Goal: Task Accomplishment & Management: Use online tool/utility

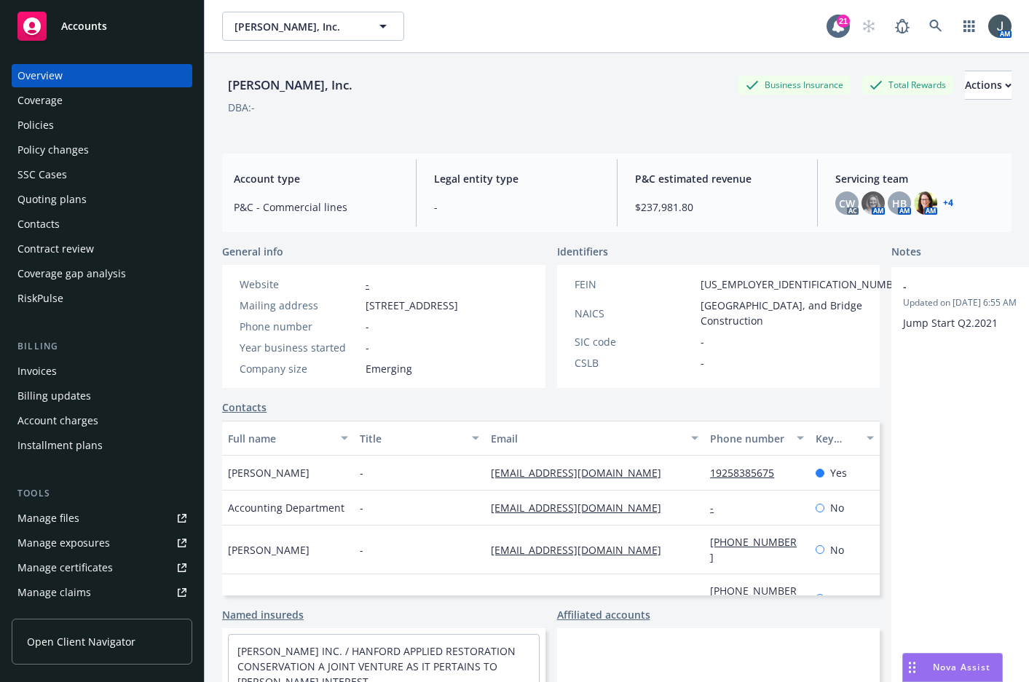
click at [86, 31] on span "Accounts" at bounding box center [84, 26] width 46 height 12
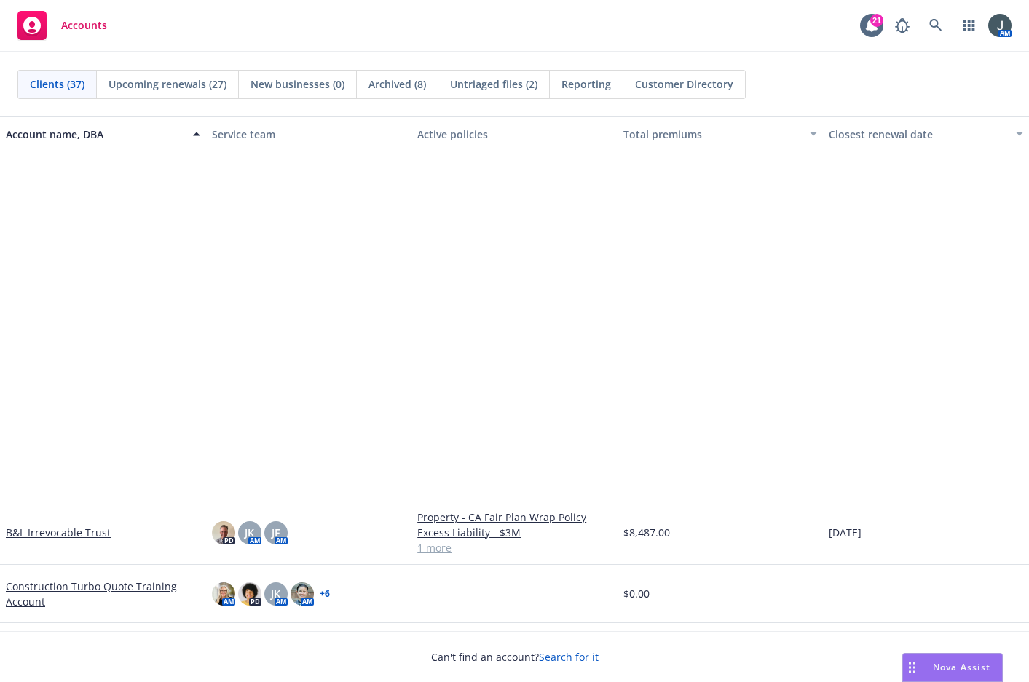
scroll to position [679, 0]
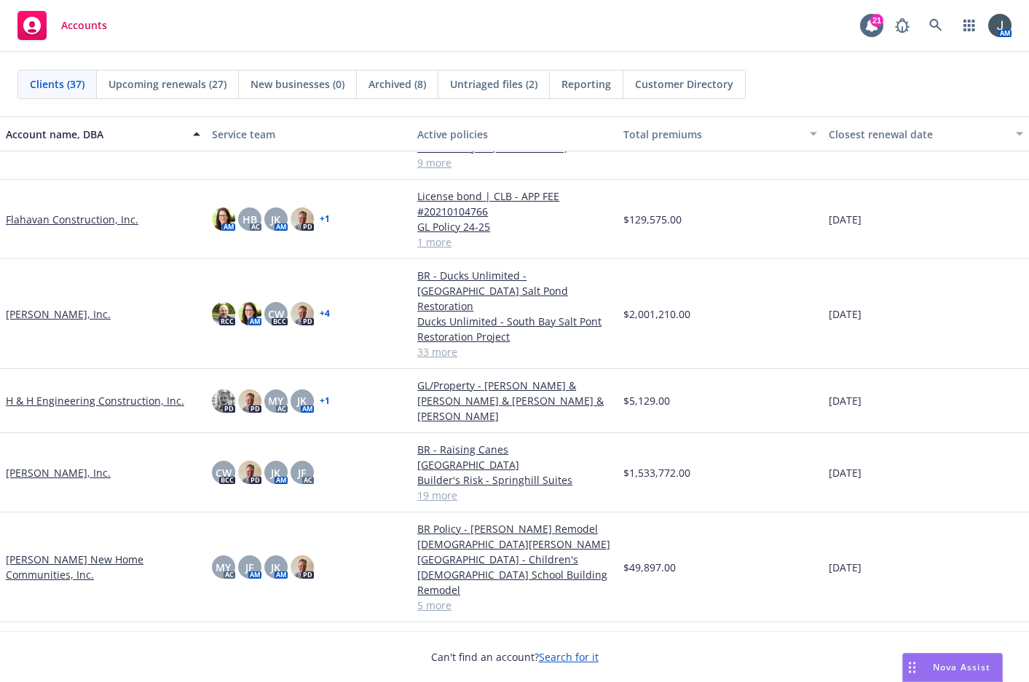
click at [50, 552] on link "[PERSON_NAME] New Home Communities, Inc." at bounding box center [103, 567] width 194 height 31
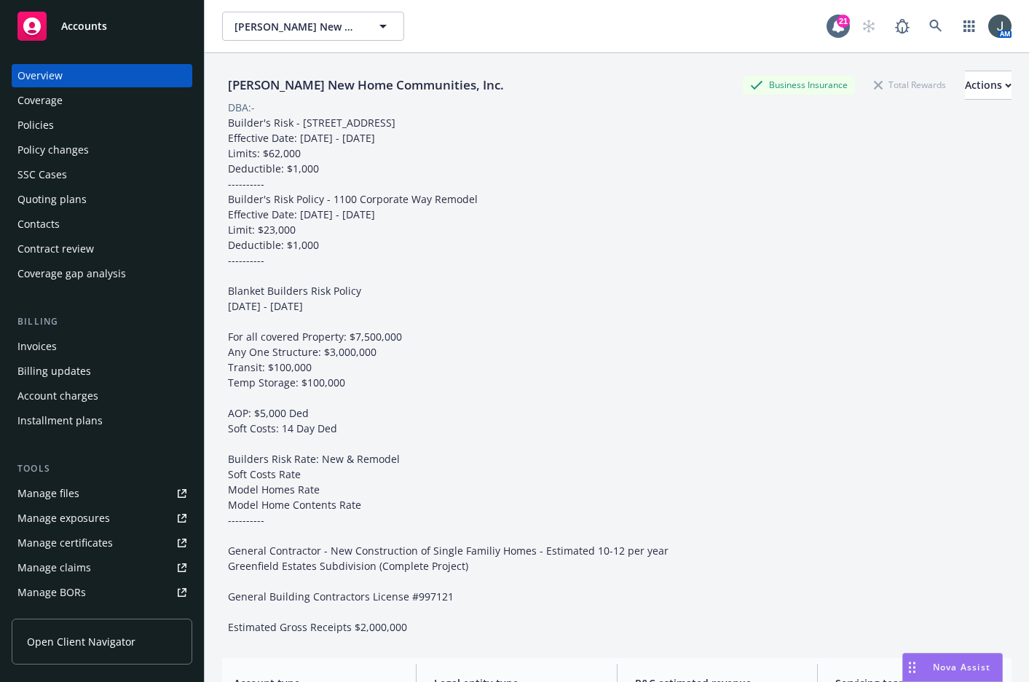
click at [58, 205] on div "Quoting plans" at bounding box center [51, 199] width 69 height 23
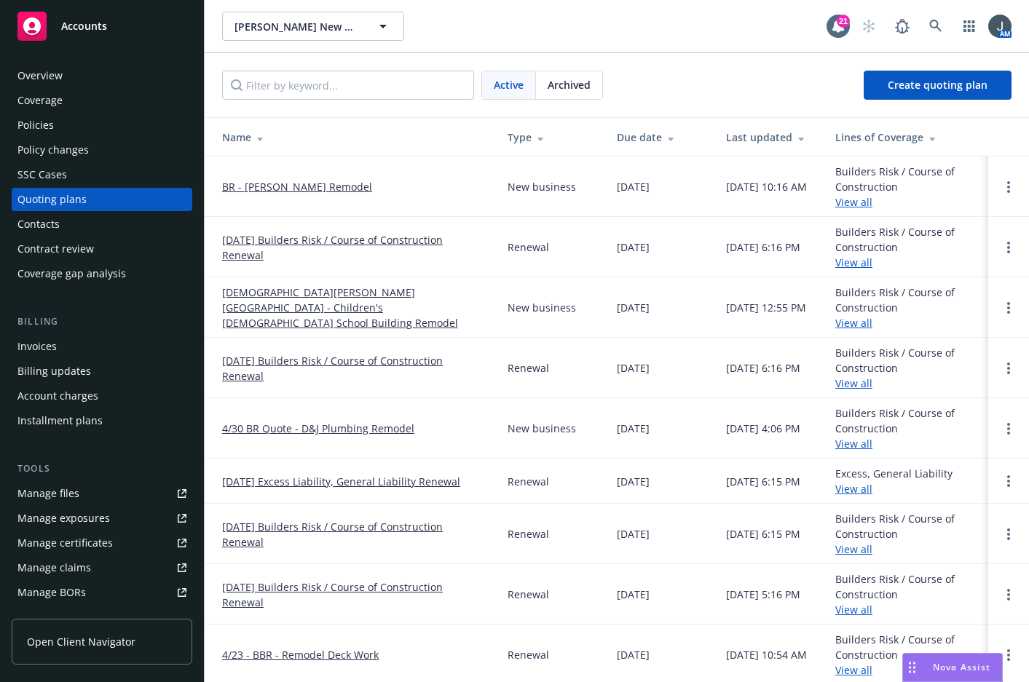
click at [374, 481] on link "[DATE] Excess Liability, General Liability Renewal" at bounding box center [341, 481] width 238 height 15
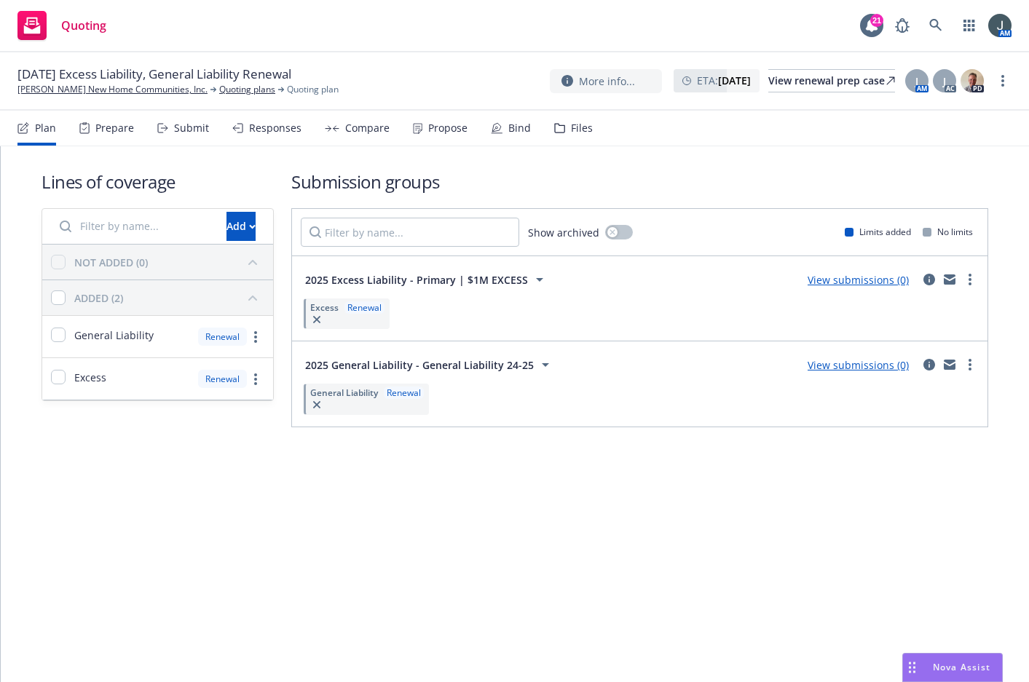
click at [866, 362] on link "View submissions (0)" at bounding box center [857, 365] width 101 height 14
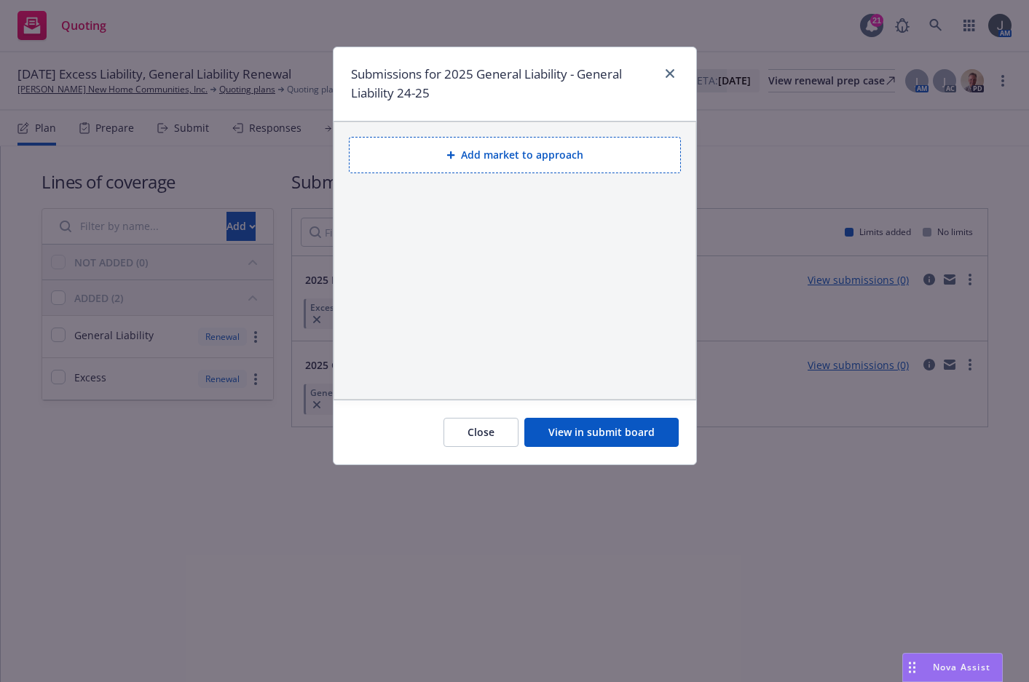
click at [549, 157] on button "Add market to approach" at bounding box center [515, 155] width 332 height 36
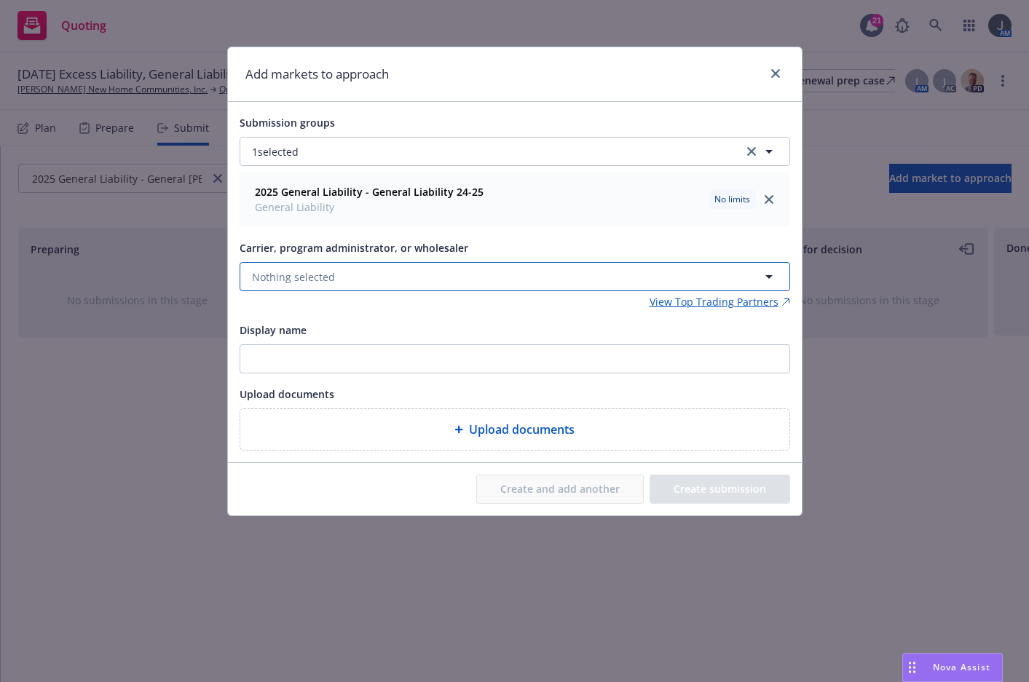
click at [335, 282] on button "Nothing selected" at bounding box center [515, 276] width 550 height 29
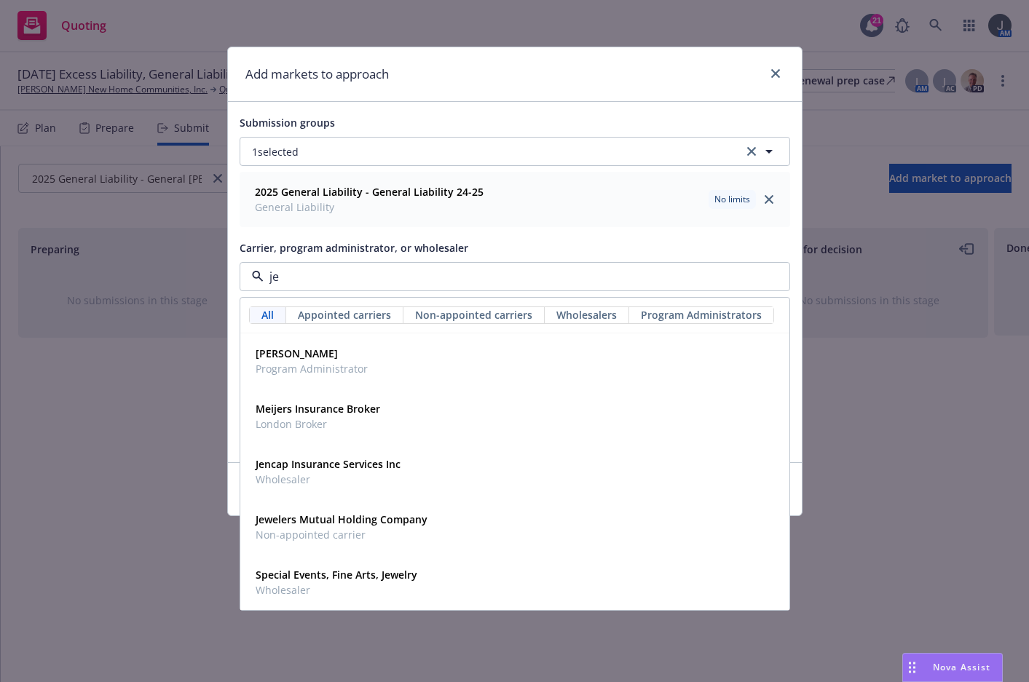
type input "jen"
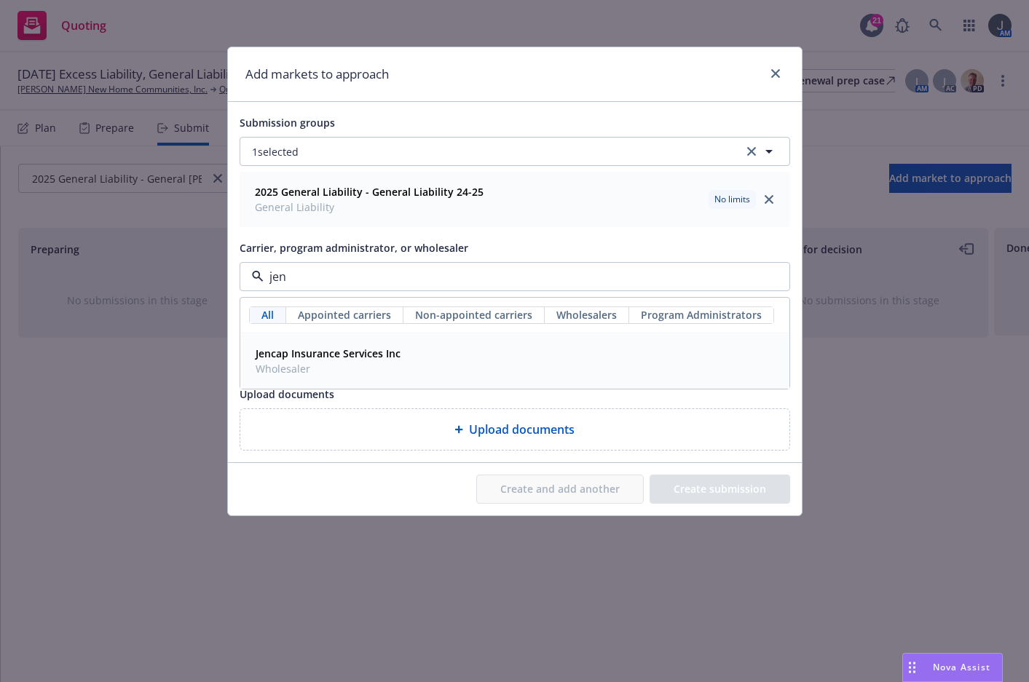
click at [346, 349] on strong "Jencap Insurance Services Inc" at bounding box center [328, 354] width 145 height 14
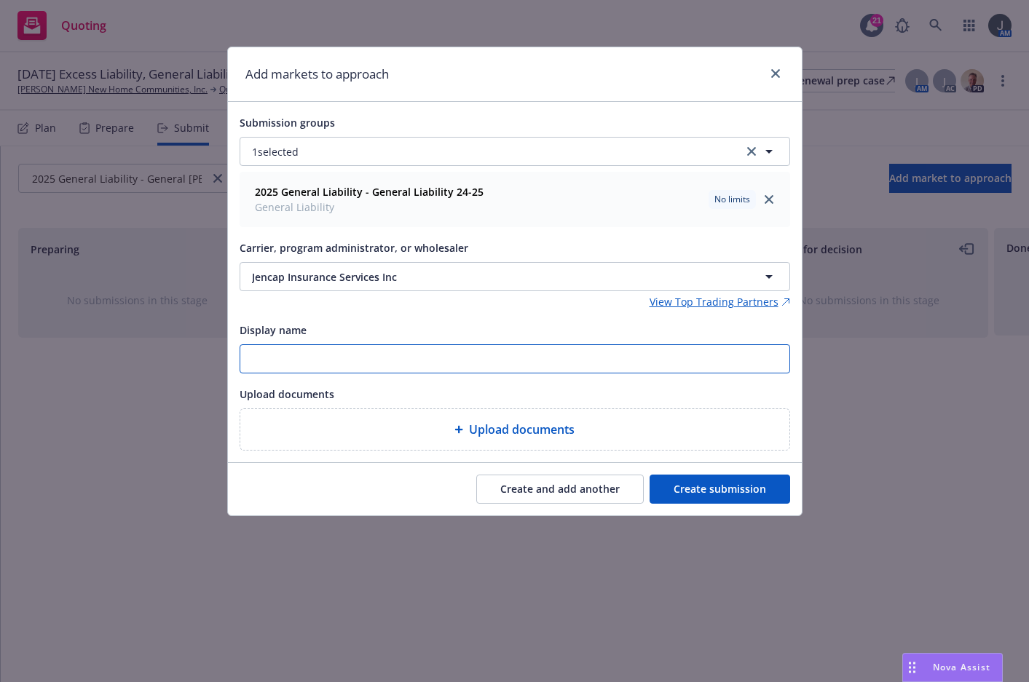
click at [329, 354] on input "Display name" at bounding box center [514, 359] width 549 height 28
type input "Jencap"
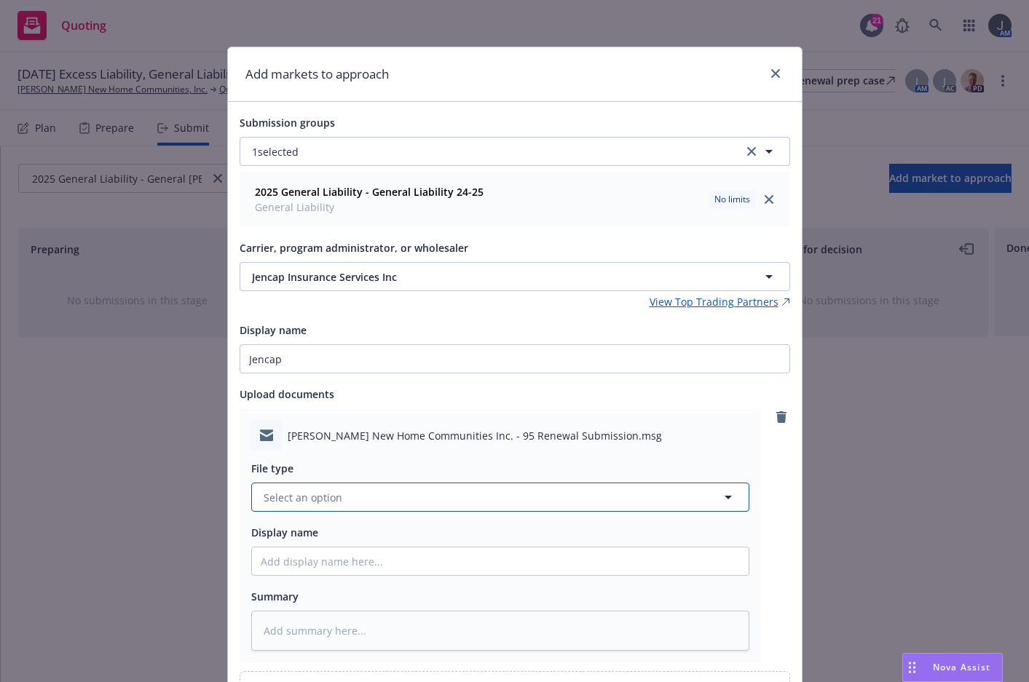
click at [371, 489] on button "Select an option" at bounding box center [500, 497] width 498 height 29
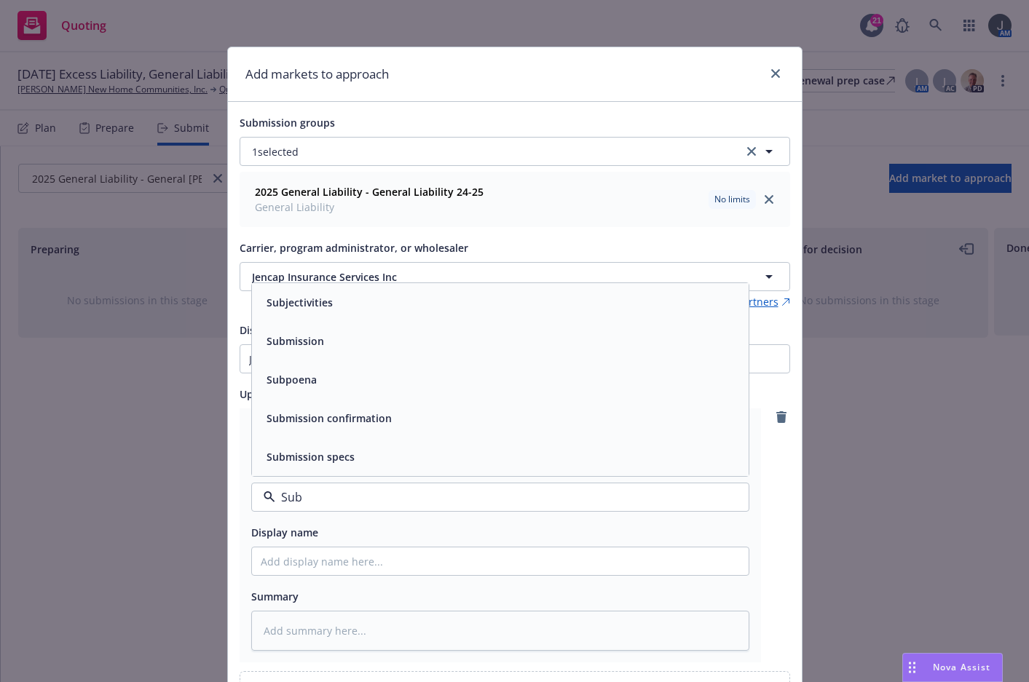
type input "Subm"
click at [301, 377] on span "Submission" at bounding box center [295, 379] width 58 height 15
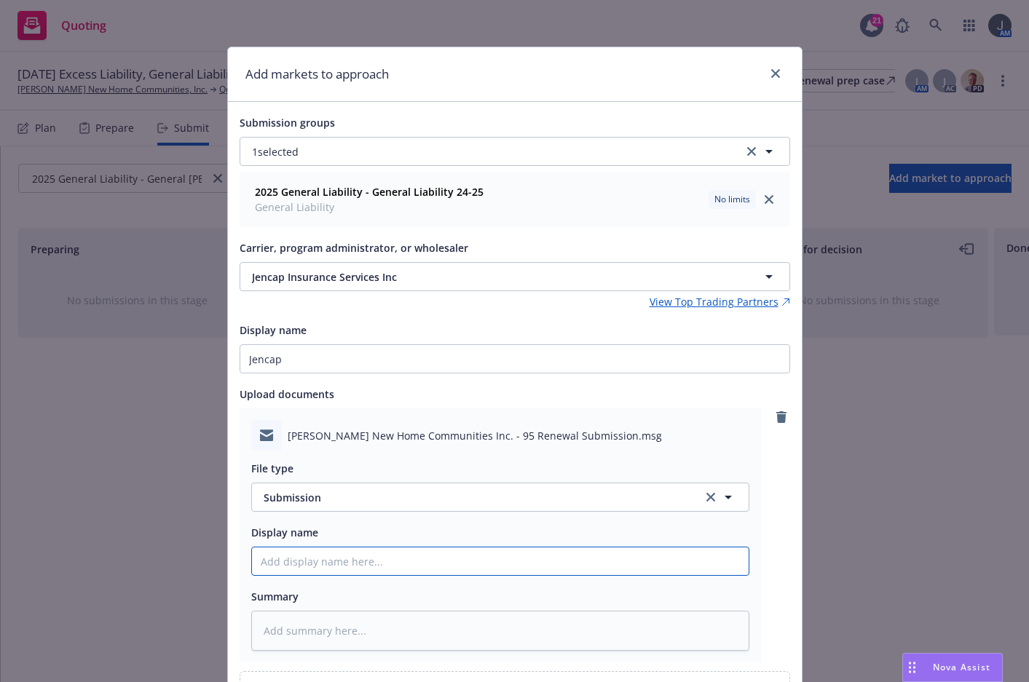
click at [312, 564] on input "Display name" at bounding box center [500, 562] width 497 height 28
type textarea "x"
type input "2"
type textarea "x"
type input "25"
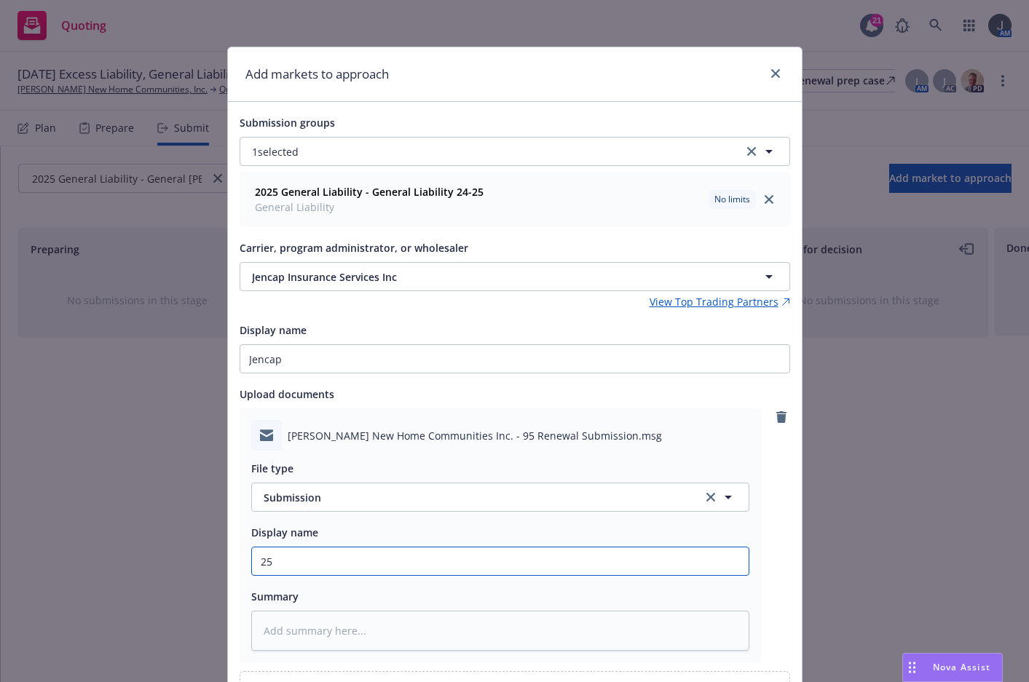
type textarea "x"
type input "25-"
type textarea "x"
type input "25-2"
type textarea "x"
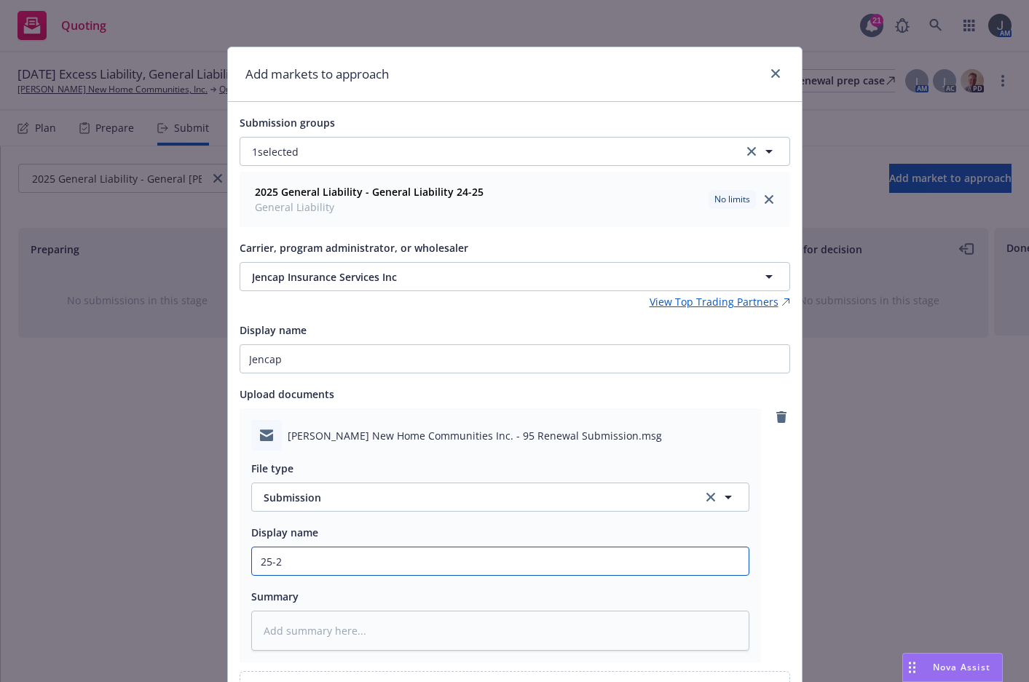
type input "25-26"
type textarea "x"
type input "25-26"
type textarea "x"
type input "25-26 J"
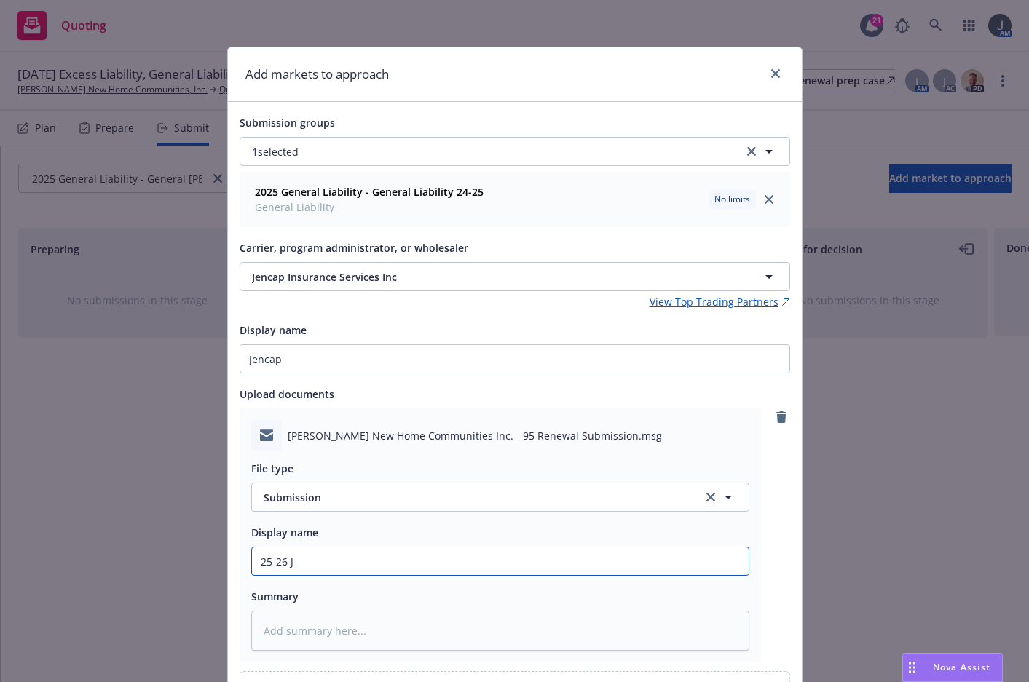
type textarea "x"
type input "25-26 Je"
type textarea "x"
type input "25-26 Jen"
type textarea "x"
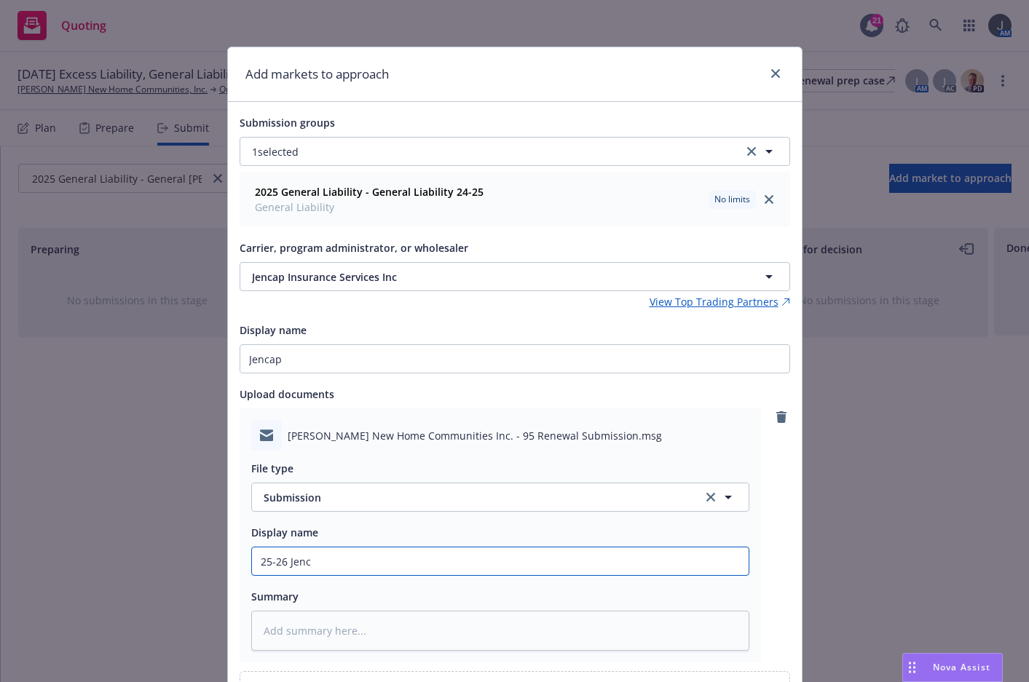
type input "25-26 Jenca"
type textarea "x"
type input "25-26 Jencap"
type textarea "x"
type input "25-26 Jencap"
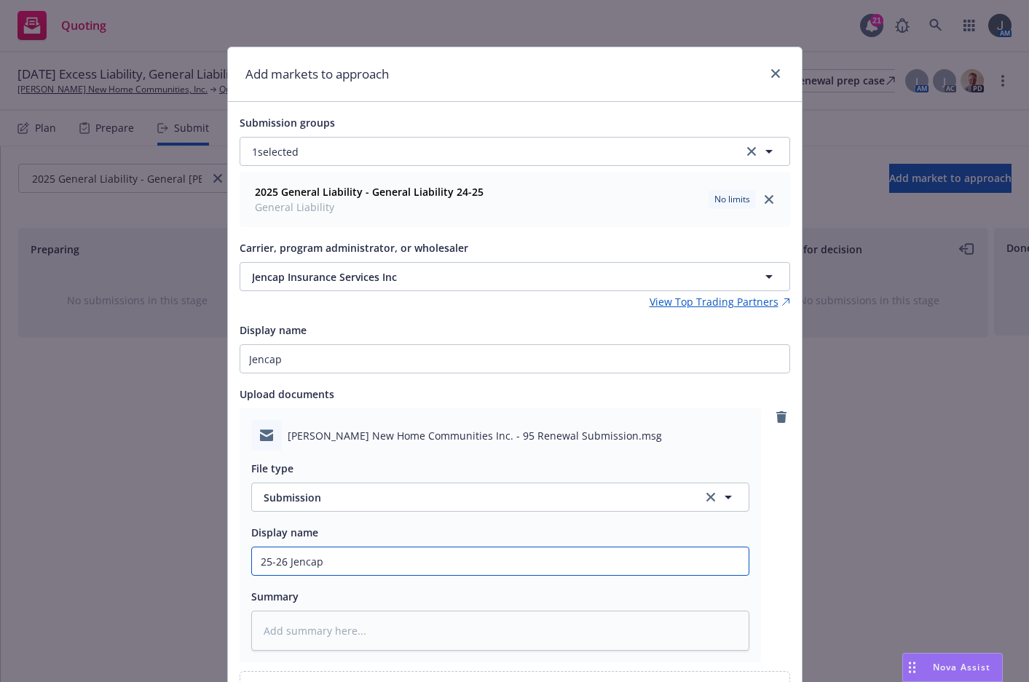
type textarea "x"
type input "25-26 Jencap G"
type textarea "x"
type input "25-26 Jencap GL"
type textarea "x"
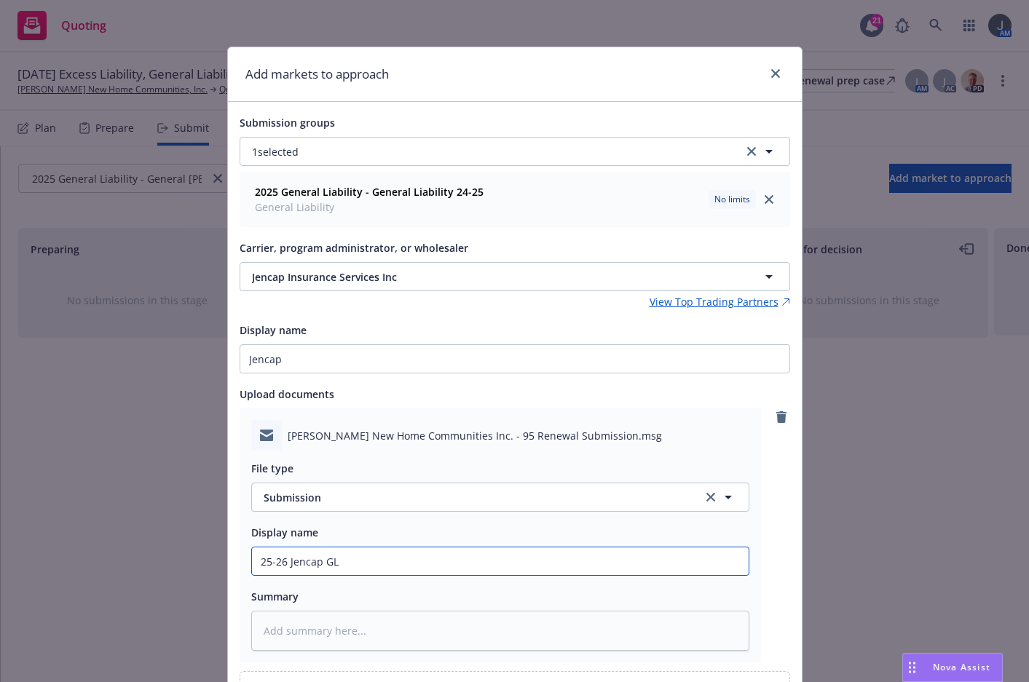
type input "25-26 Jencap GL"
type textarea "x"
type input "25-26 Jencap GL &"
type textarea "x"
type input "25-26 Jencap GL &"
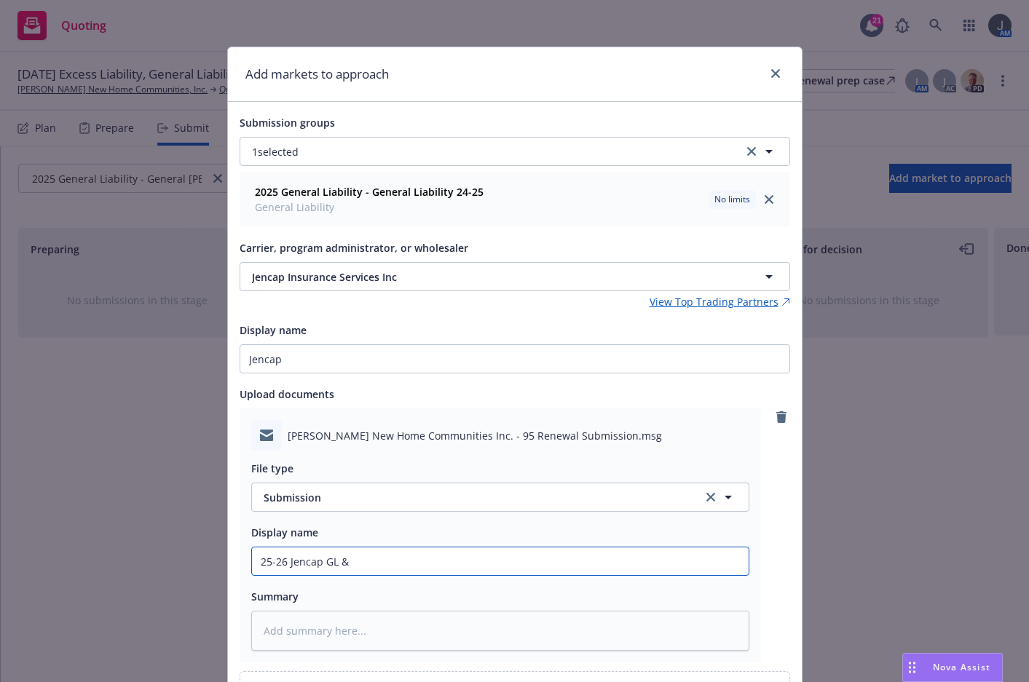
type textarea "x"
type input "25-26 Jencap GL & X"
type textarea "x"
type input "25-26 Jencap GL & XL"
type textarea "x"
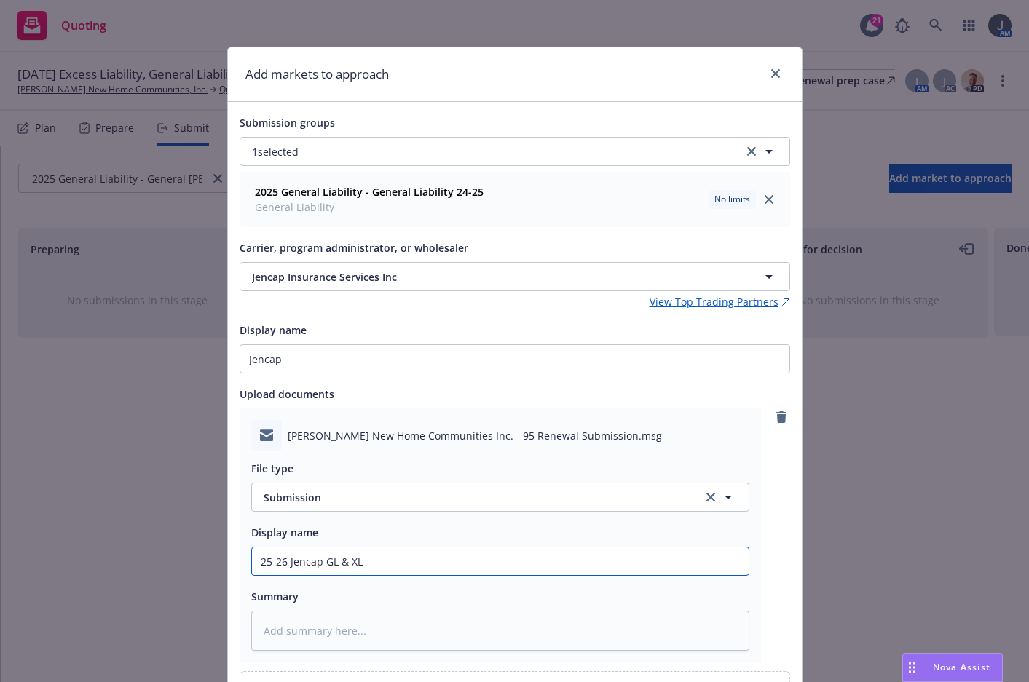
type input "25-26 Jencap GL & XL"
type textarea "x"
type input "25-26 Jencap GL & XL S"
type textarea "x"
type input "25-26 Jencap GL & XL Su"
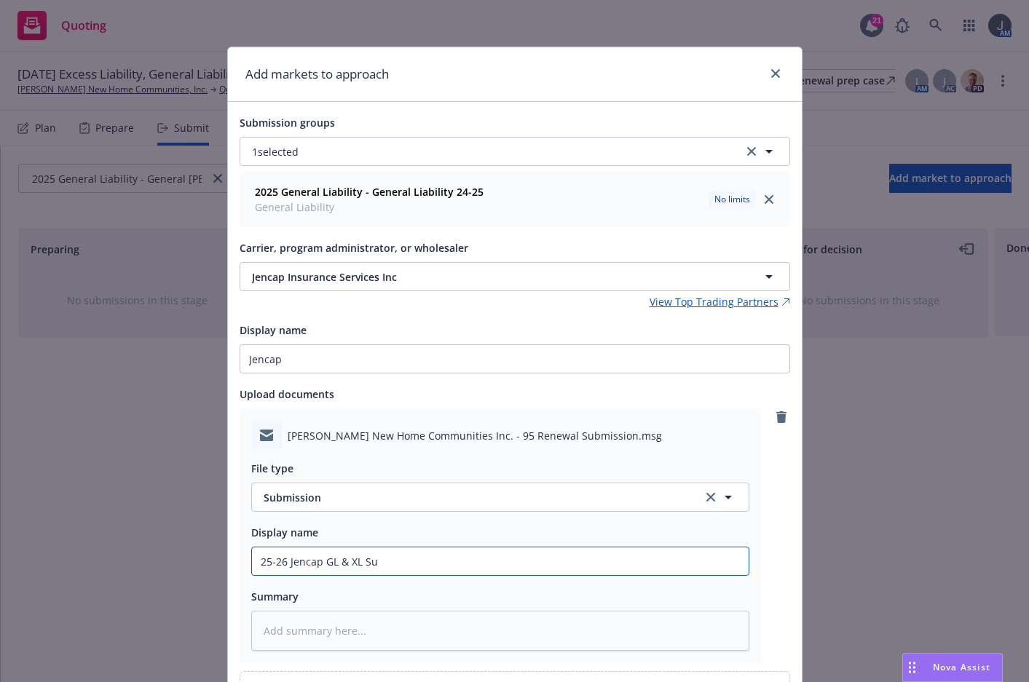
type textarea "x"
type input "25-26 Jencap GL & XL Sub"
type textarea "x"
type input "25-26 Jencap GL & XL Subm"
type textarea "x"
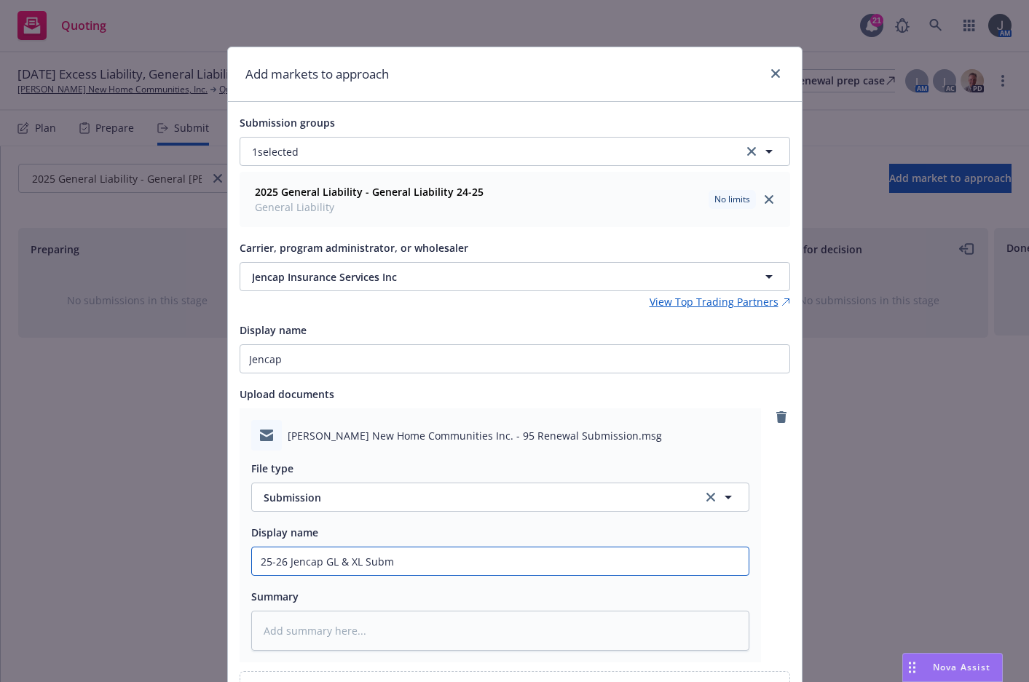
type input "25-26 Jencap GL & XL Submi"
type textarea "x"
type input "25-26 Jencap GL & XL Submis"
type textarea "x"
type input "25-26 Jencap GL & XL Submiss"
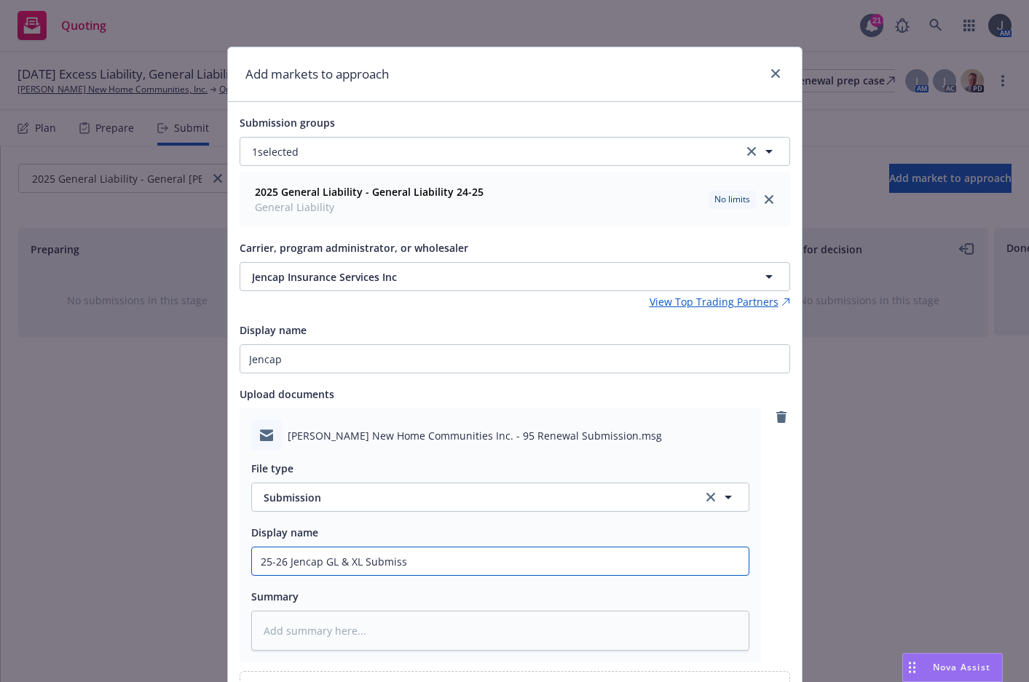
type textarea "x"
type input "25-26 Jencap GL & XL Submissi"
type textarea "x"
type input "25-26 Jencap GL & XL Submissio"
type textarea "x"
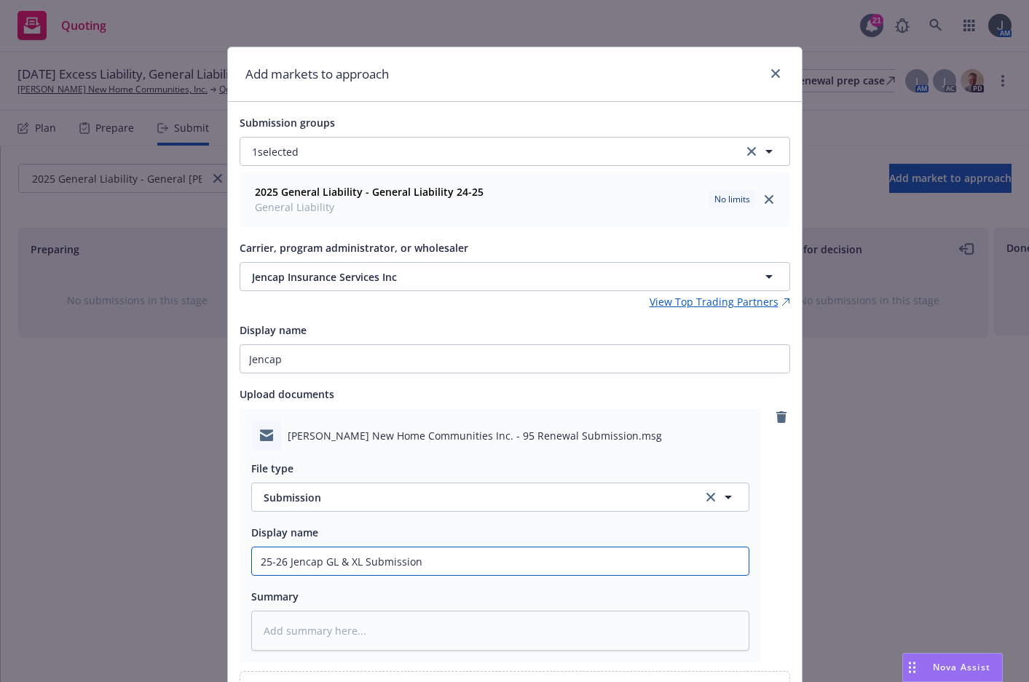
click at [422, 548] on input "25-26 Jencap GL & XL Submission" at bounding box center [500, 562] width 497 height 28
click at [386, 569] on input "25-26 Jencap GL & XL Submission" at bounding box center [500, 562] width 497 height 28
click at [385, 569] on input "25-26 Jencap GL & XL Submission" at bounding box center [500, 562] width 497 height 28
click at [385, 568] on input "25-26 Jencap GL & XL Submission" at bounding box center [500, 562] width 497 height 28
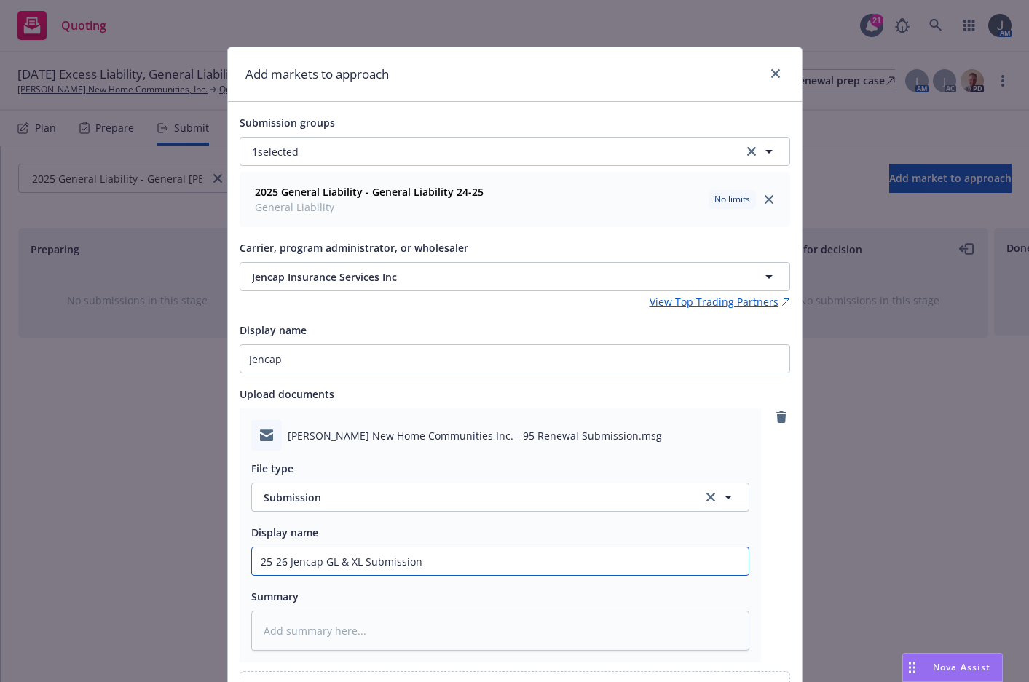
type input "25-26 Jencap GL & XL Submission"
click at [344, 631] on textarea at bounding box center [500, 631] width 498 height 40
paste textarea "25-26 Jencap GL & XL Submission"
type textarea "x"
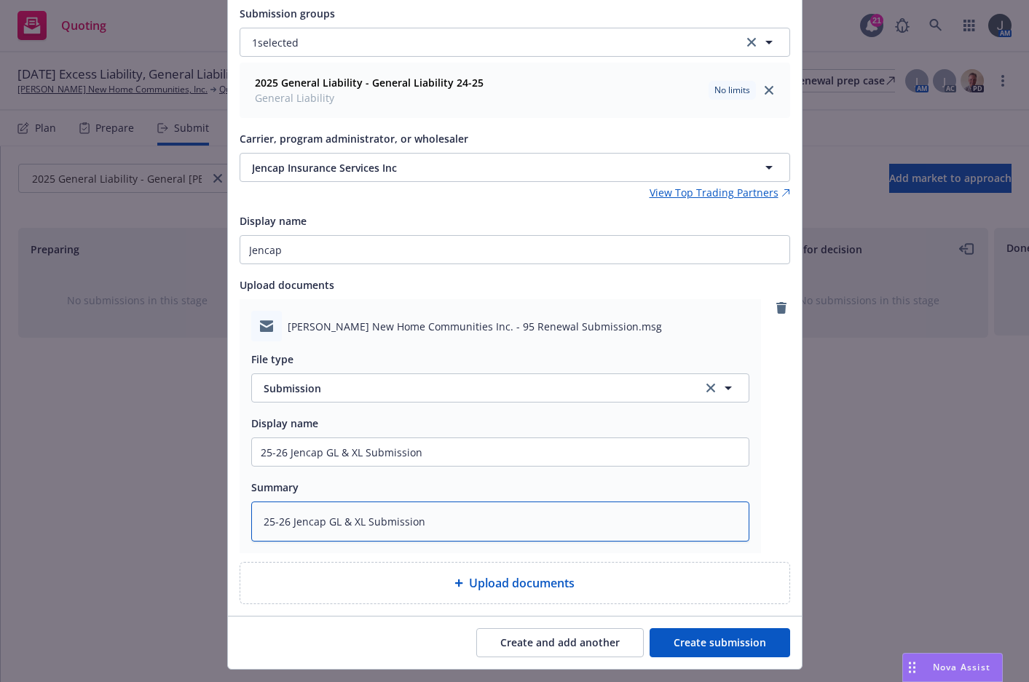
scroll to position [143, 0]
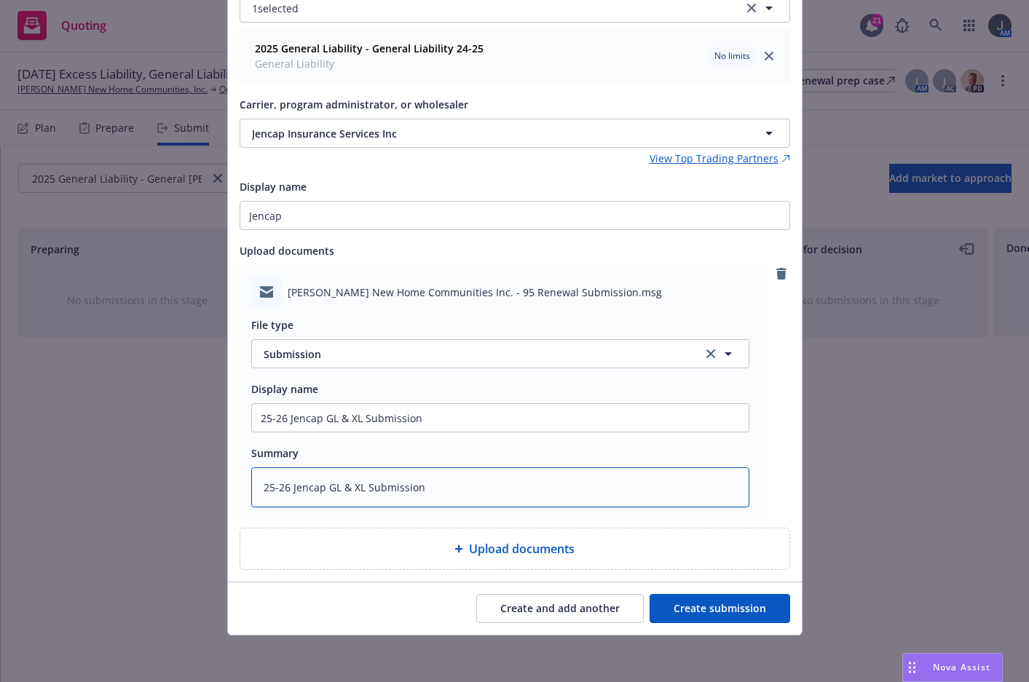
type textarea "25-26 Jencap GL & XL Submission"
type textarea "x"
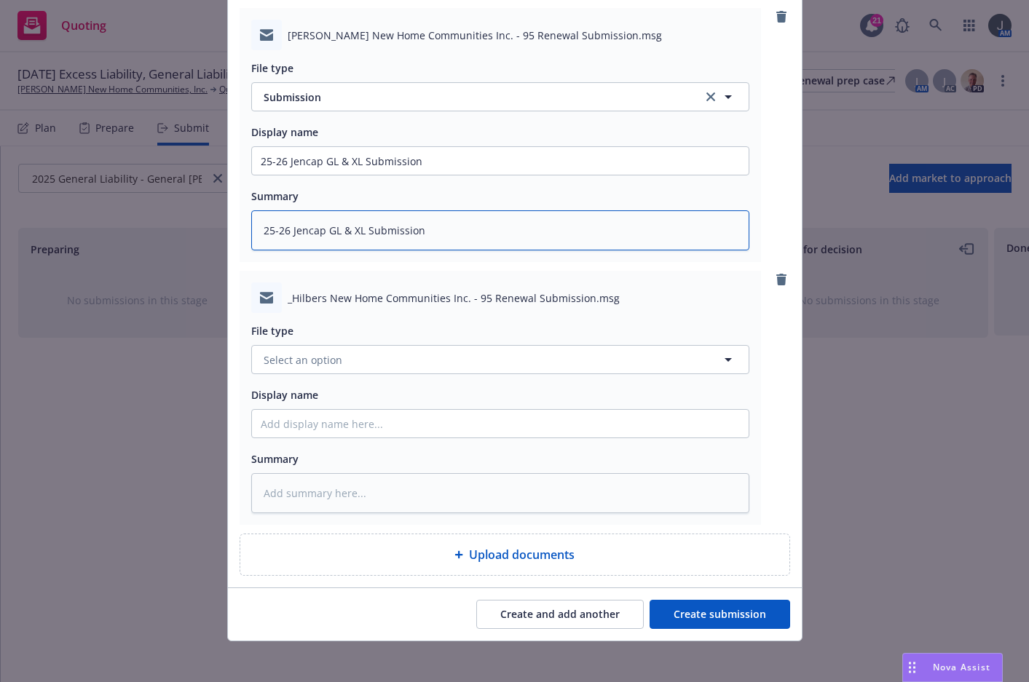
scroll to position [406, 0]
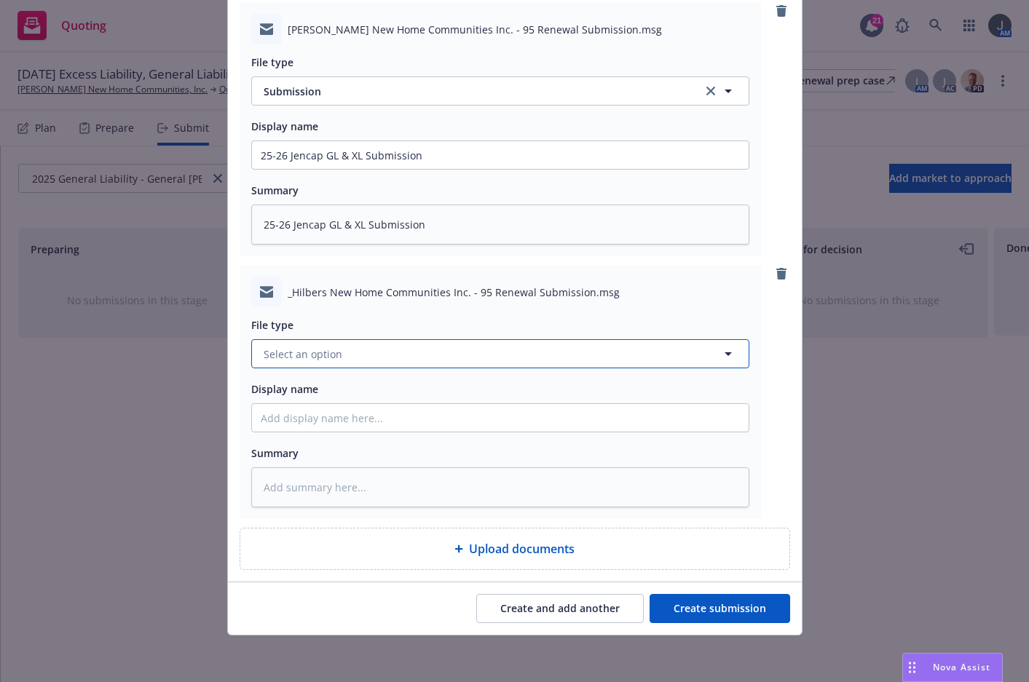
click at [363, 348] on button "Select an option" at bounding box center [500, 353] width 498 height 29
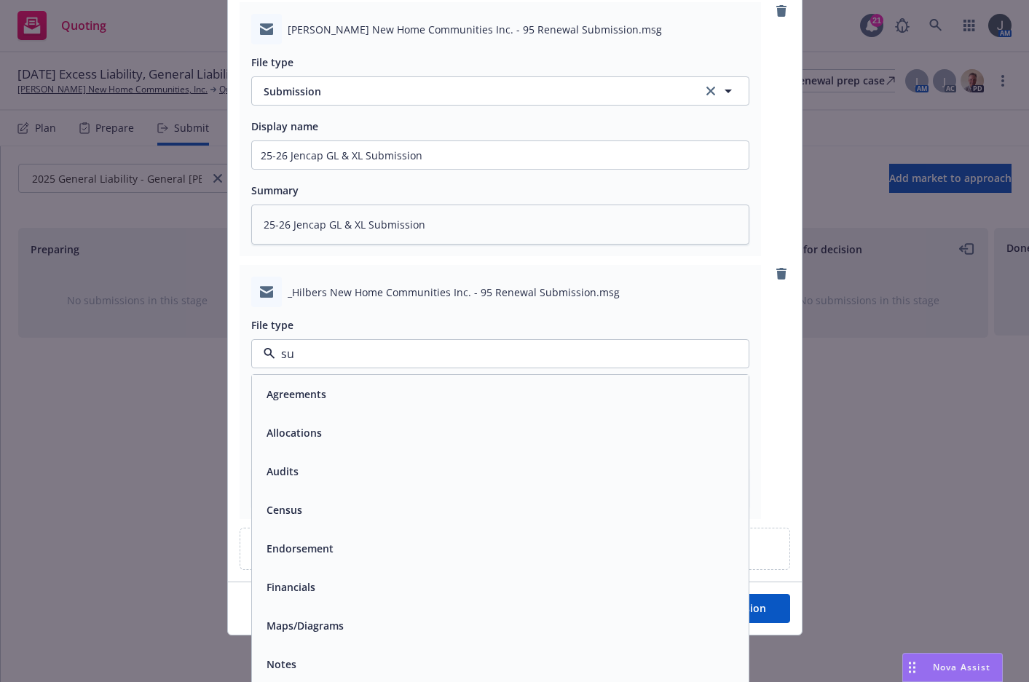
type input "sub"
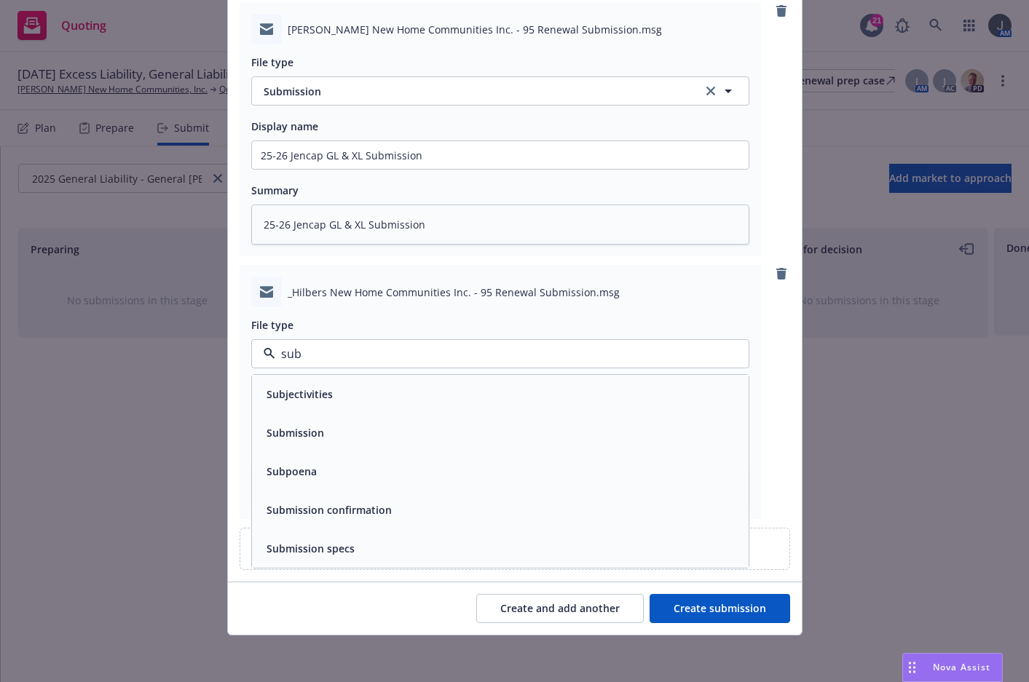
click at [323, 426] on div "Submission" at bounding box center [500, 432] width 479 height 21
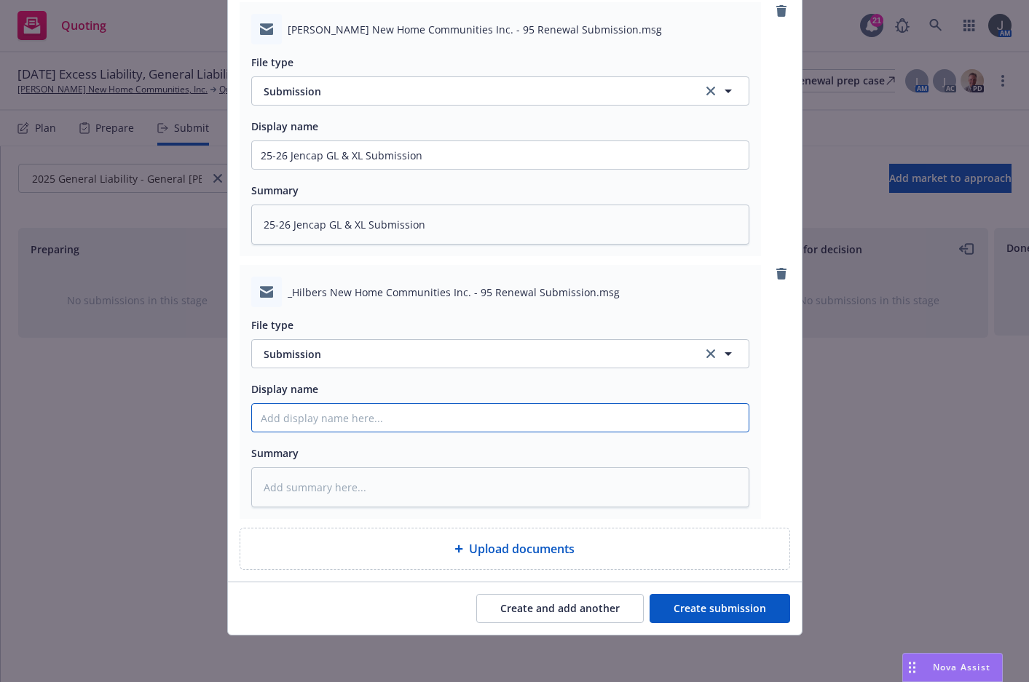
click at [323, 169] on input "Display name" at bounding box center [500, 155] width 497 height 28
paste input "25-26 Jencap GL & XL Submission"
type textarea "x"
type input "25-26 Jencap GL & XL Submission"
type textarea "x"
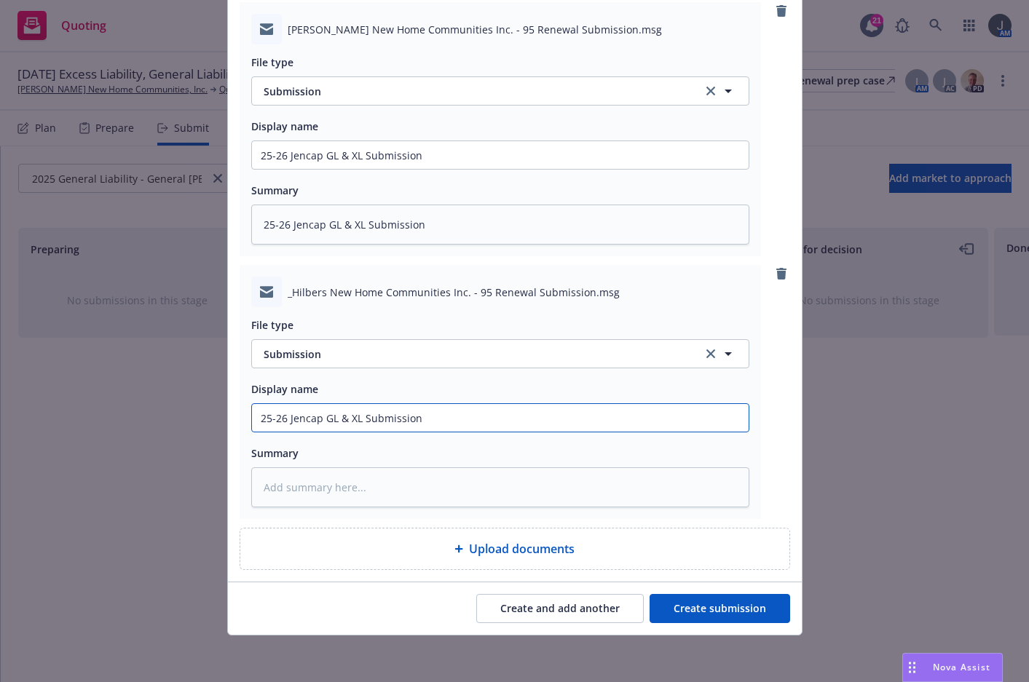
type input "25-26 Jencap GL & XL Submission"
type textarea "x"
type input "25-26 Jencap GL & XL Submission U"
type textarea "x"
type input "25-26 Jencap GL & XL Submission Up"
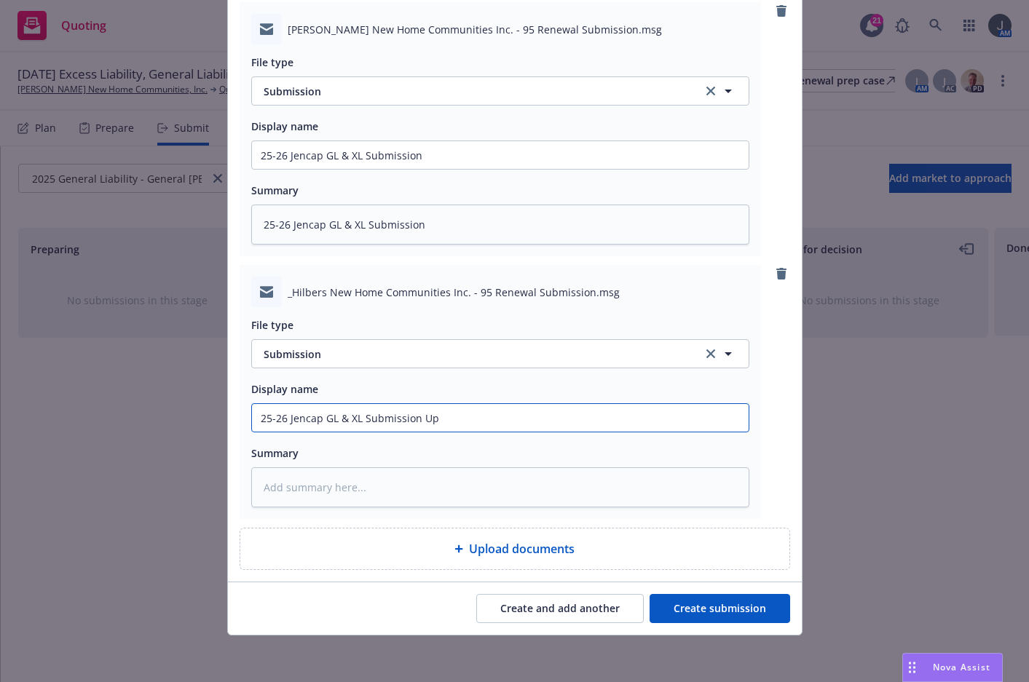
type textarea "x"
type input "25-26 Jencap GL & XL Submission Upd"
type textarea "x"
type input "25-26 Jencap GL & XL Submission Upda"
type textarea "x"
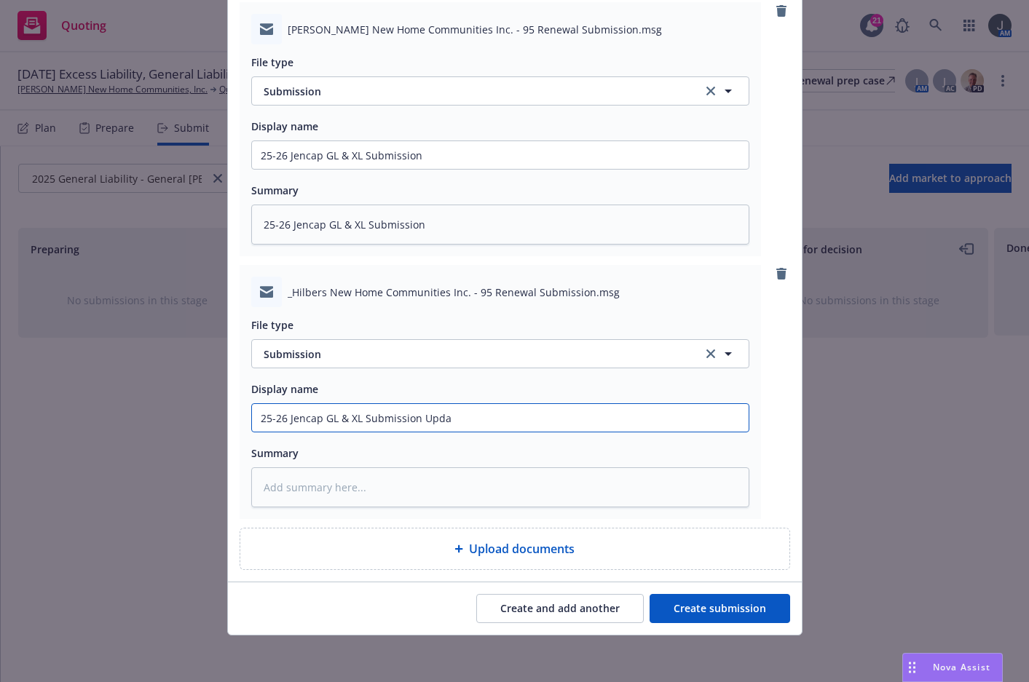
type input "25-26 Jencap GL & XL Submission Updat"
type textarea "x"
type input "25-26 Jencap GL & XL Submission Update"
type textarea "x"
type input "25-26 Jencap GL & XL Submission Updated"
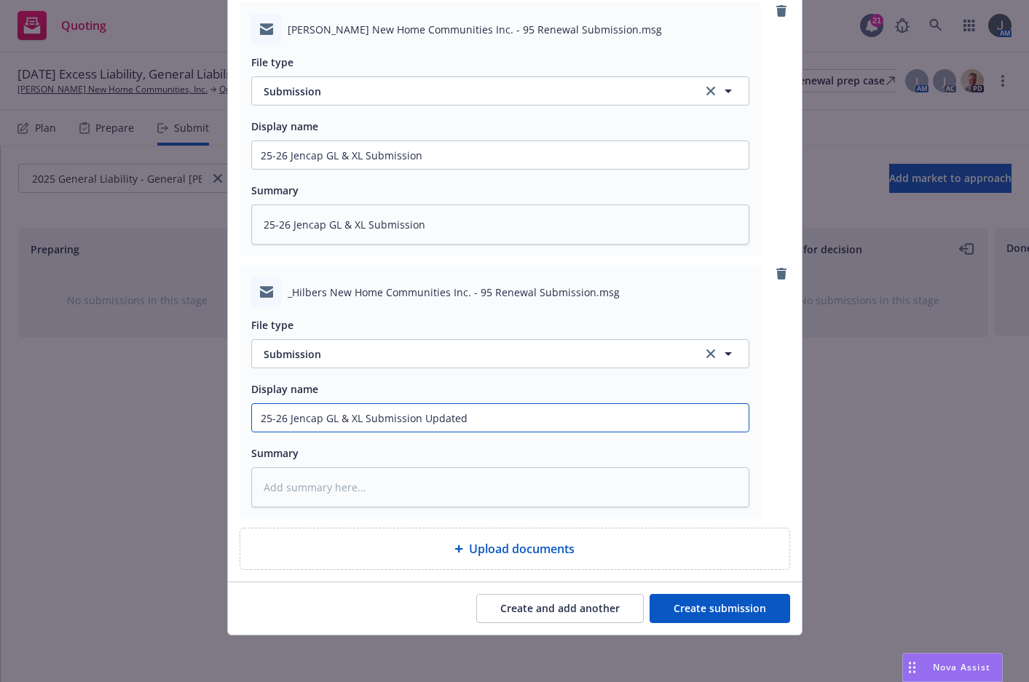
type textarea "x"
type input "25-26 Jencap GL & XL Submission Updated"
type textarea "x"
type input "25-26 Jencap GL & XL Submission Updated A"
type textarea "x"
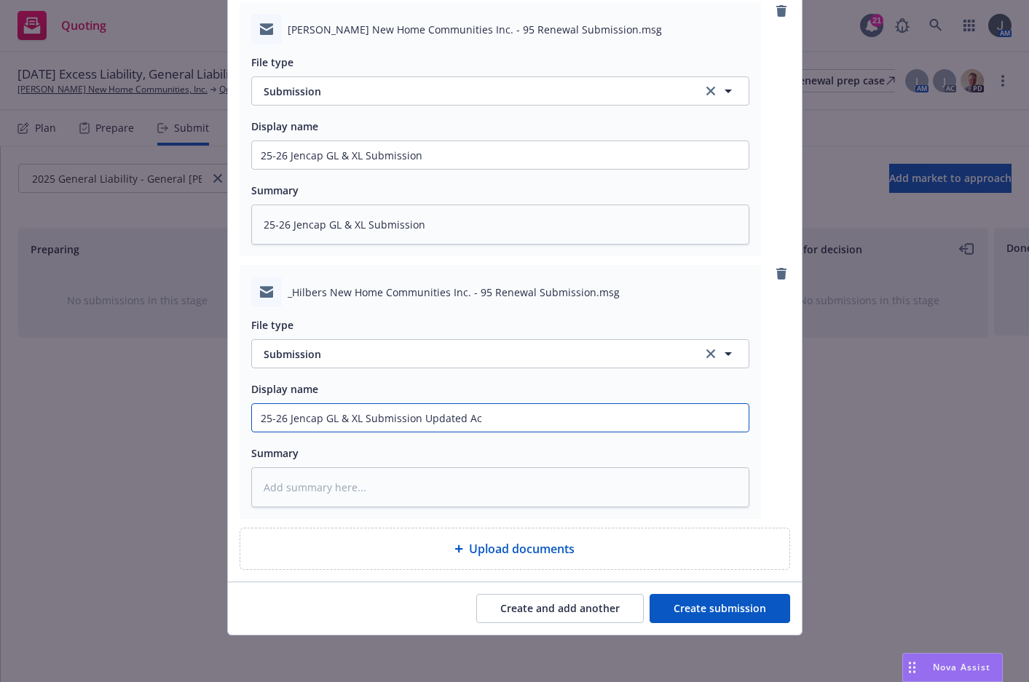
type input "25-26 Jencap GL & XL Submission Updated Aco"
type textarea "x"
type input "25-26 Jencap GL & XL Submission Updated Acor"
type textarea "x"
type input "25-26 Jencap GL & XL Submission Updated [PERSON_NAME]"
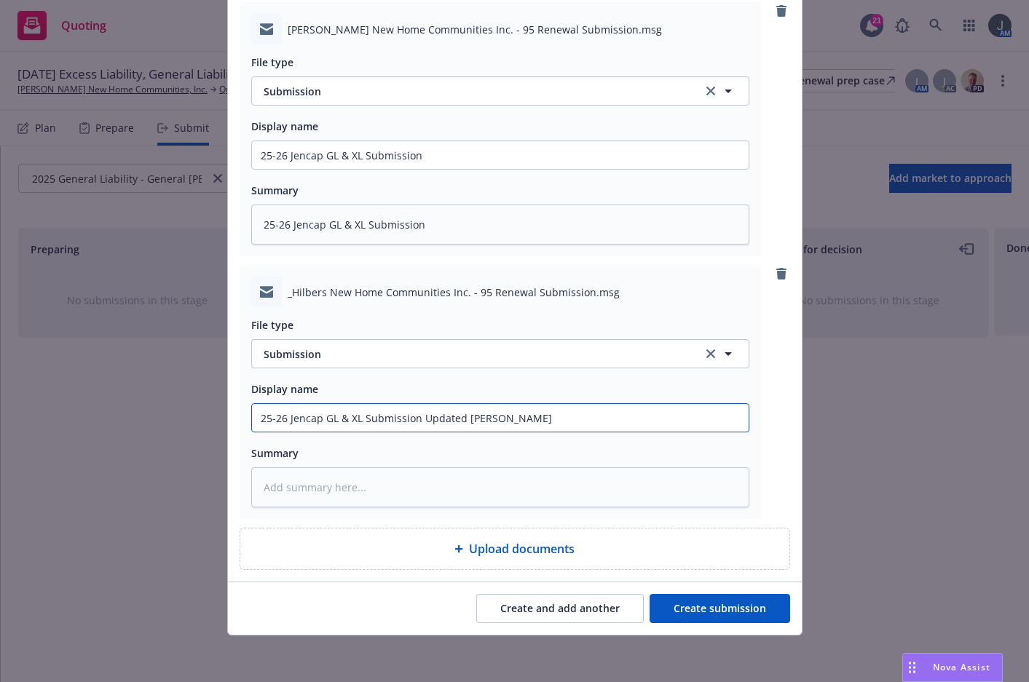
type textarea "x"
drag, startPoint x: 499, startPoint y: 421, endPoint x: 70, endPoint y: 434, distance: 429.8
click at [70, 434] on div "Add markets to approach Submission groups 1 selected 2025 General Liability - G…" at bounding box center [514, 341] width 1029 height 682
type input "25-26 Jencap GL & XL Submission Updated Acords"
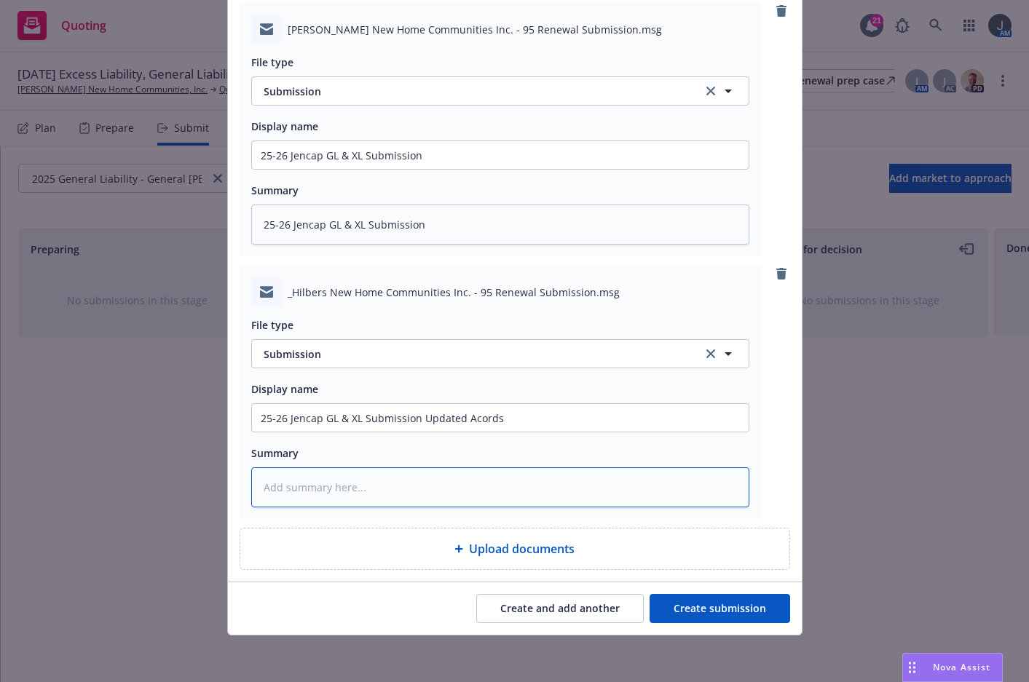
click at [351, 499] on textarea at bounding box center [500, 487] width 498 height 40
paste textarea "25-26 Jencap GL & XL Submission Updated Acords"
type textarea "x"
type textarea "25-26 Jencap GL & XL Submission Updated Acords"
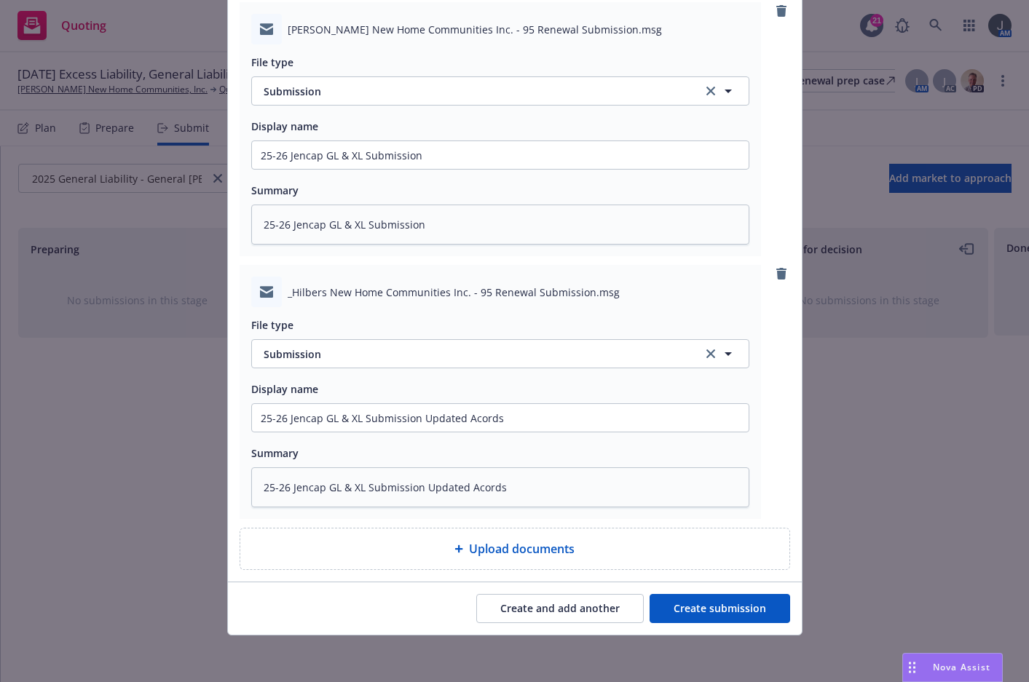
click at [722, 612] on button "Create submission" at bounding box center [719, 608] width 141 height 29
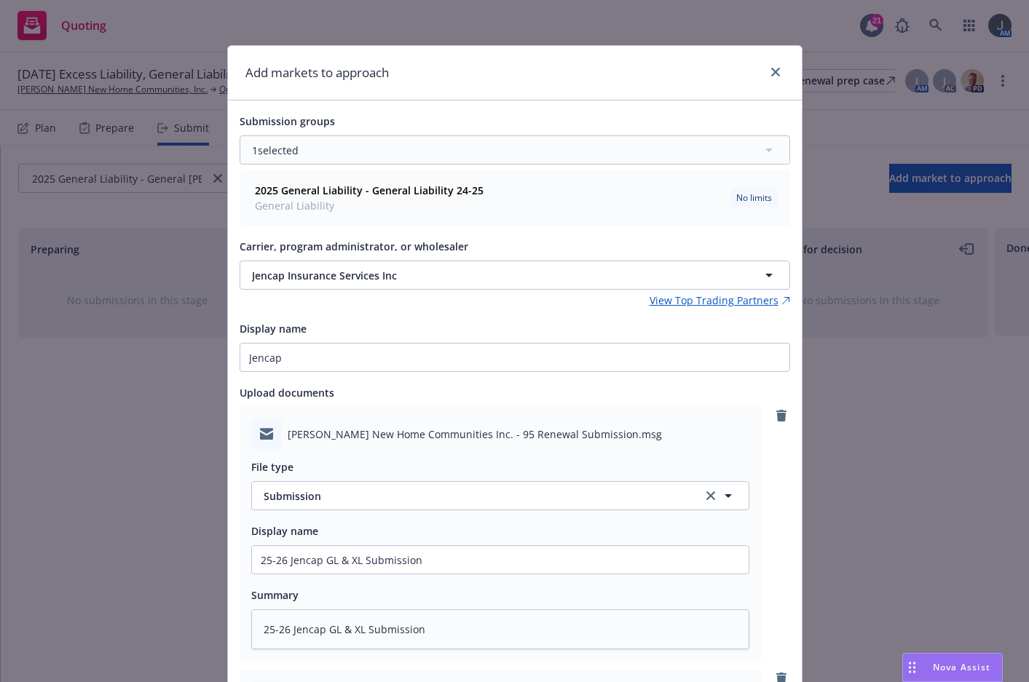
type textarea "x"
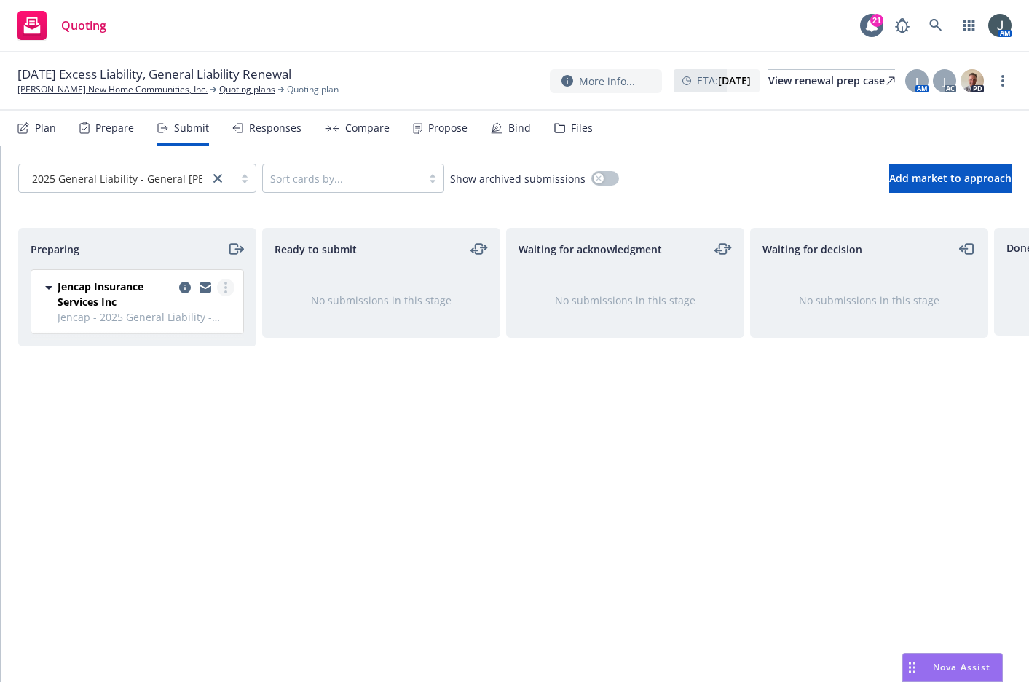
click at [227, 283] on link "more" at bounding box center [225, 287] width 17 height 17
click at [84, 285] on span "Jencap Insurance Services Inc" at bounding box center [116, 294] width 116 height 31
click at [187, 286] on icon "copy logging email" at bounding box center [185, 288] width 12 height 12
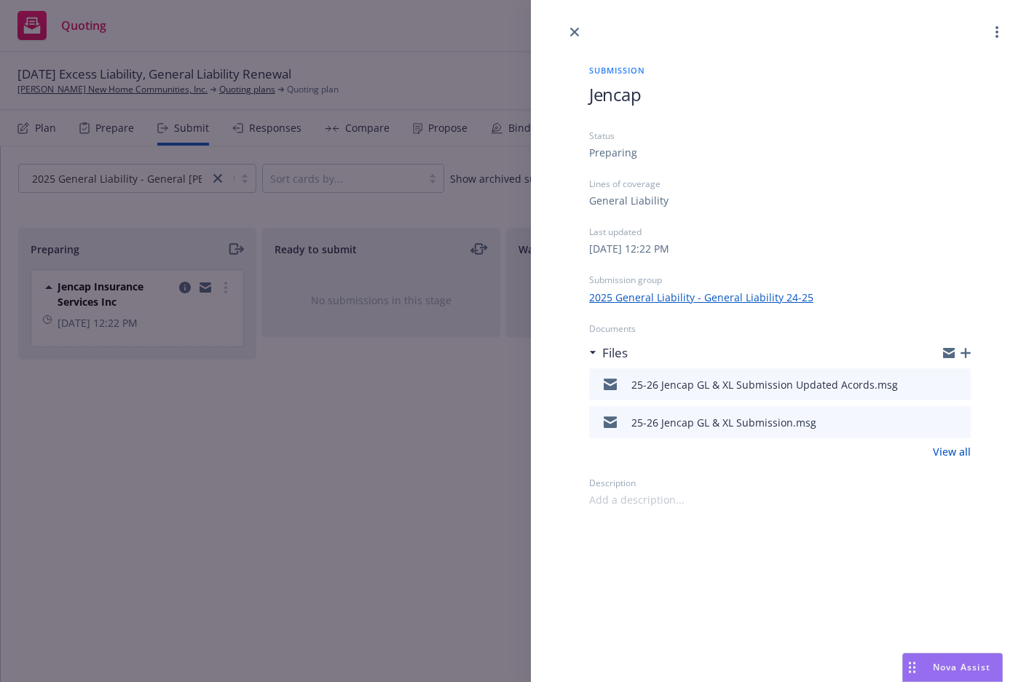
click at [639, 278] on div "Submission group" at bounding box center [780, 280] width 382 height 12
click at [1000, 26] on link "more" at bounding box center [996, 31] width 17 height 17
click at [751, 296] on link "2025 General Liability - General Liability 24-25" at bounding box center [701, 297] width 224 height 15
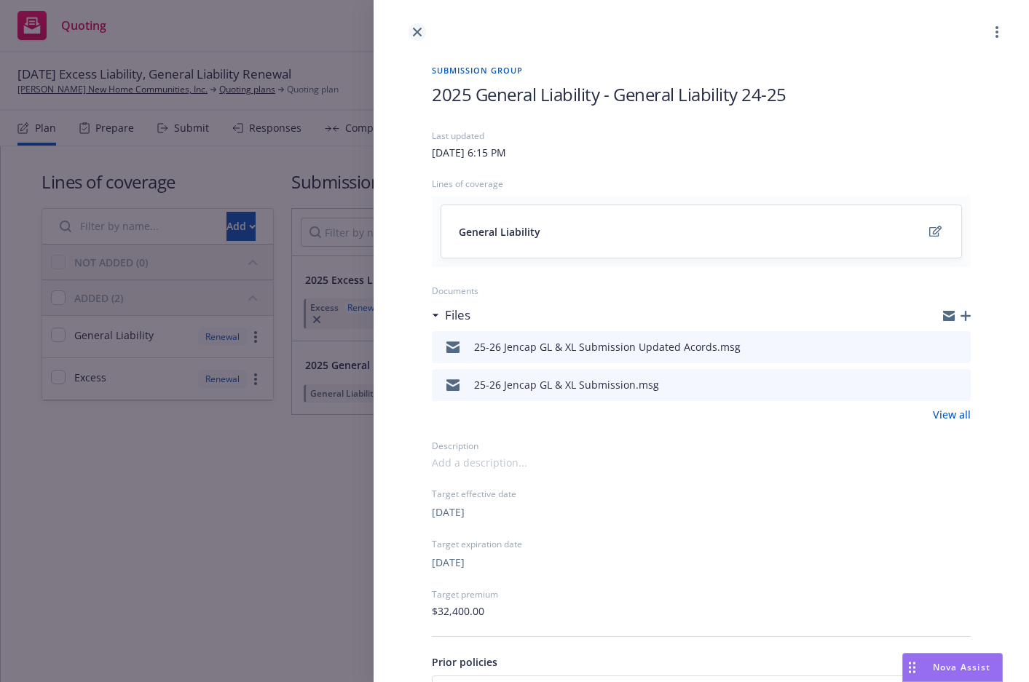
click at [414, 23] on link "close" at bounding box center [416, 31] width 17 height 17
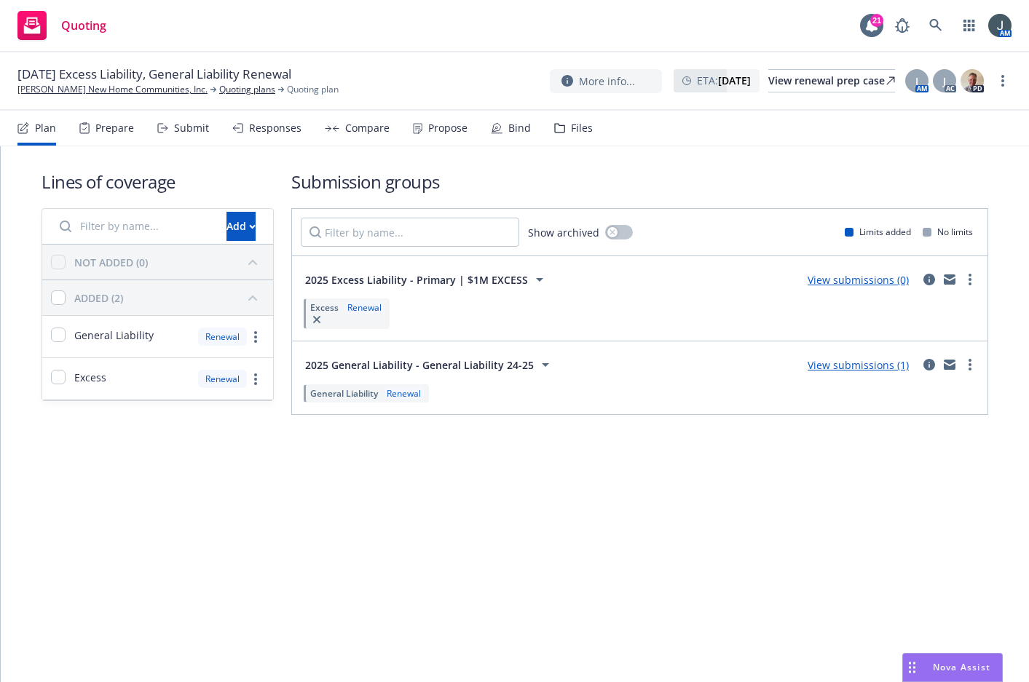
click at [854, 280] on link "View submissions (0)" at bounding box center [857, 280] width 101 height 14
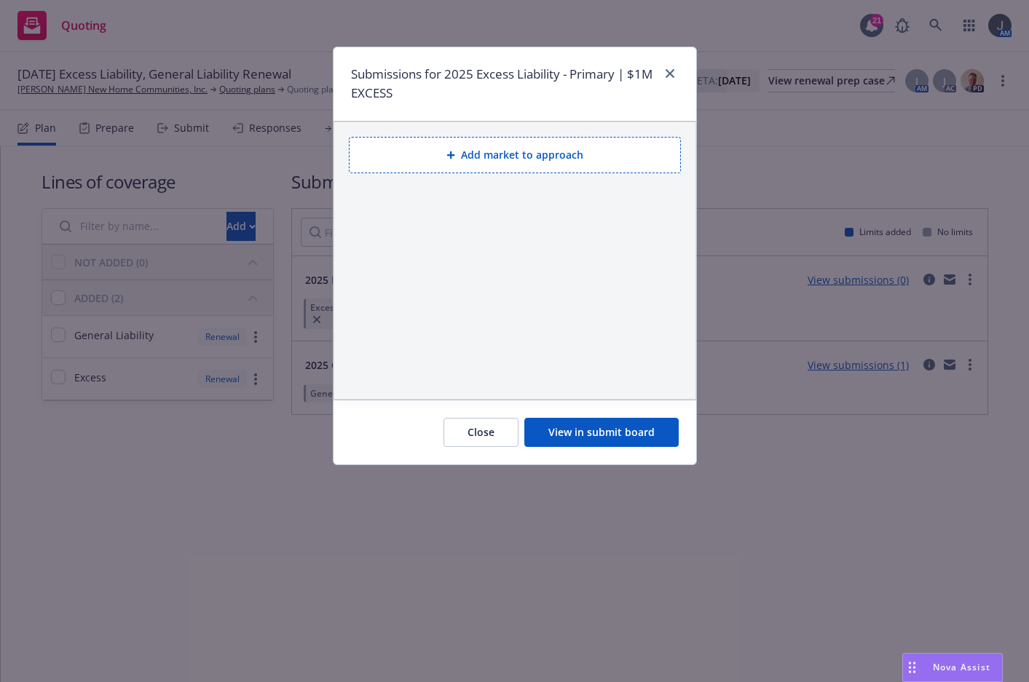
click at [488, 151] on button "Add market to approach" at bounding box center [515, 155] width 332 height 36
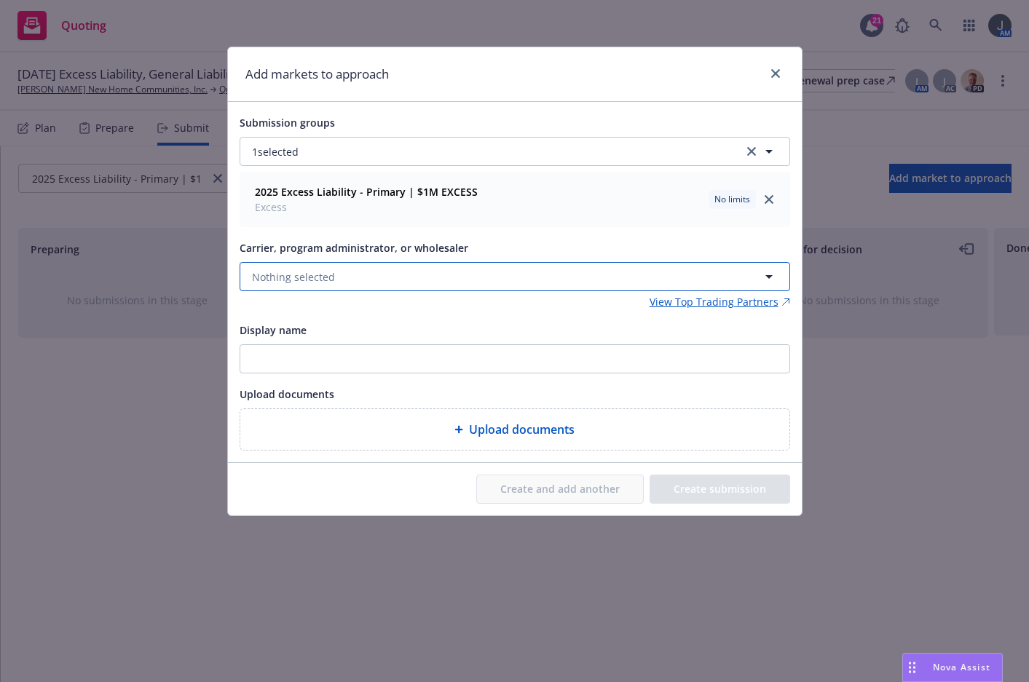
click at [327, 274] on span "Nothing selected" at bounding box center [293, 276] width 83 height 15
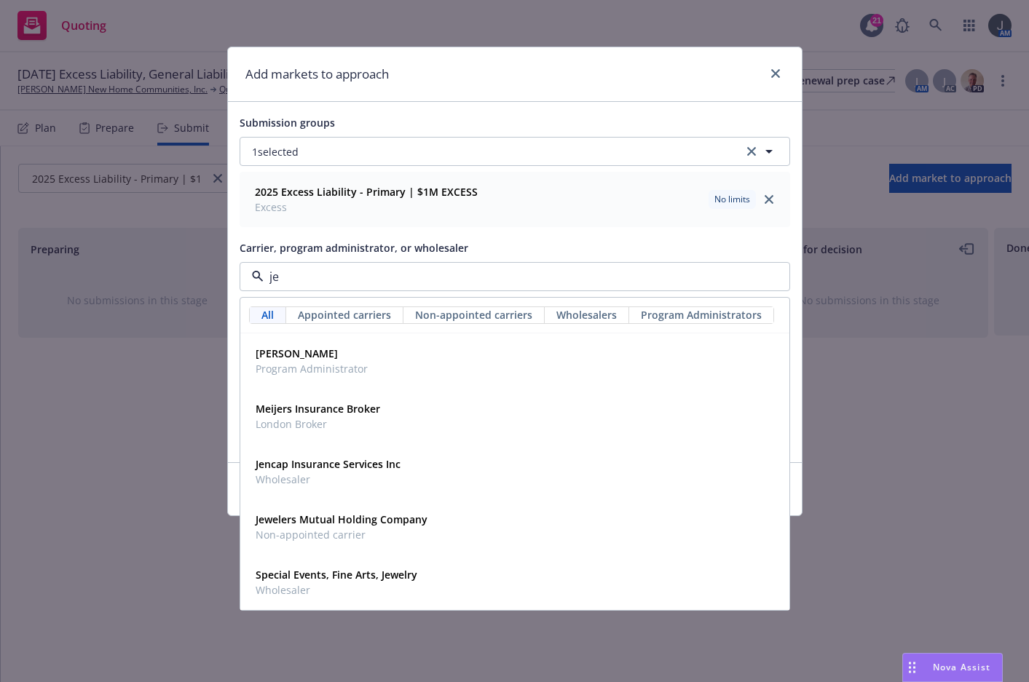
type input "jen"
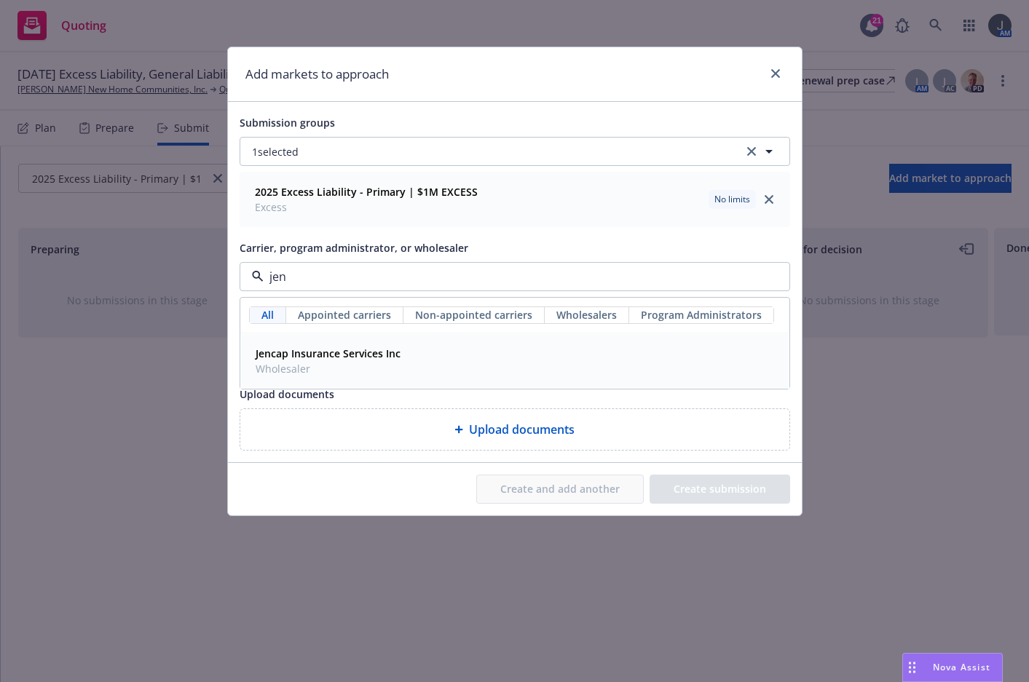
click at [307, 360] on strong "Jencap Insurance Services Inc" at bounding box center [328, 354] width 145 height 14
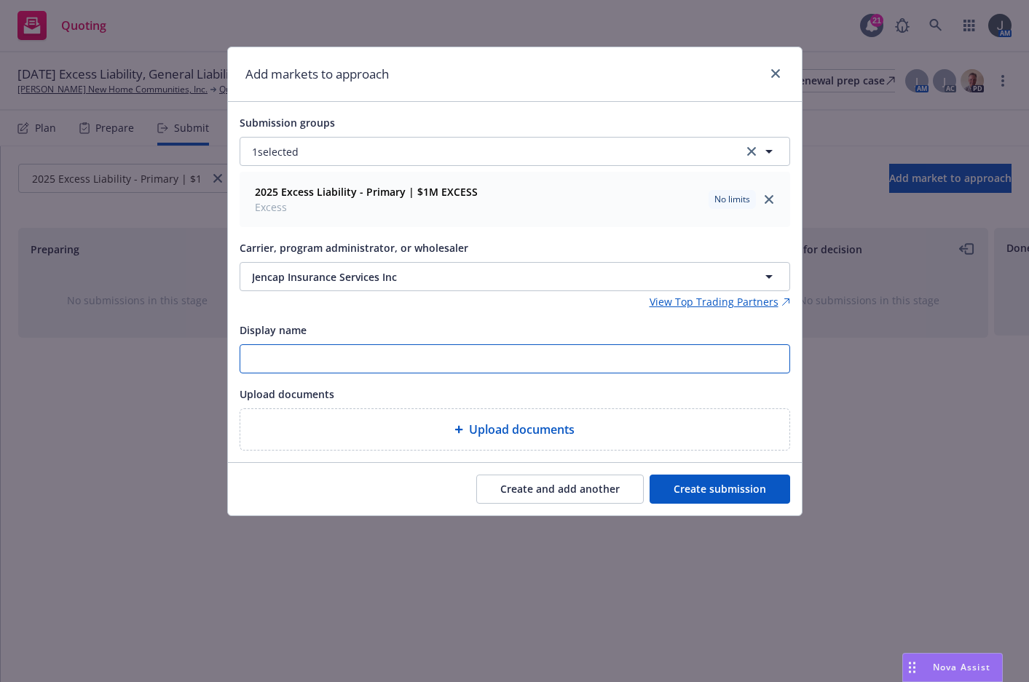
click at [307, 360] on input "Display name" at bounding box center [514, 359] width 549 height 28
type input "Jencap"
type textarea "x"
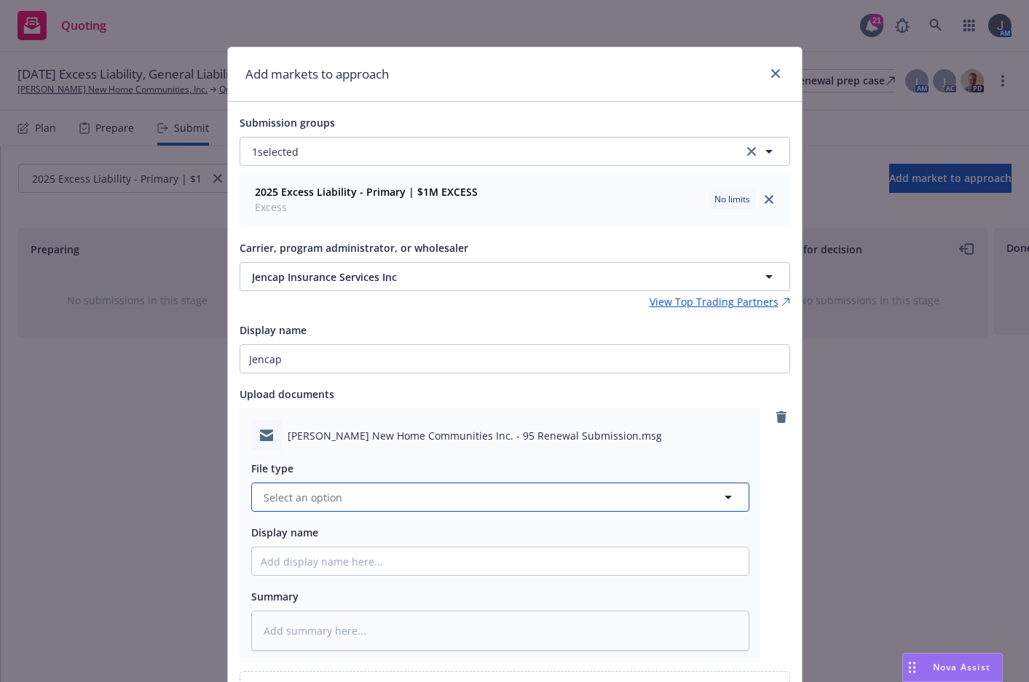
click at [310, 499] on span "Select an option" at bounding box center [303, 497] width 79 height 15
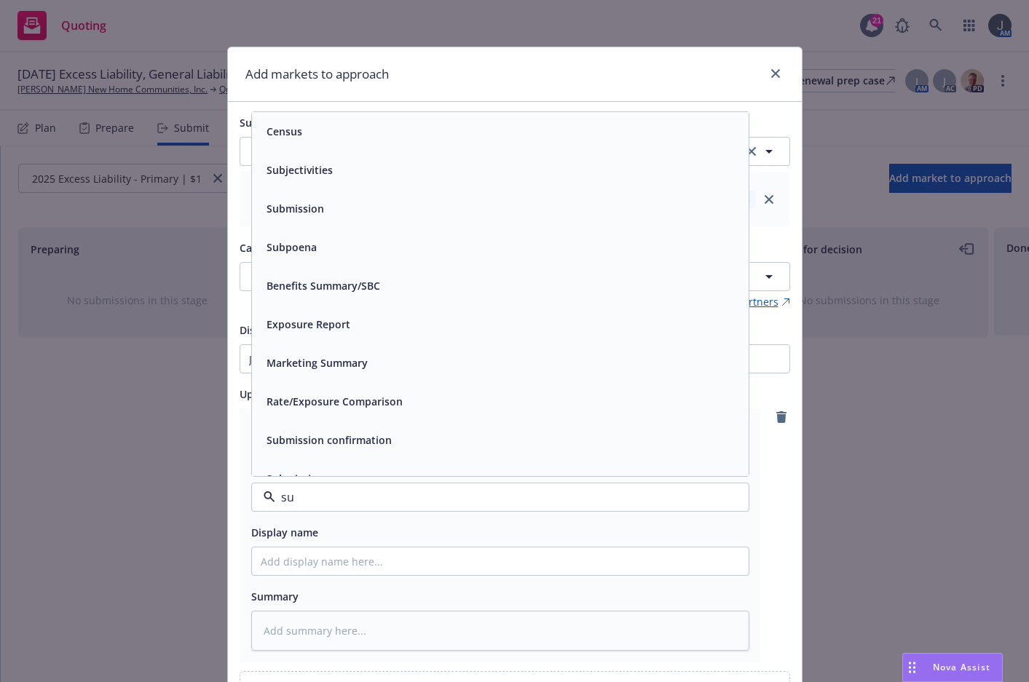
type input "sub"
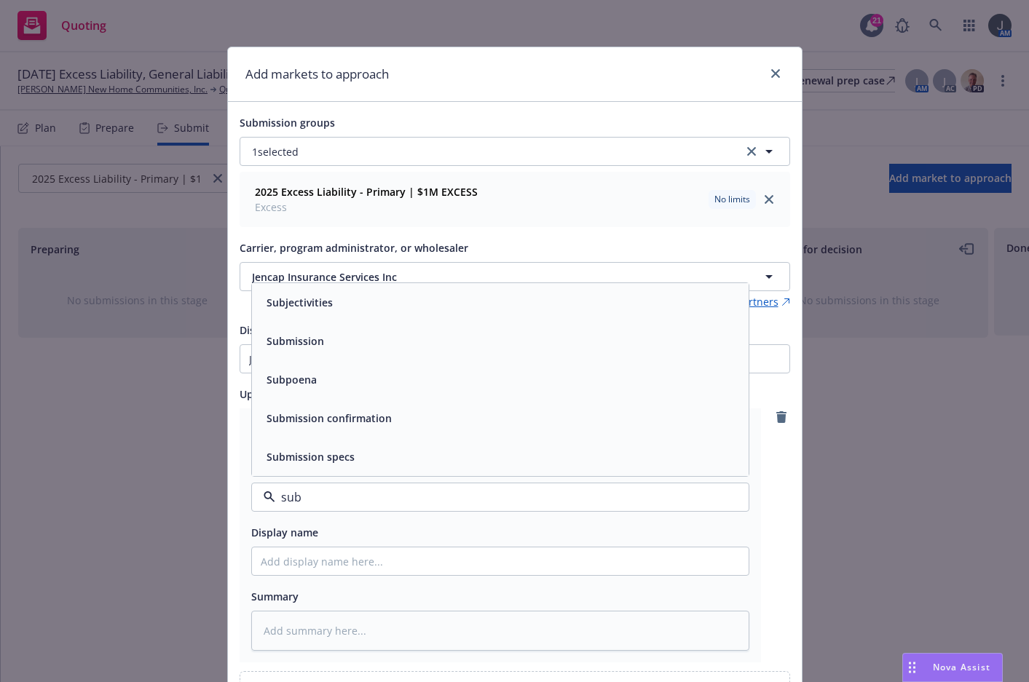
click at [309, 337] on span "Submission" at bounding box center [295, 340] width 58 height 15
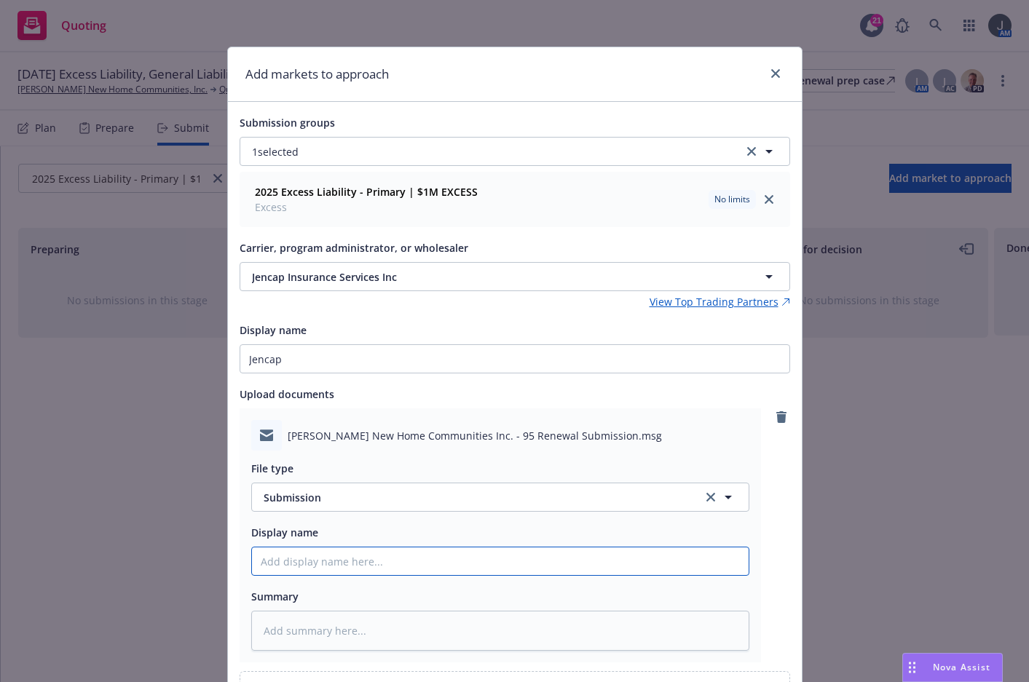
click at [304, 561] on input "Display name" at bounding box center [500, 562] width 497 height 28
paste input "25-26 Jencap GL & XL Submission Updated Acords"
type textarea "x"
type input "25-26 Jencap GL & XL Submission Updated Acords"
drag, startPoint x: 518, startPoint y: 560, endPoint x: 414, endPoint y: 559, distance: 104.1
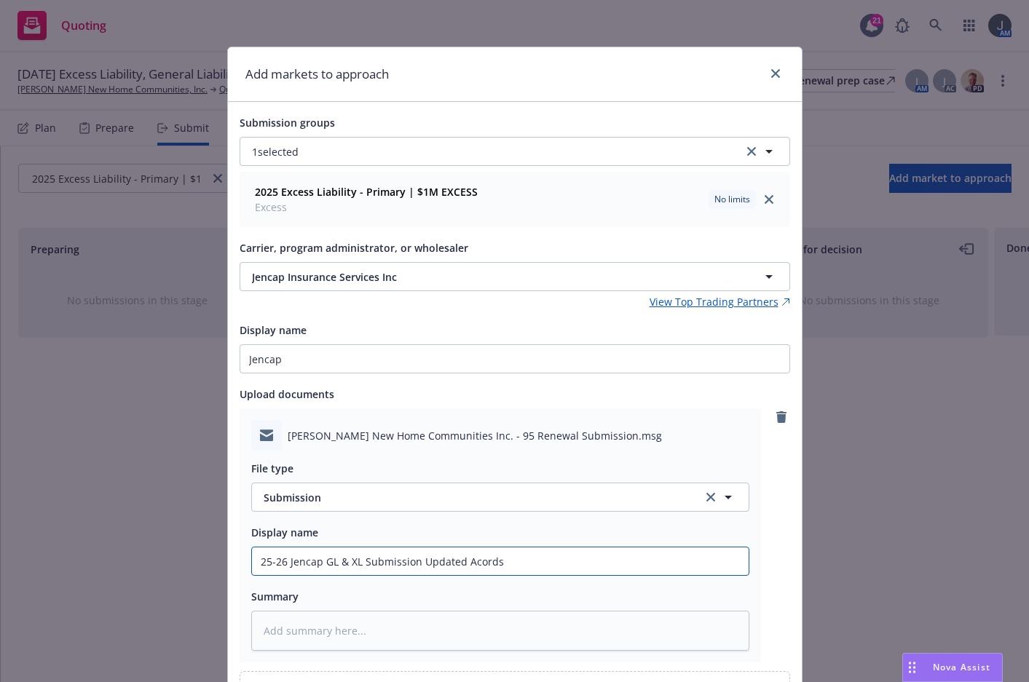
click at [414, 559] on input "25-26 Jencap GL & XL Submission Updated Acords" at bounding box center [500, 562] width 497 height 28
type textarea "x"
type input "25-26 Jencap GL & XL Submission"
click at [381, 628] on textarea at bounding box center [500, 631] width 498 height 40
paste textarea "25-26 Jencap GL & XL Submission Updated Acords"
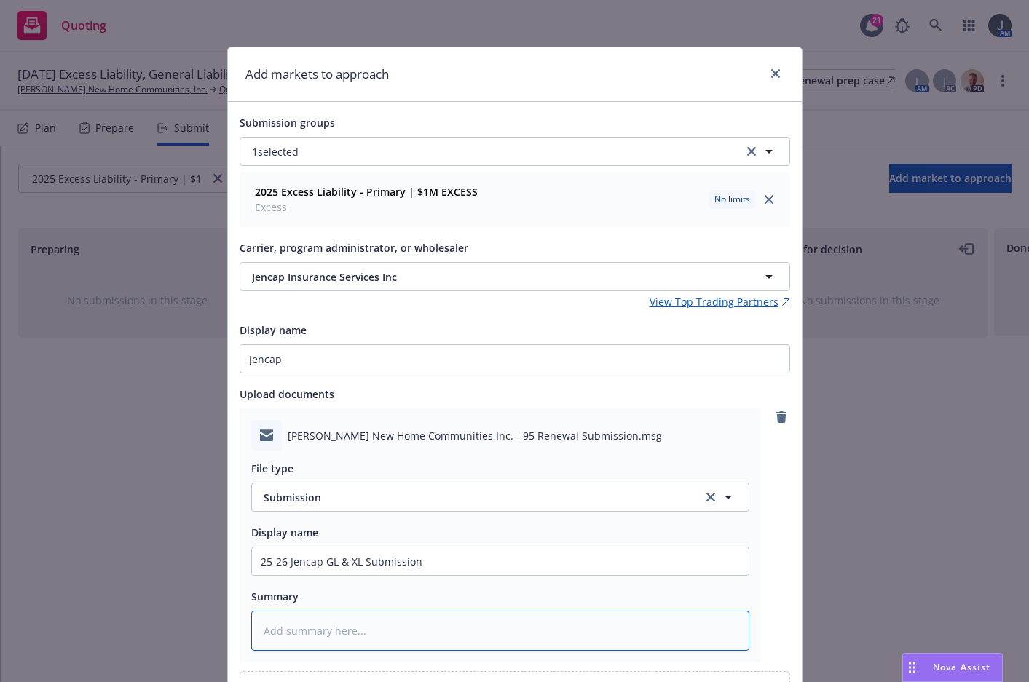
type textarea "x"
type textarea "25-26 Jencap GL & XL Submission Updated Acords"
drag, startPoint x: 523, startPoint y: 644, endPoint x: 417, endPoint y: 630, distance: 106.5
click at [417, 630] on textarea "25-26 Jencap GL & XL Submission Updated Acords" at bounding box center [500, 631] width 498 height 40
type textarea "x"
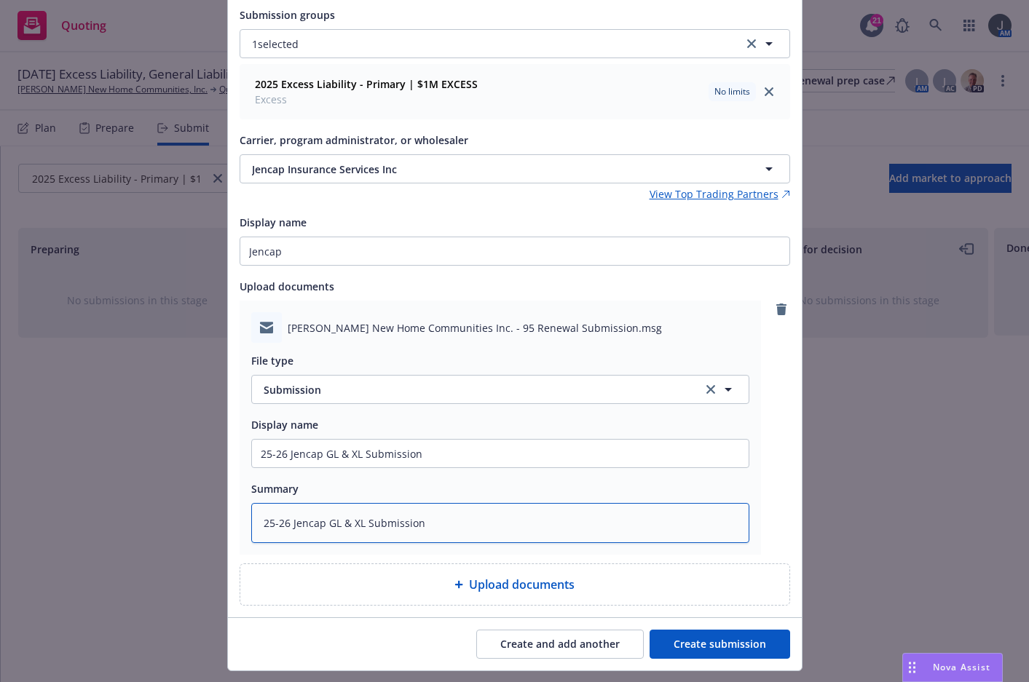
scroll to position [143, 0]
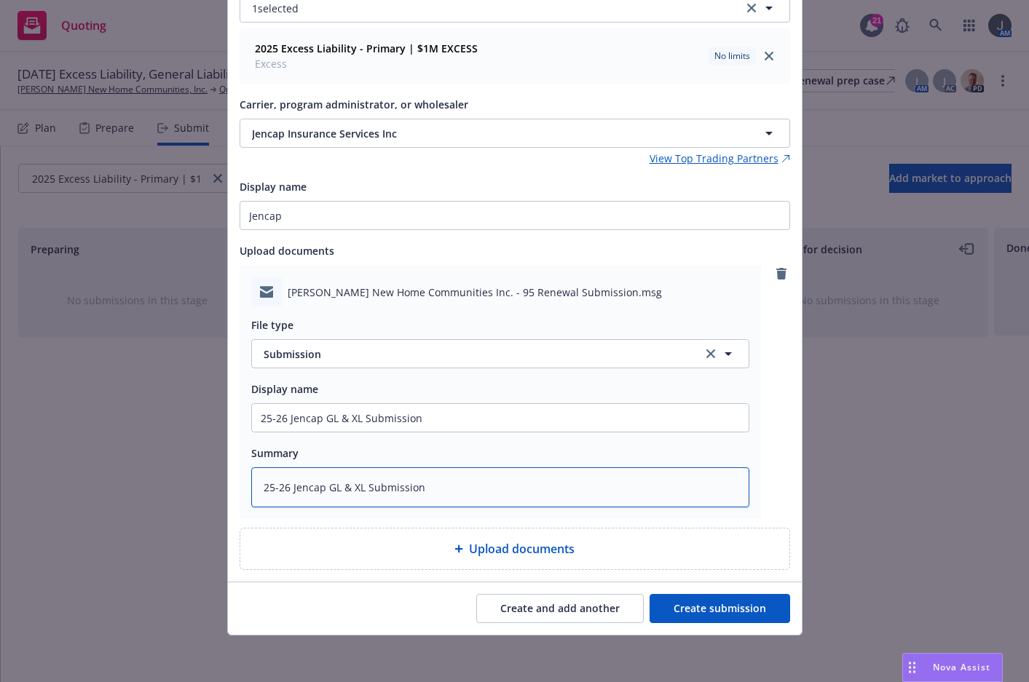
type textarea "25-26 Jencap GL & XL Submission"
type textarea "x"
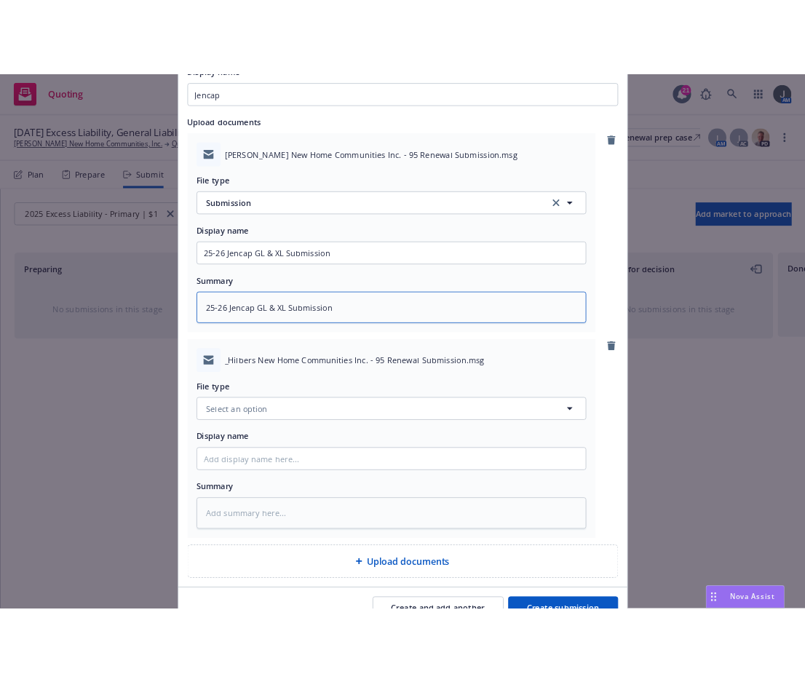
scroll to position [406, 0]
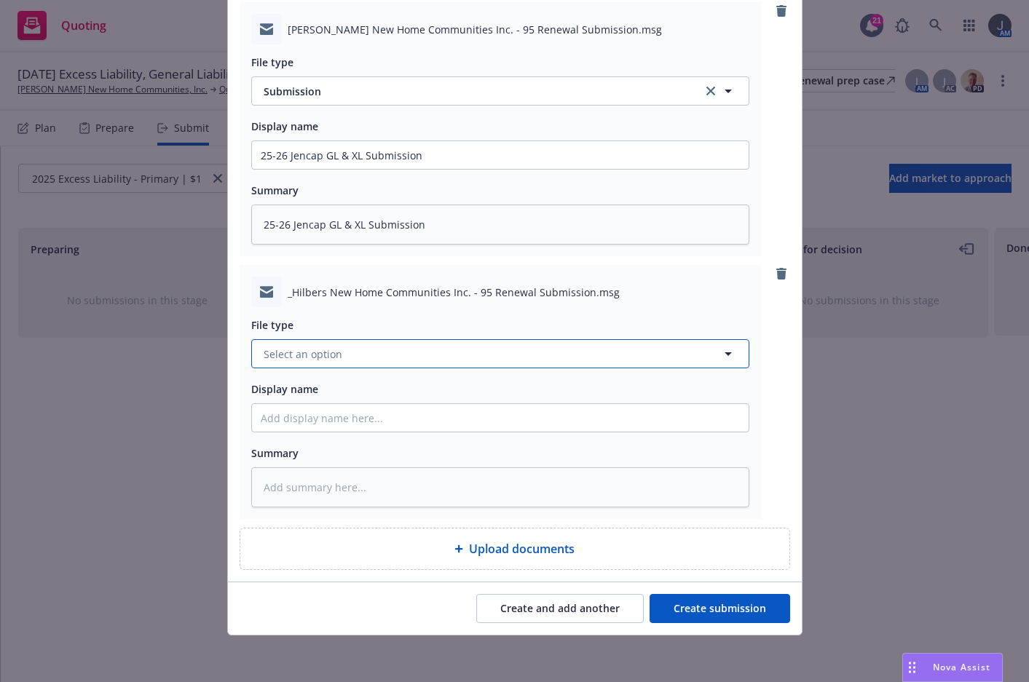
click at [342, 364] on button "Select an option" at bounding box center [500, 353] width 498 height 29
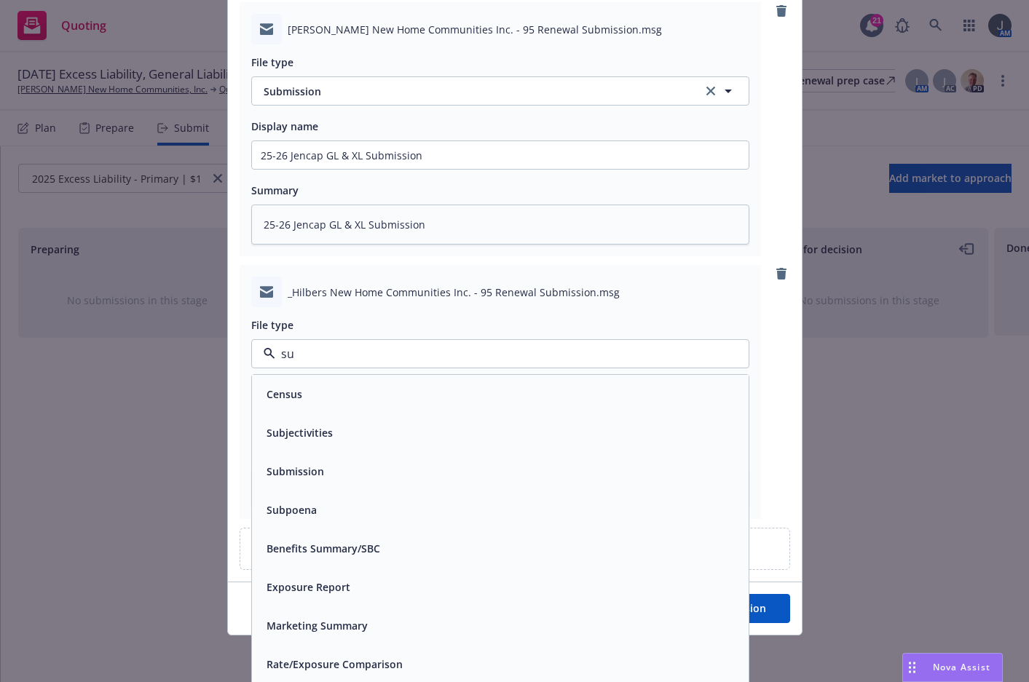
type input "sub"
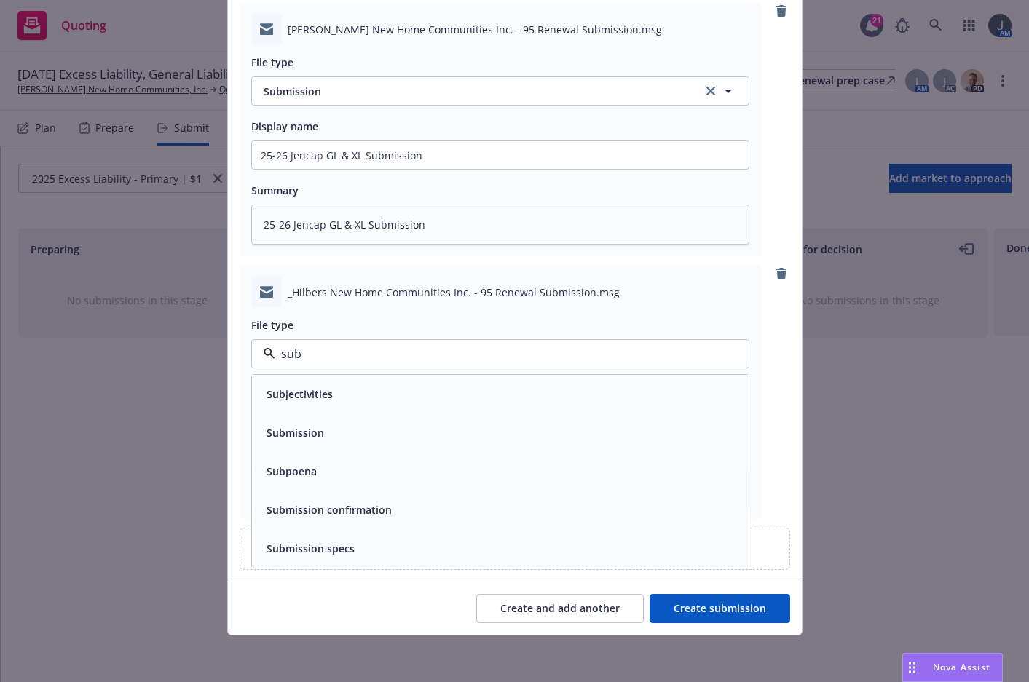
click at [311, 423] on div "Submission" at bounding box center [294, 432] width 66 height 21
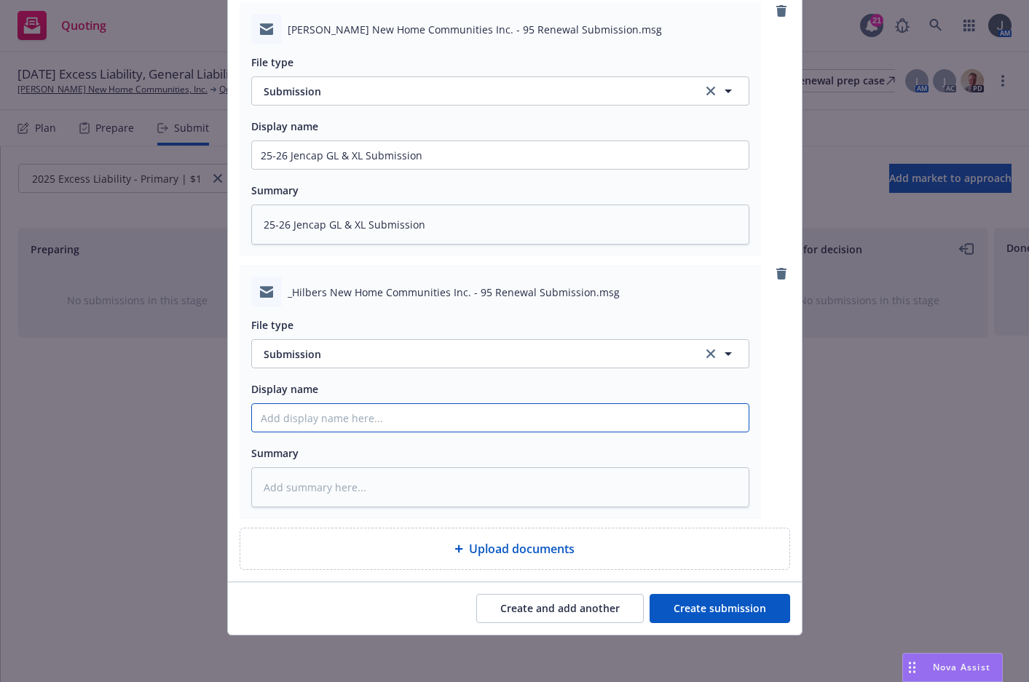
click at [307, 169] on input "Display name" at bounding box center [500, 155] width 497 height 28
paste input "25-26 Jencap GL & XL Submission Updated Acords"
type textarea "x"
type input "25-26 Jencap GL & XL Submission Updated Acords"
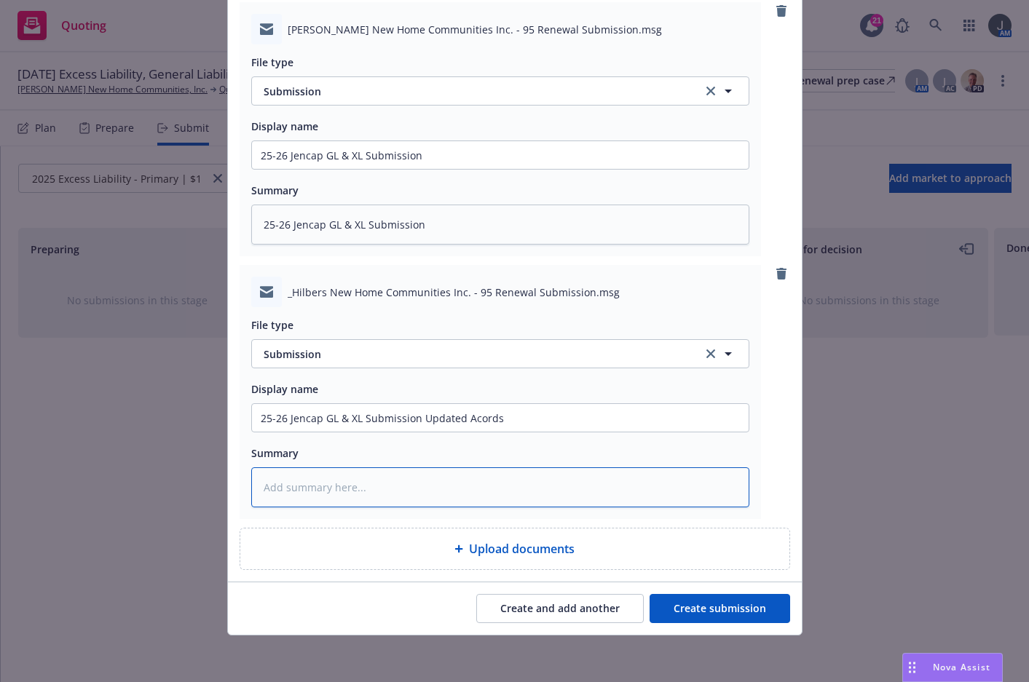
click at [344, 489] on textarea at bounding box center [500, 487] width 498 height 40
paste textarea "25-26 Jencap GL & XL Submission Updated Acords"
type textarea "x"
type textarea "25-26 Jencap GL & XL Submission Updated Acords"
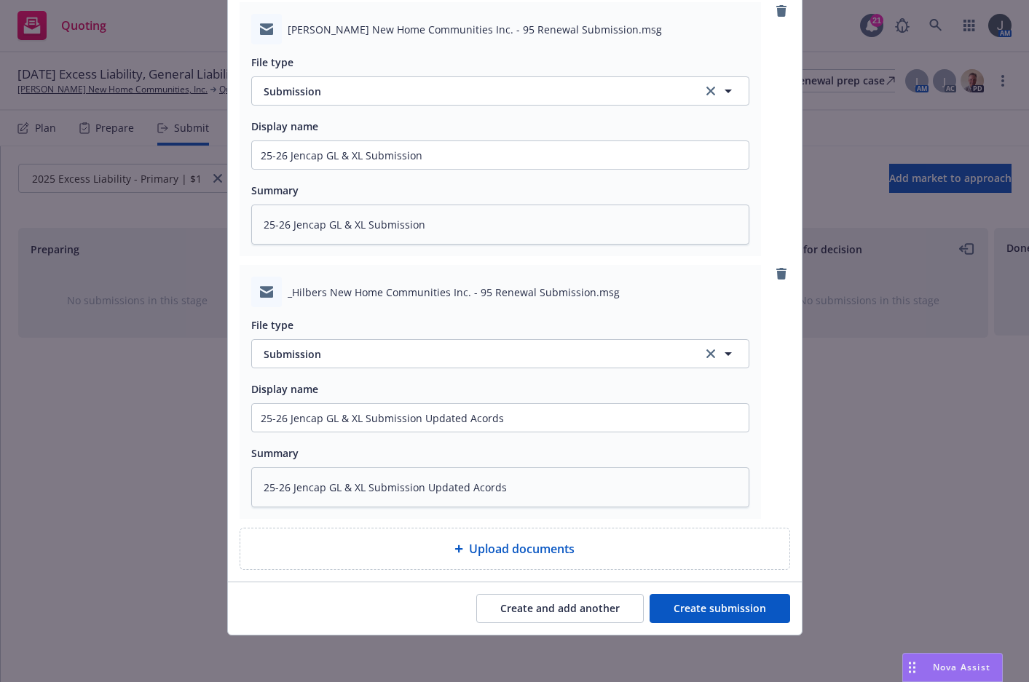
click at [711, 606] on button "Create submission" at bounding box center [719, 608] width 141 height 29
type textarea "x"
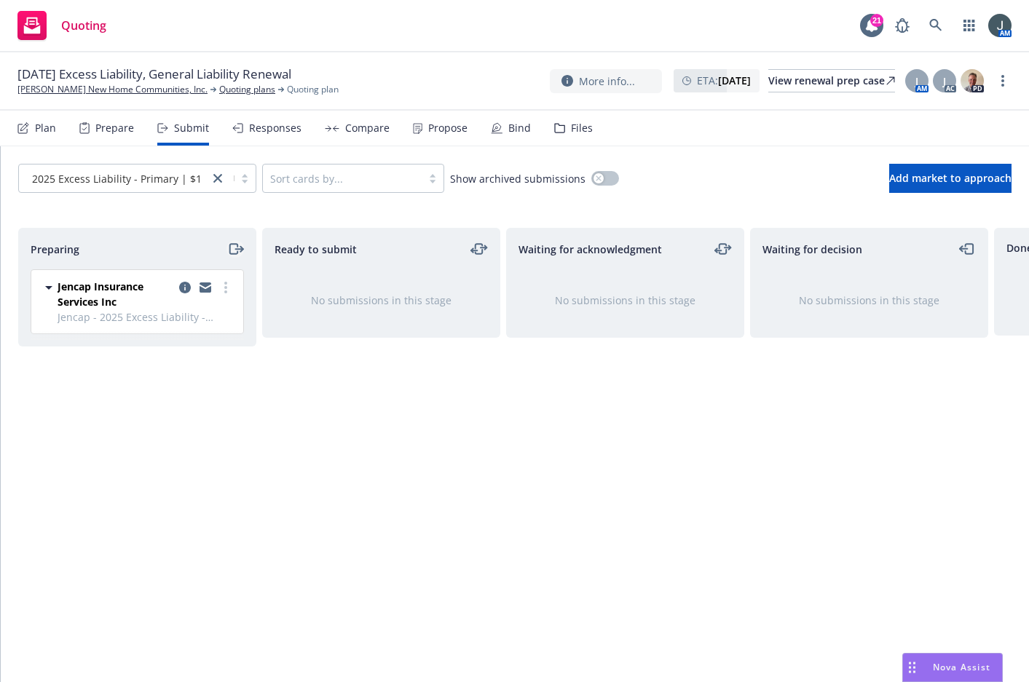
click at [235, 247] on icon "moveRight" at bounding box center [235, 248] width 17 height 17
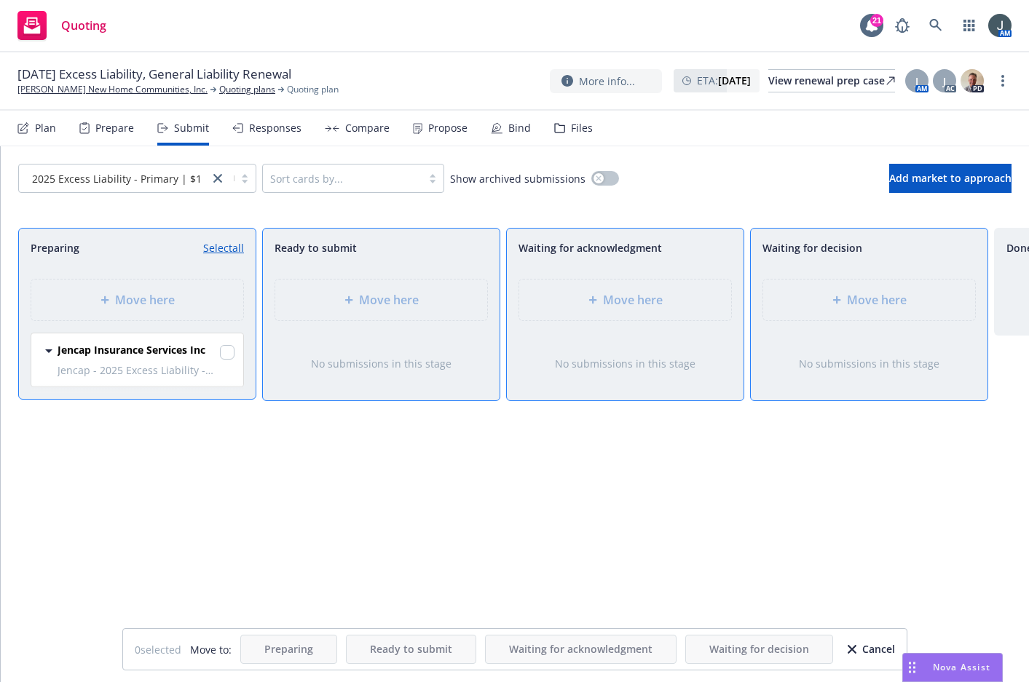
click at [216, 357] on div "Jencap Insurance Services Inc" at bounding box center [146, 352] width 177 height 20
click at [218, 355] on div "Jencap Insurance Services Inc" at bounding box center [146, 352] width 177 height 20
click at [227, 349] on input "checkbox" at bounding box center [227, 352] width 15 height 15
checkbox input "true"
click at [828, 293] on div "Move here" at bounding box center [869, 299] width 189 height 17
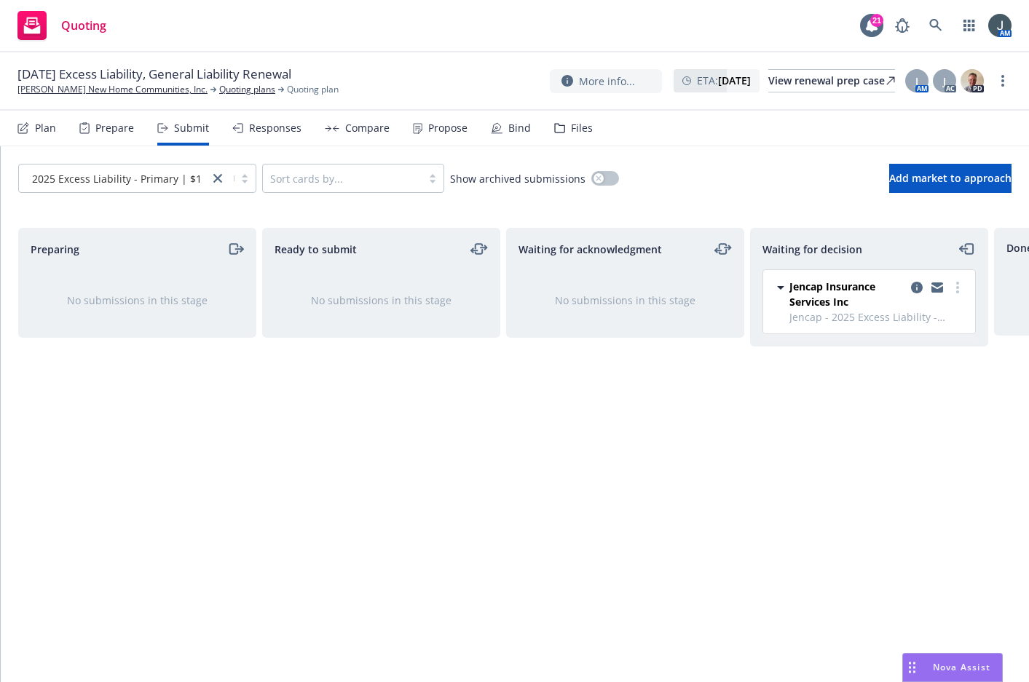
click at [104, 126] on div "Prepare" at bounding box center [114, 128] width 39 height 12
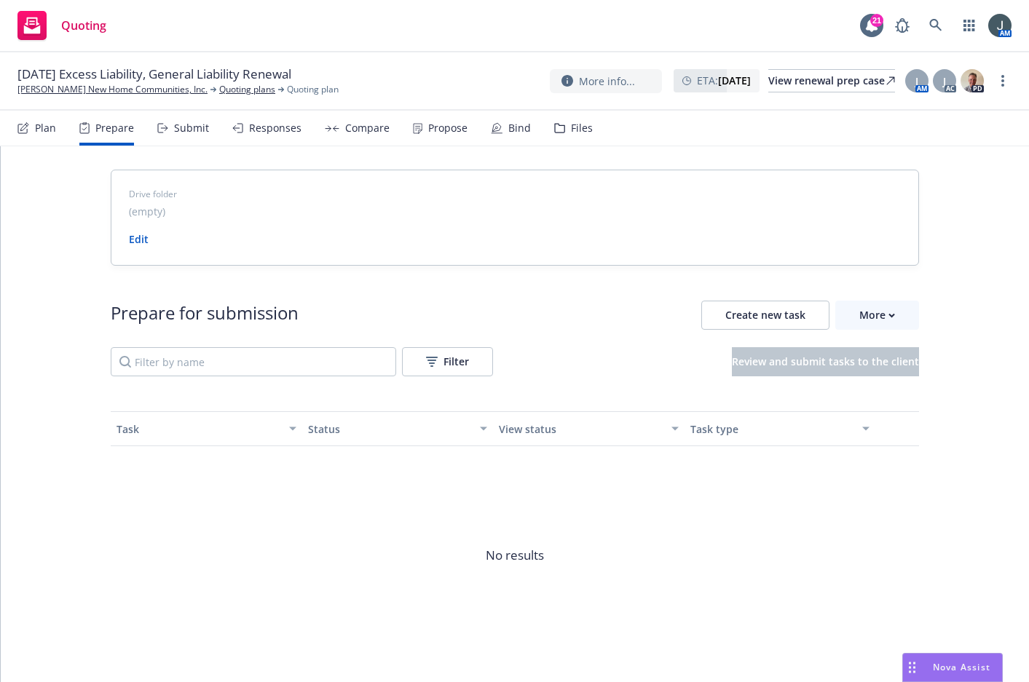
click at [44, 134] on div "Plan" at bounding box center [45, 128] width 21 height 12
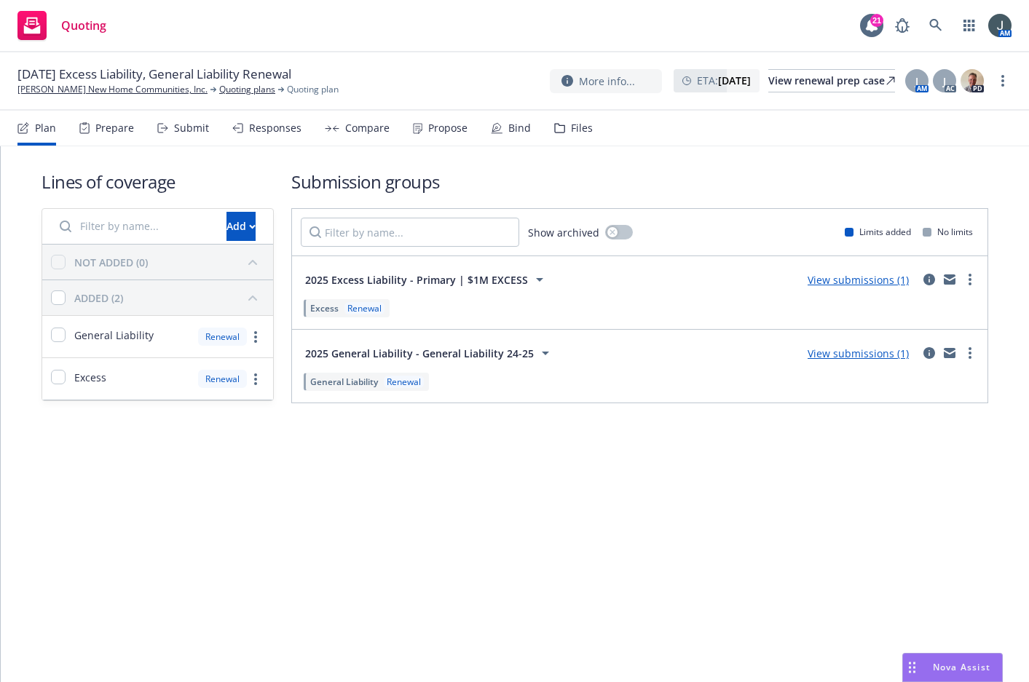
click at [877, 350] on link "View submissions (1)" at bounding box center [857, 354] width 101 height 14
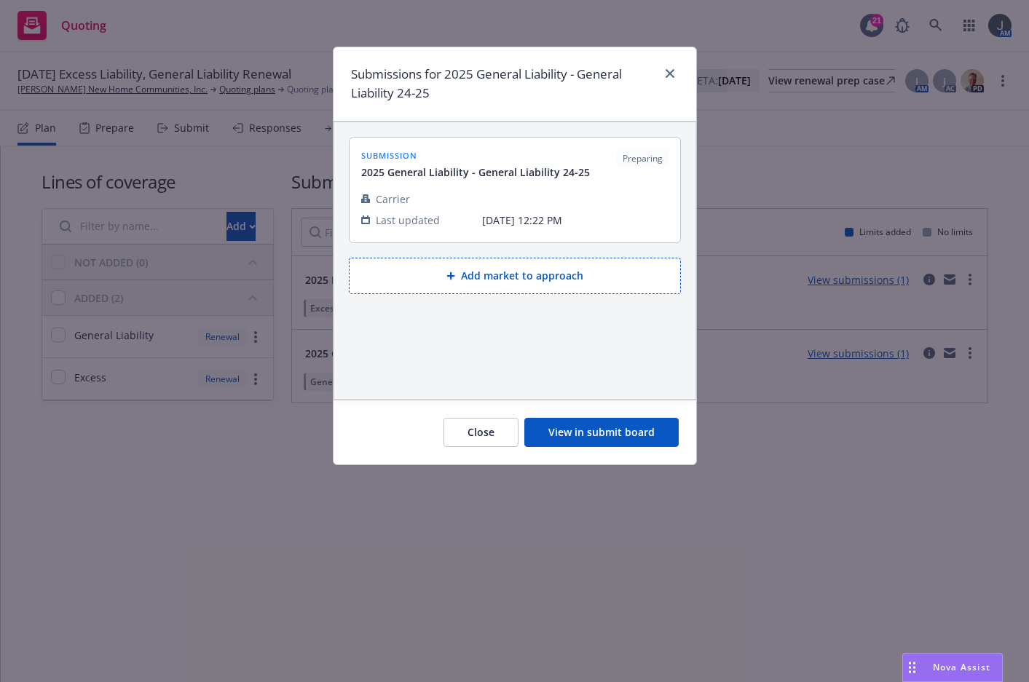
click at [612, 435] on button "View in submit board" at bounding box center [601, 432] width 154 height 29
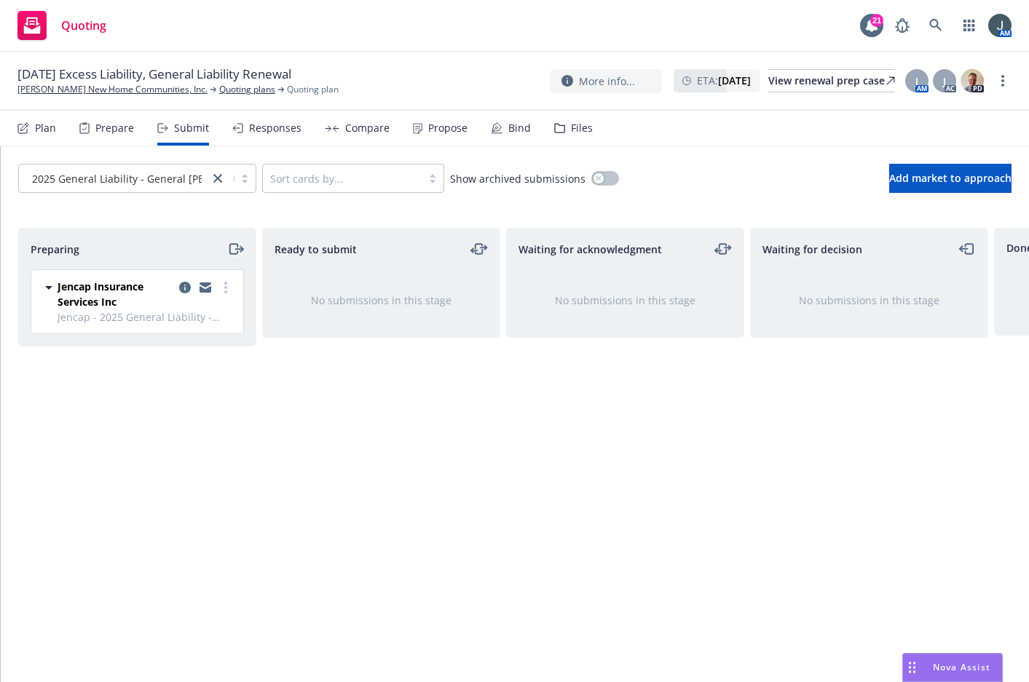
click at [232, 248] on icon "moveRight" at bounding box center [235, 248] width 17 height 17
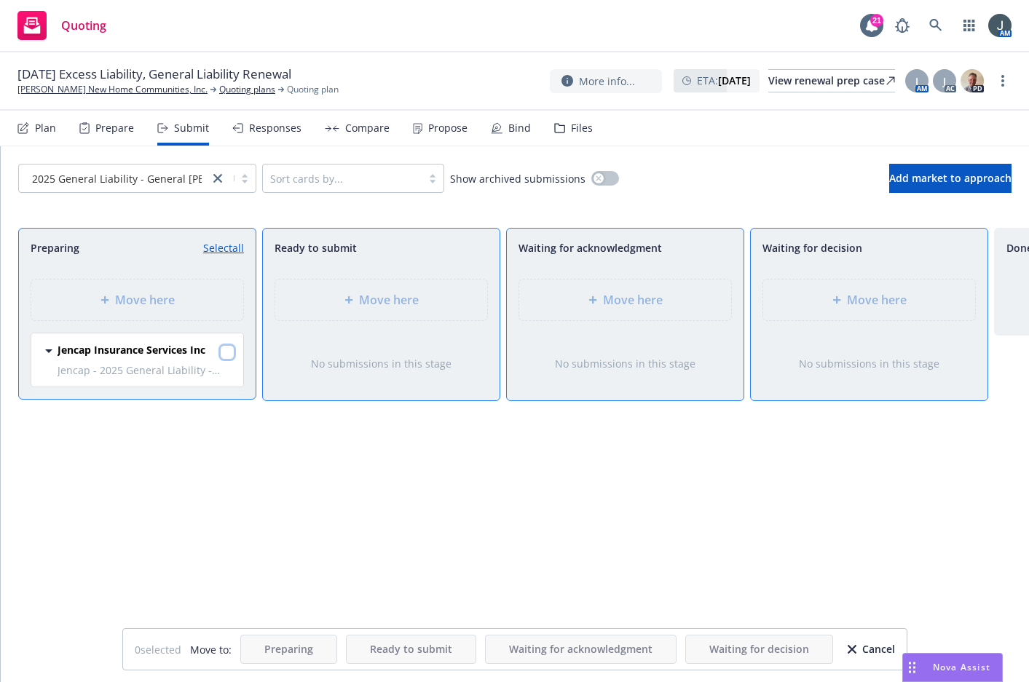
click at [221, 352] on input "checkbox" at bounding box center [227, 352] width 15 height 15
checkbox input "true"
click at [792, 303] on div "Move here" at bounding box center [869, 299] width 189 height 17
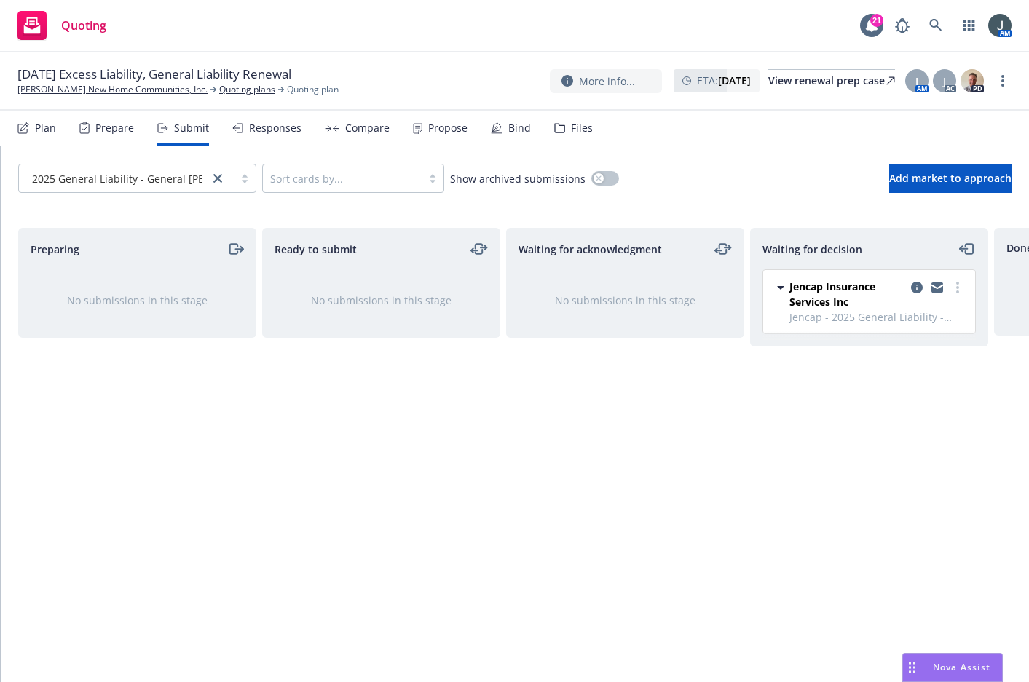
click at [96, 133] on div "Prepare" at bounding box center [114, 128] width 39 height 12
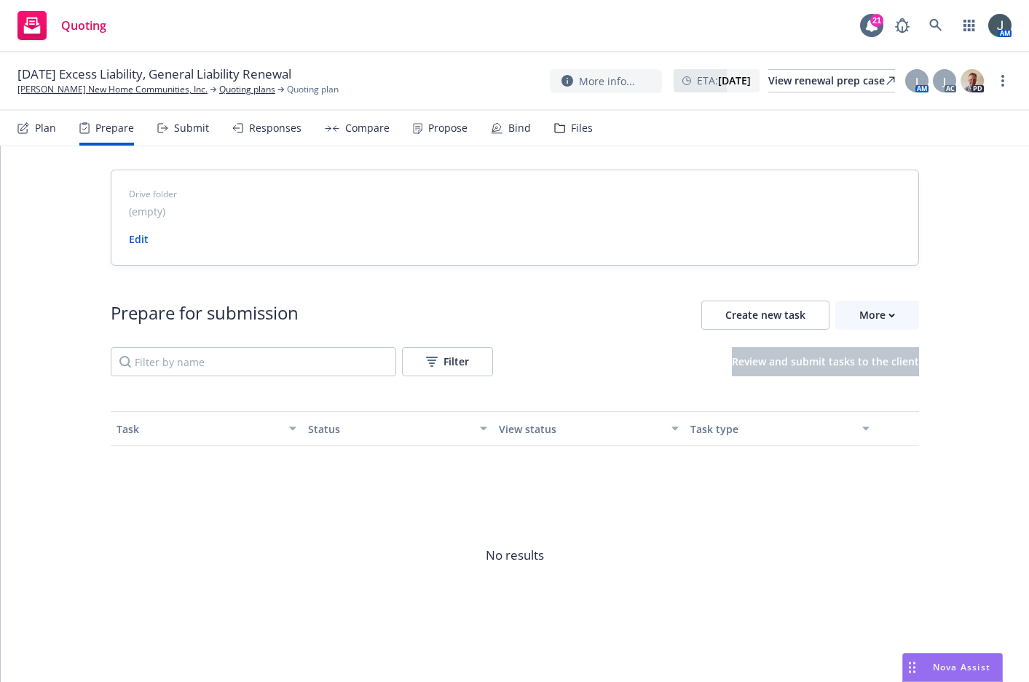
click at [350, 514] on span "No results" at bounding box center [515, 555] width 808 height 218
click at [218, 355] on input "Filter by name" at bounding box center [253, 361] width 285 height 29
click at [755, 312] on span "Create new task" at bounding box center [765, 315] width 80 height 14
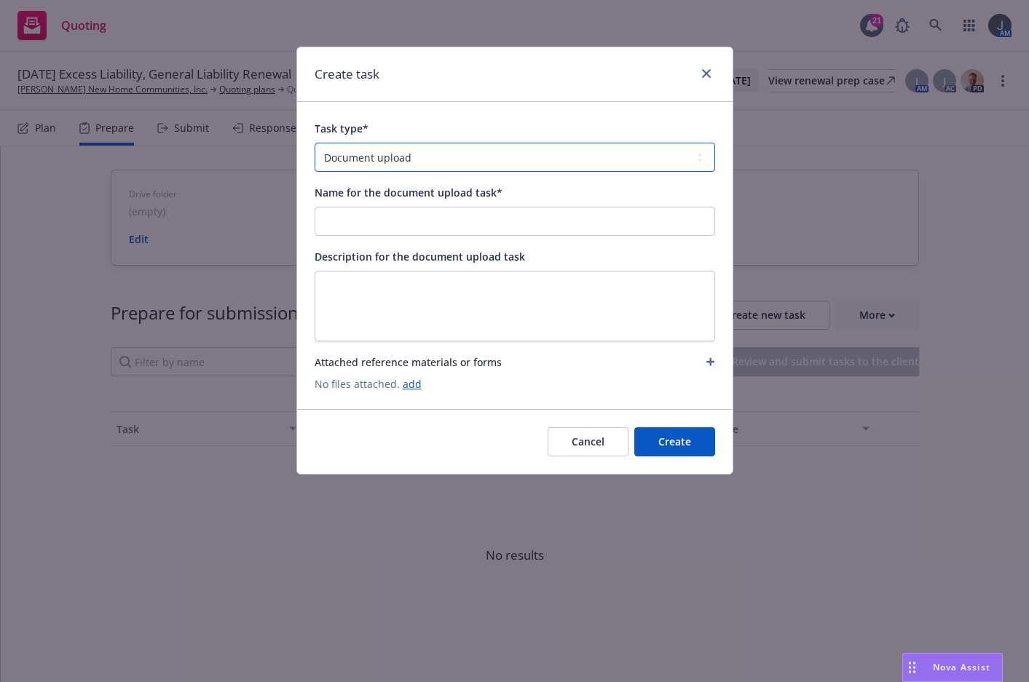
click at [440, 160] on select "Document upload Complete Workbook application Complete Indio application by link" at bounding box center [515, 157] width 400 height 29
click at [315, 143] on select "Document upload Complete Workbook application Complete Indio application by link" at bounding box center [515, 157] width 400 height 29
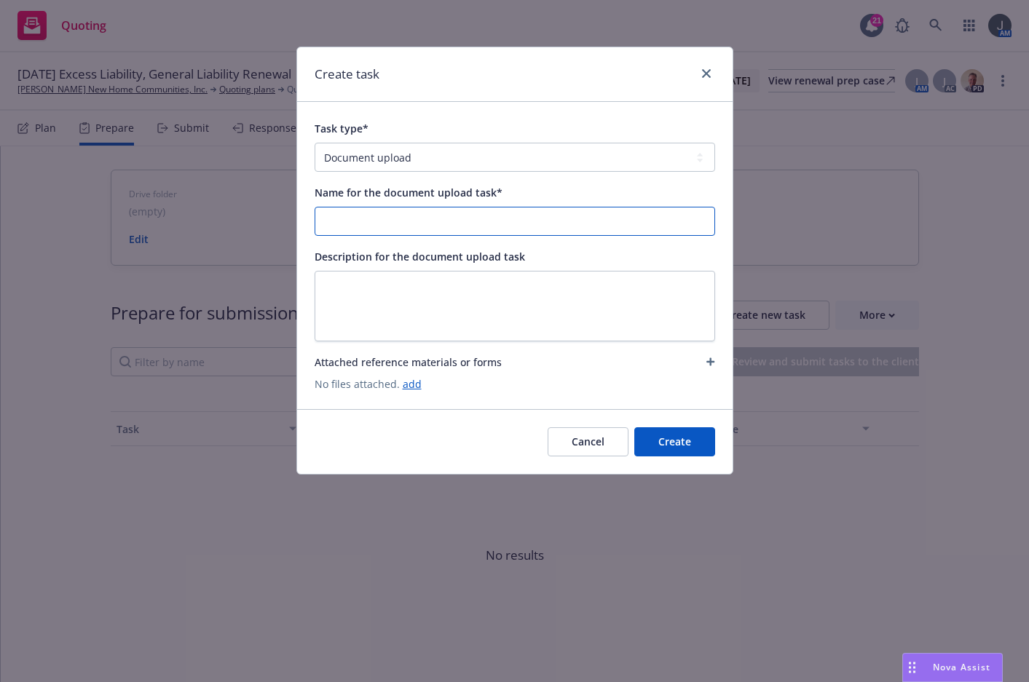
click at [436, 217] on input "Name for the document upload task*" at bounding box center [514, 222] width 399 height 28
click at [591, 435] on button "Cancel" at bounding box center [588, 441] width 81 height 29
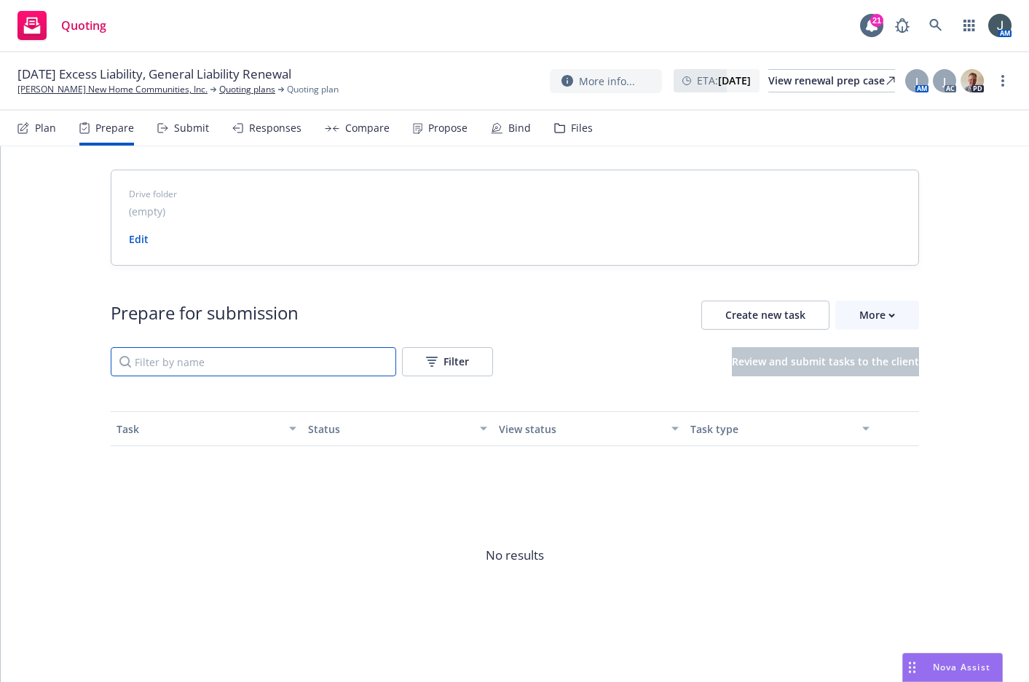
click at [357, 357] on input "Filter by name" at bounding box center [253, 361] width 285 height 29
click at [758, 315] on span "Create new task" at bounding box center [765, 315] width 80 height 14
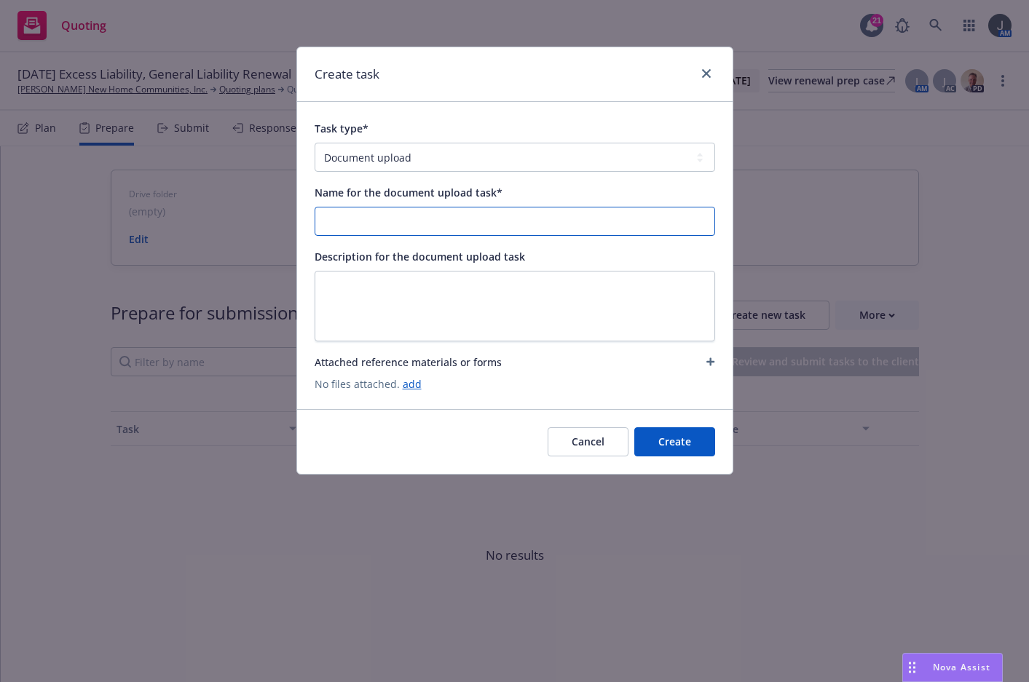
click at [370, 218] on input "Name for the document upload task*" at bounding box center [514, 222] width 399 height 28
click at [457, 221] on input "Name for the document upload task*" at bounding box center [514, 222] width 399 height 28
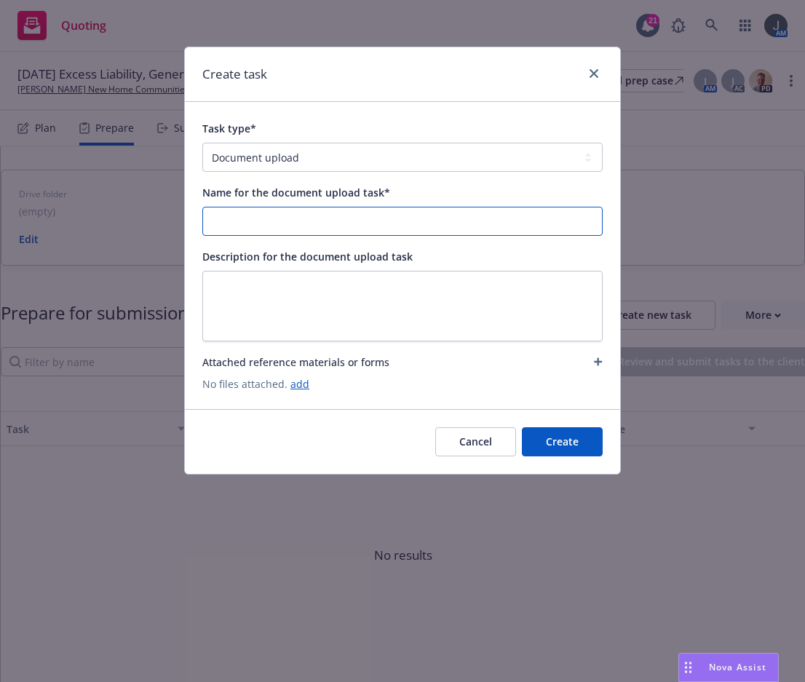
click at [309, 219] on input "Name for the document upload task*" at bounding box center [402, 222] width 399 height 28
drag, startPoint x: 245, startPoint y: 237, endPoint x: 127, endPoint y: 244, distance: 118.1
click at [127, 244] on div "Create task Task type* Document upload Complete Workbook application Complete I…" at bounding box center [402, 341] width 805 height 682
type input "[PERSON_NAME] [PHONE_NUMBER]"
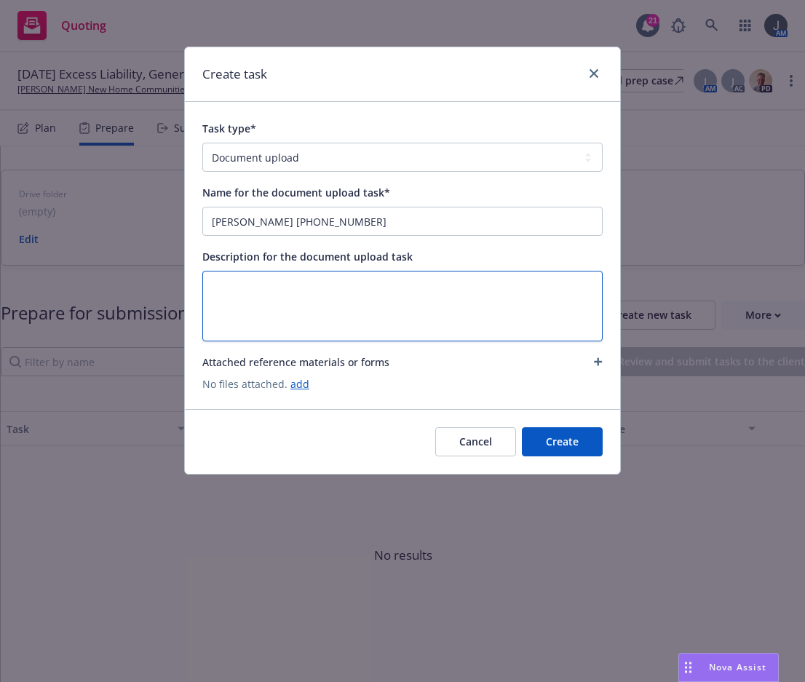
click at [278, 299] on textarea at bounding box center [402, 306] width 400 height 71
paste textarea "[PERSON_NAME] [PHONE_NUMBER]"
type textarea "x"
type textarea "[PERSON_NAME] [PHONE_NUMBER]"
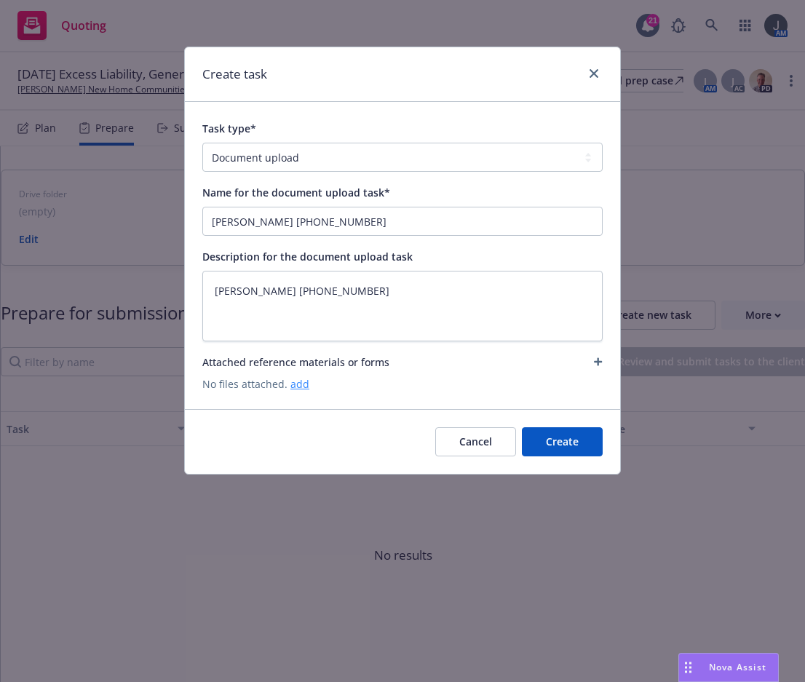
click at [297, 383] on link "add" at bounding box center [300, 384] width 19 height 14
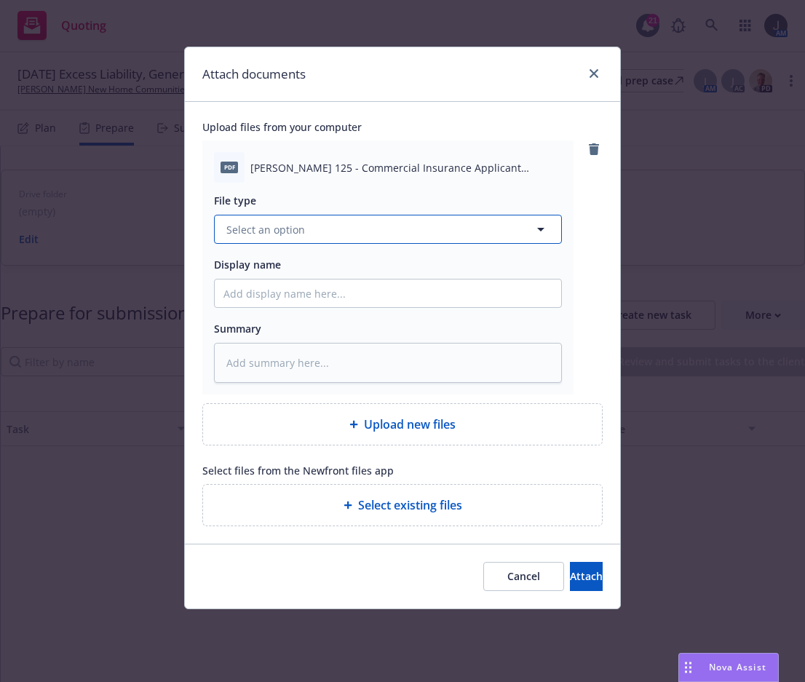
click at [271, 229] on span "Select an option" at bounding box center [265, 229] width 79 height 15
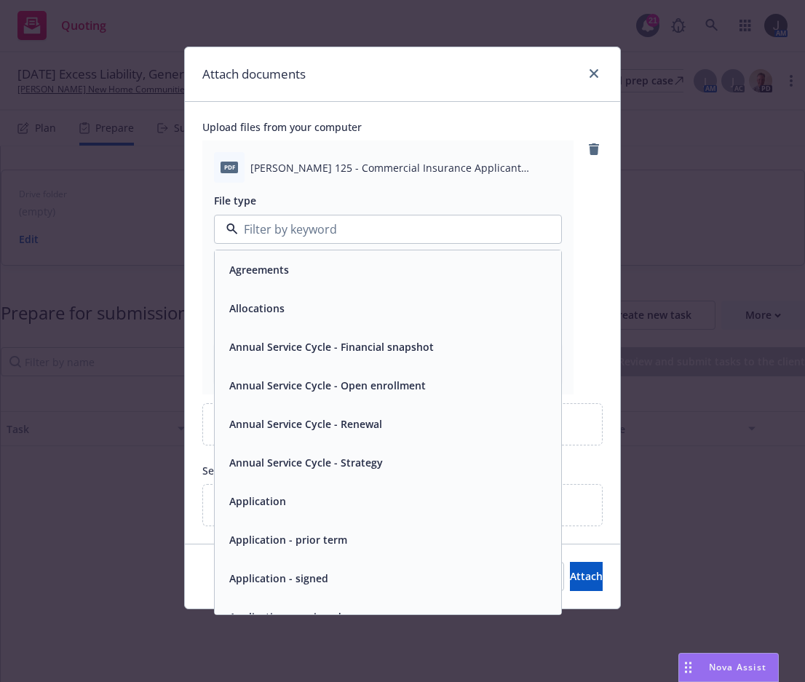
click at [611, 472] on div "Upload files from your computer pdf [PERSON_NAME] 125 - Commercial Insurance Ap…" at bounding box center [402, 323] width 435 height 442
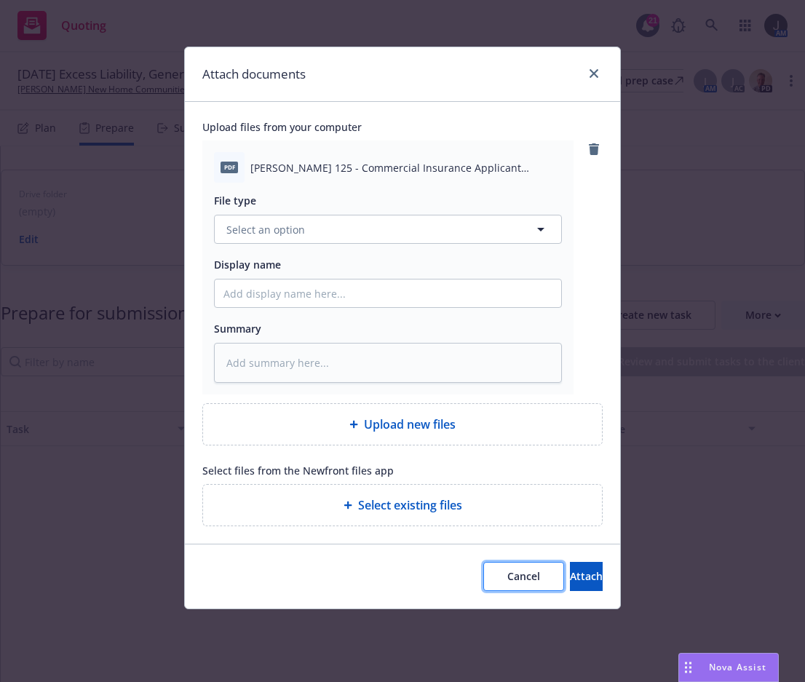
click at [507, 577] on span "Cancel" at bounding box center [523, 576] width 33 height 14
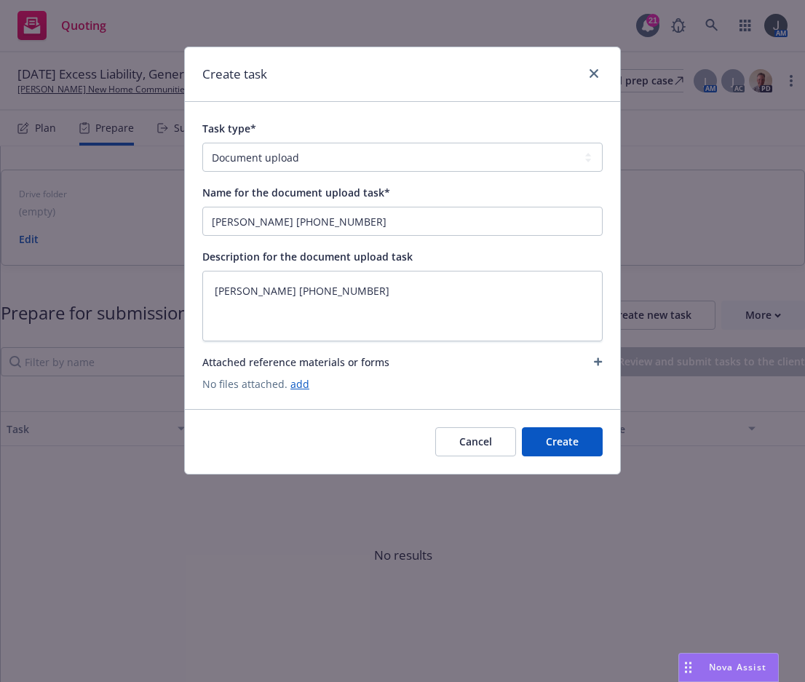
click at [478, 446] on button "Cancel" at bounding box center [475, 441] width 81 height 29
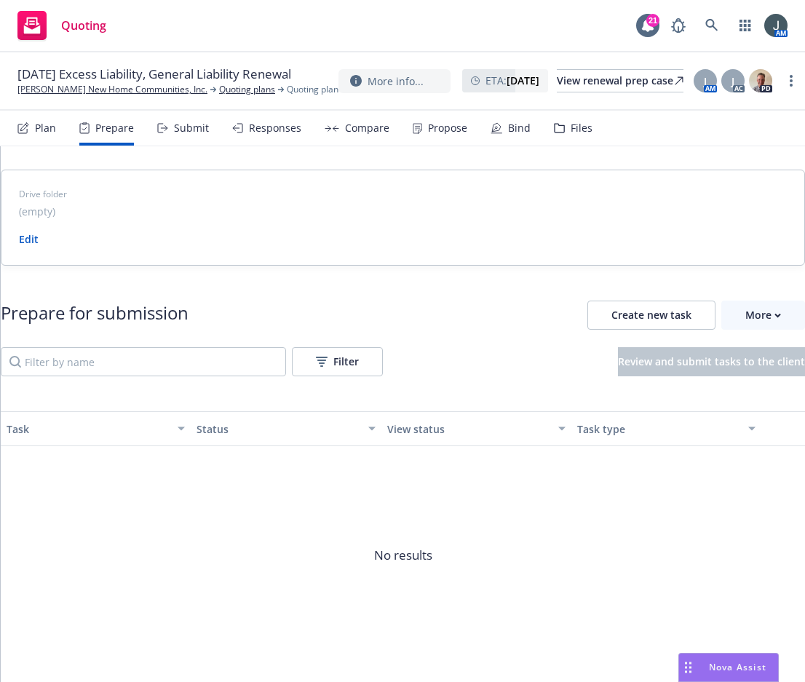
click at [571, 127] on div "Files" at bounding box center [582, 128] width 22 height 12
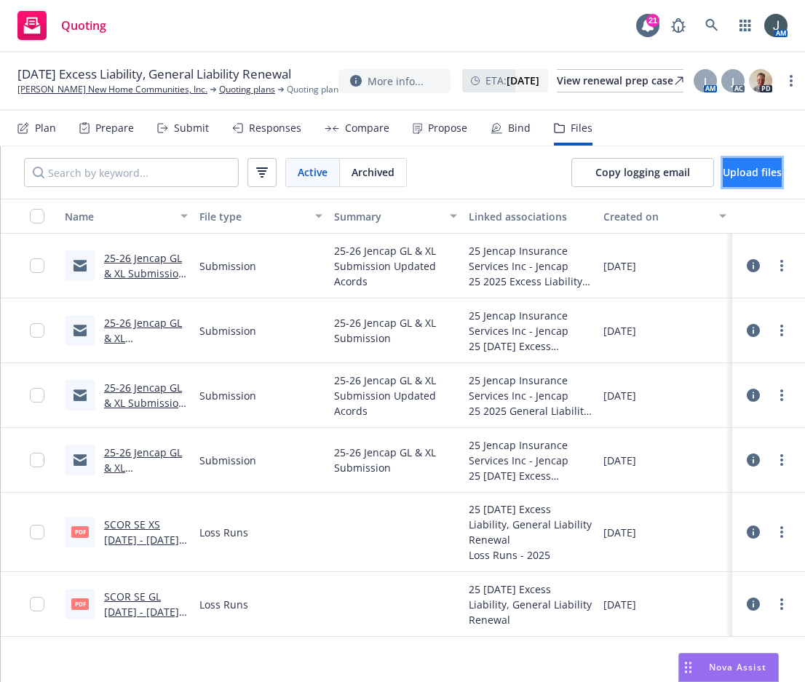
click at [723, 174] on span "Upload files" at bounding box center [752, 172] width 59 height 14
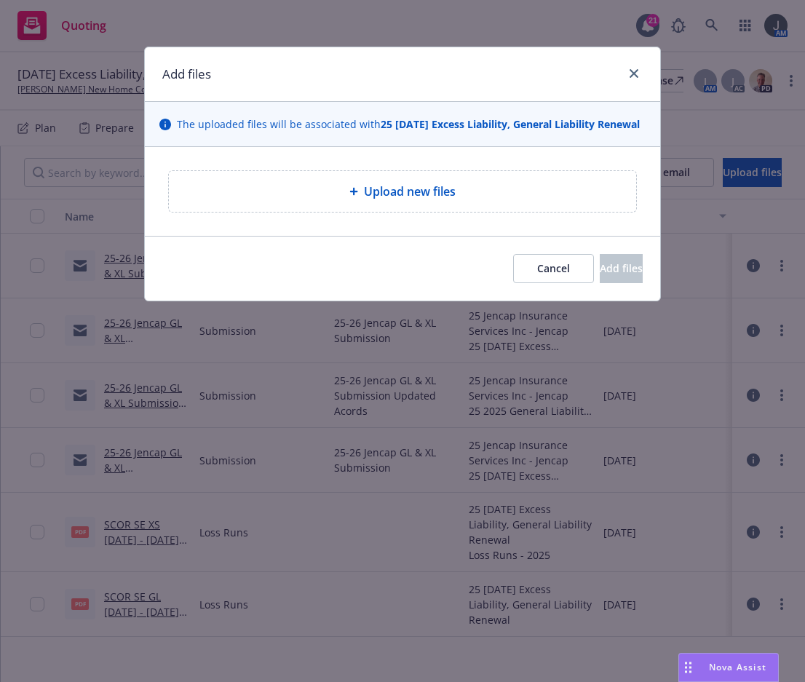
type textarea "x"
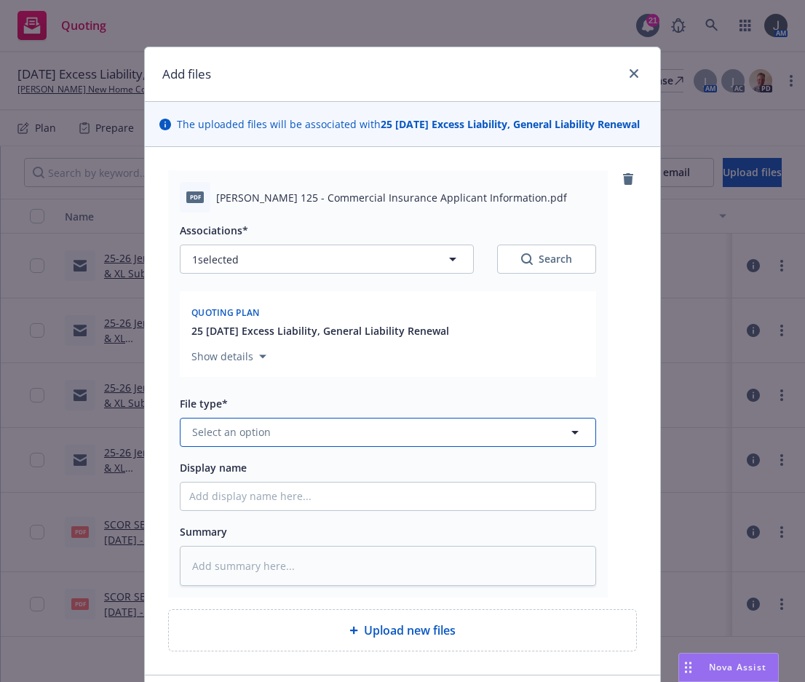
click at [282, 446] on button "Select an option" at bounding box center [388, 432] width 416 height 29
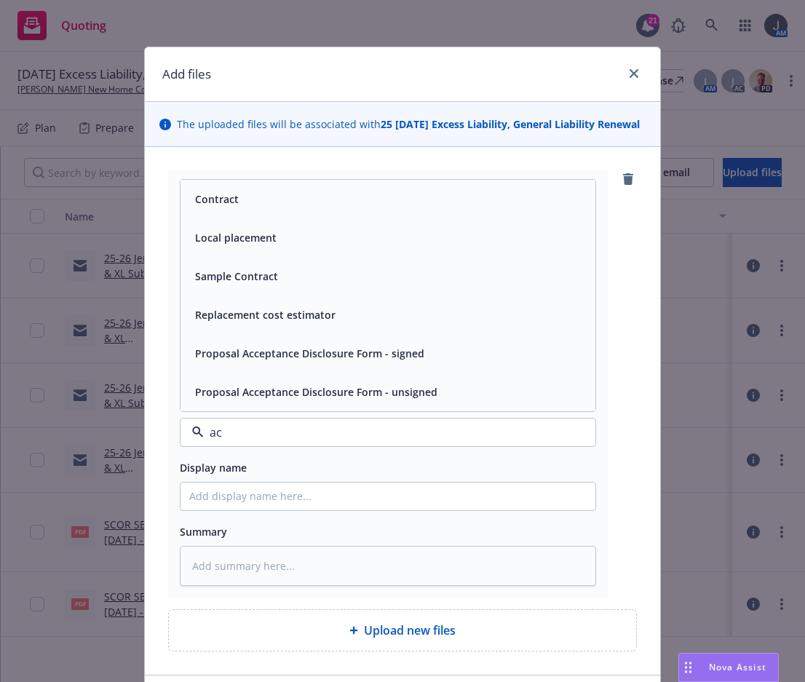
type input "a"
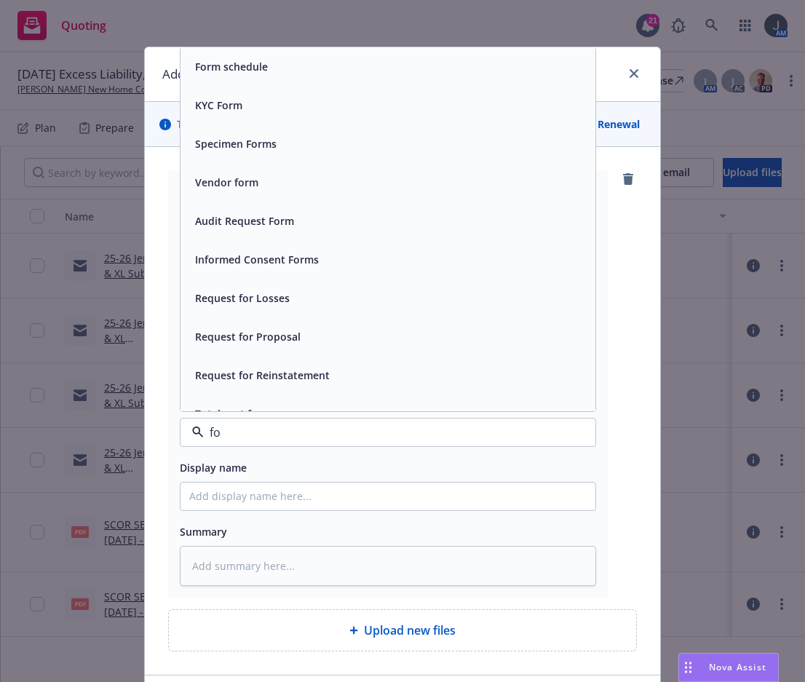
type input "f"
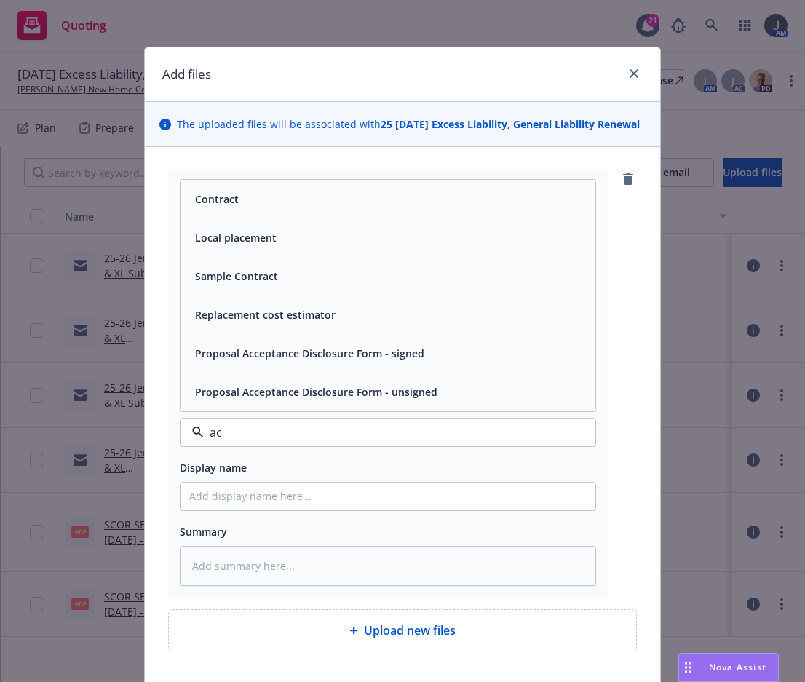
type input "a"
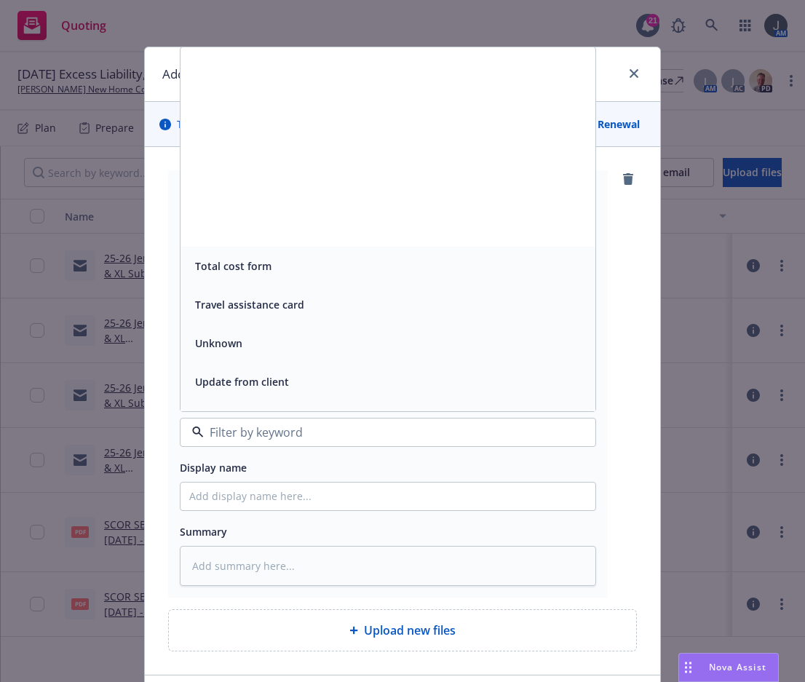
scroll to position [6736, 0]
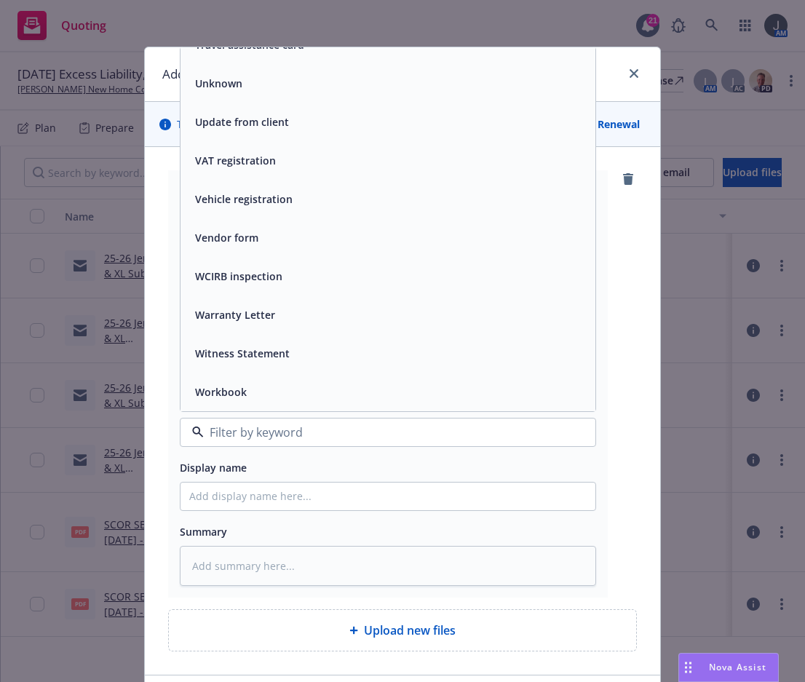
click at [259, 438] on input at bounding box center [385, 432] width 363 height 17
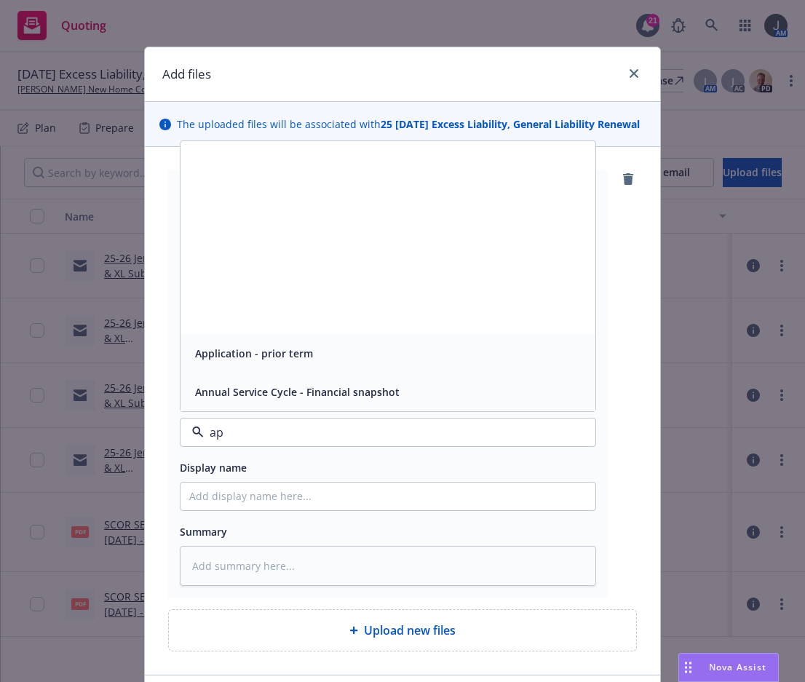
scroll to position [0, 0]
type input "app"
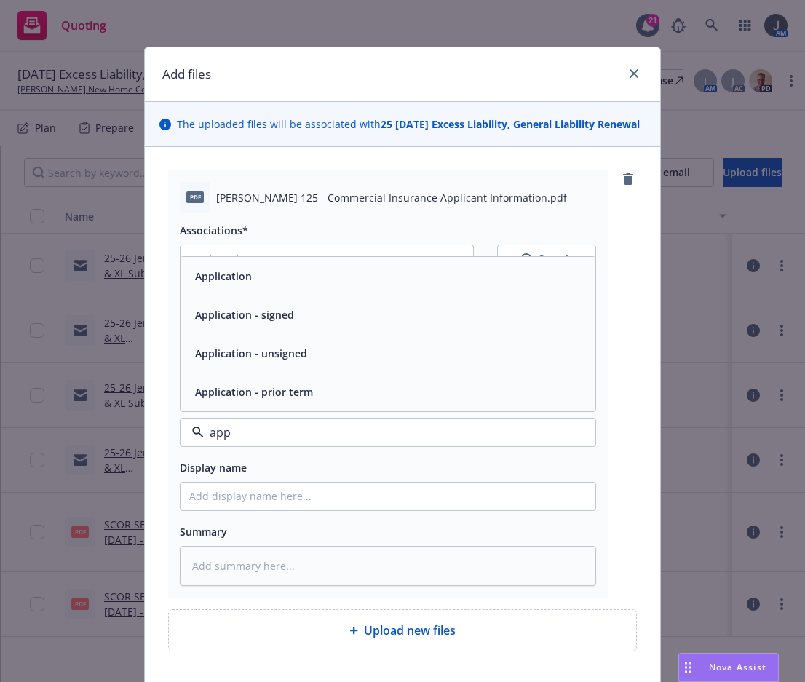
click at [247, 287] on div "Application" at bounding box center [222, 276] width 66 height 21
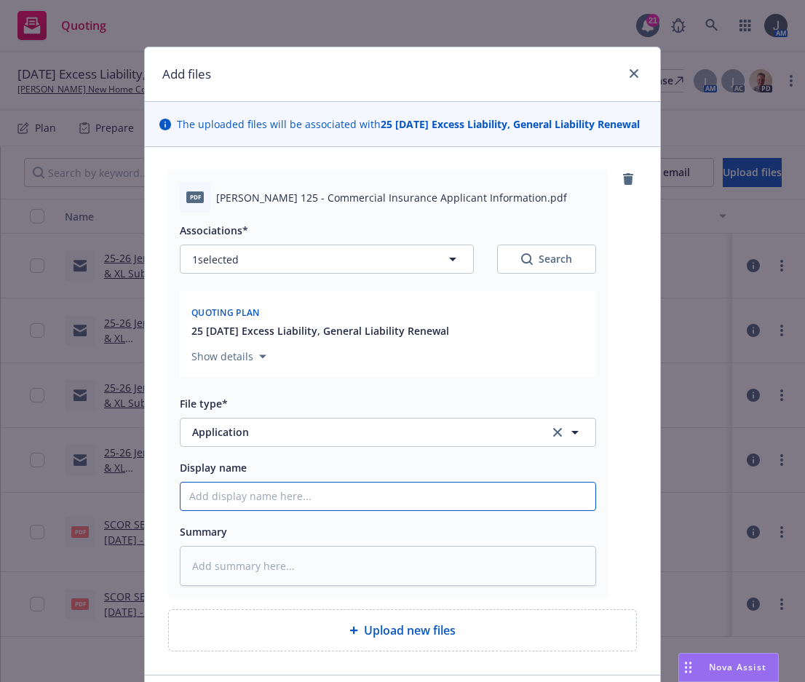
click at [242, 510] on input "Display name" at bounding box center [388, 497] width 415 height 28
type textarea "x"
type input "A"
type textarea "x"
type input "Ac"
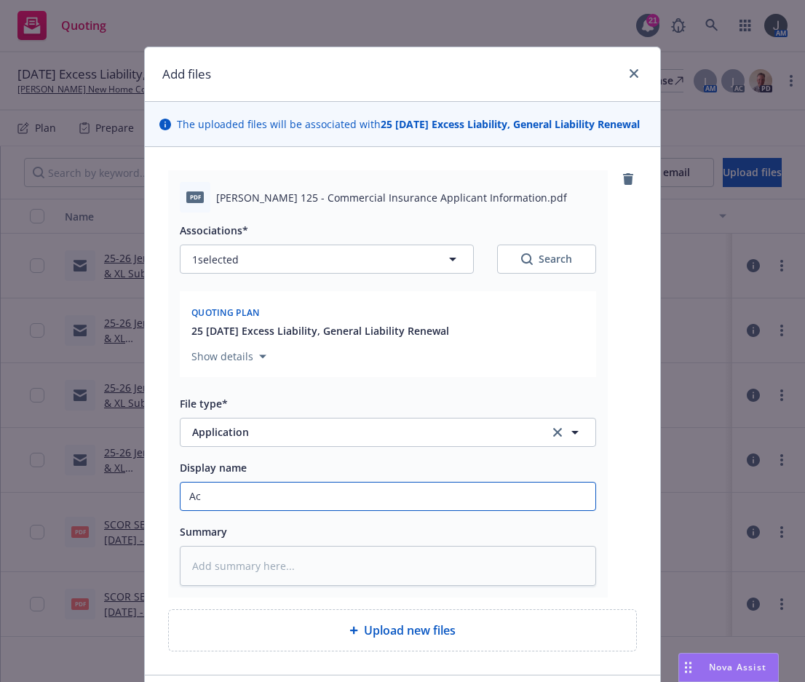
type textarea "x"
type input "Aco"
type textarea "x"
type input "Acor"
type textarea "x"
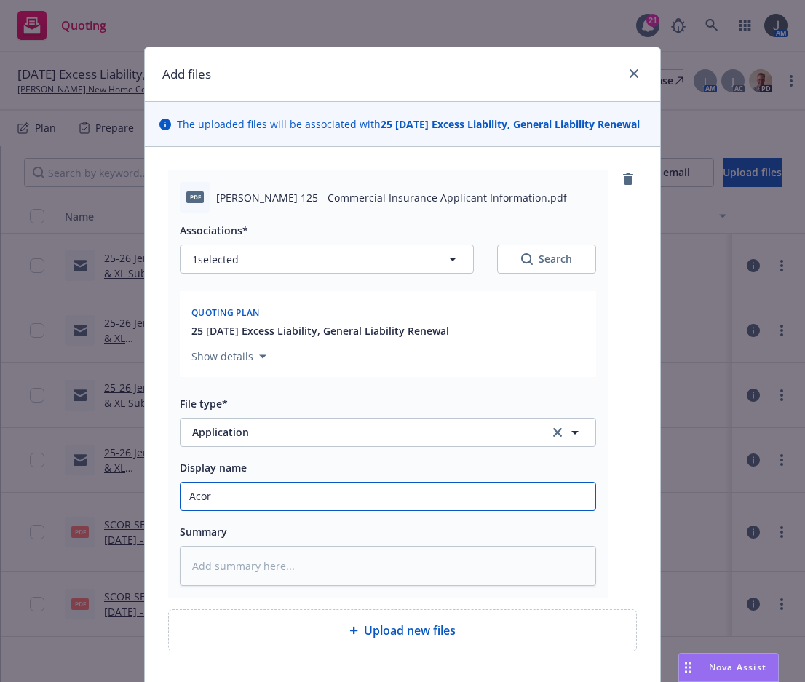
type input "[PERSON_NAME]"
type textarea "x"
type input "[PERSON_NAME]"
type textarea "x"
type input "[PERSON_NAME] 1"
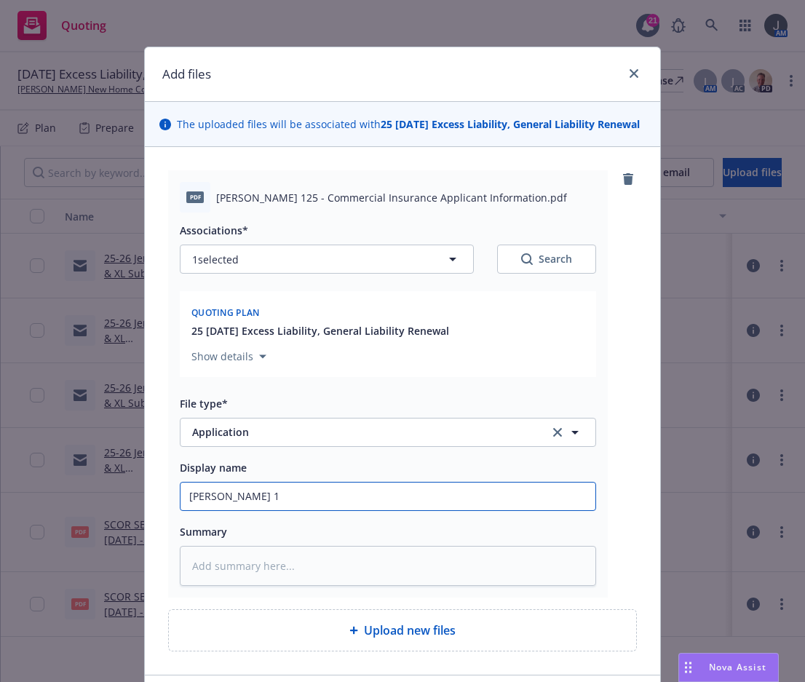
type textarea "x"
type input "[PERSON_NAME] 12"
type textarea "x"
type input "[PERSON_NAME] 125"
click at [253, 510] on input "[PERSON_NAME] 125" at bounding box center [388, 497] width 415 height 28
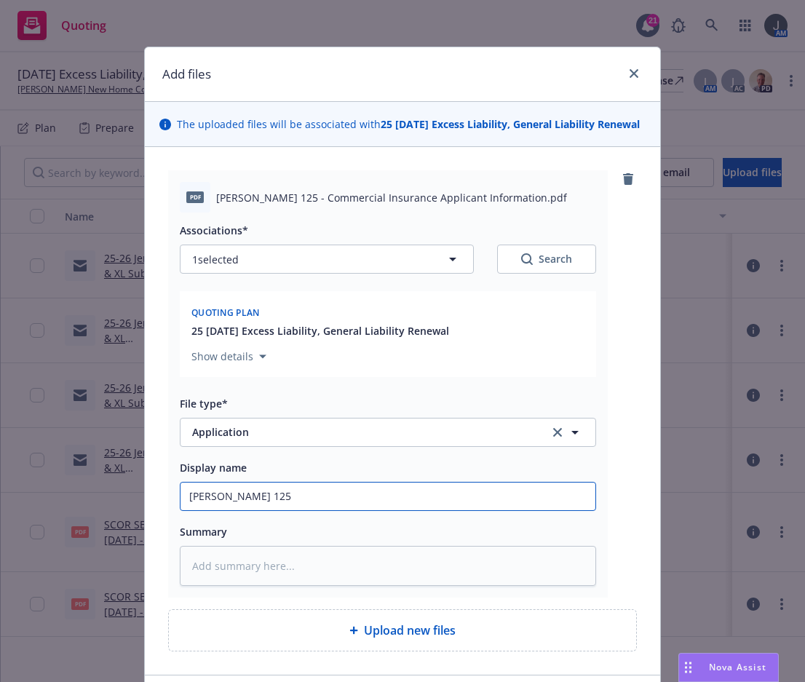
type textarea "x"
type input "[PERSON_NAME] 125"
type textarea "x"
type input "2Acord 125"
type textarea "x"
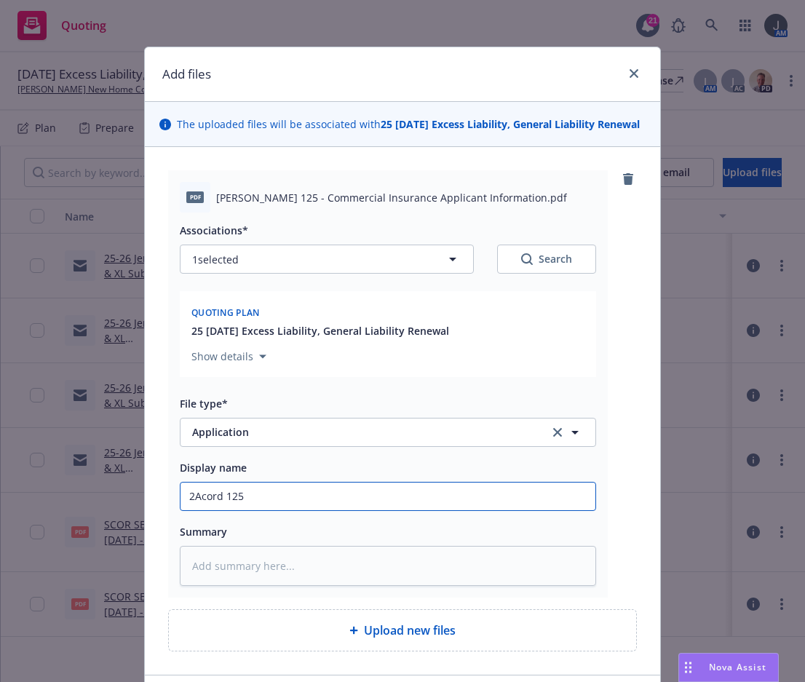
type input "25Acord 125"
type textarea "x"
type input "25-[PERSON_NAME] 125"
type textarea "x"
type input "25-2Acord 125"
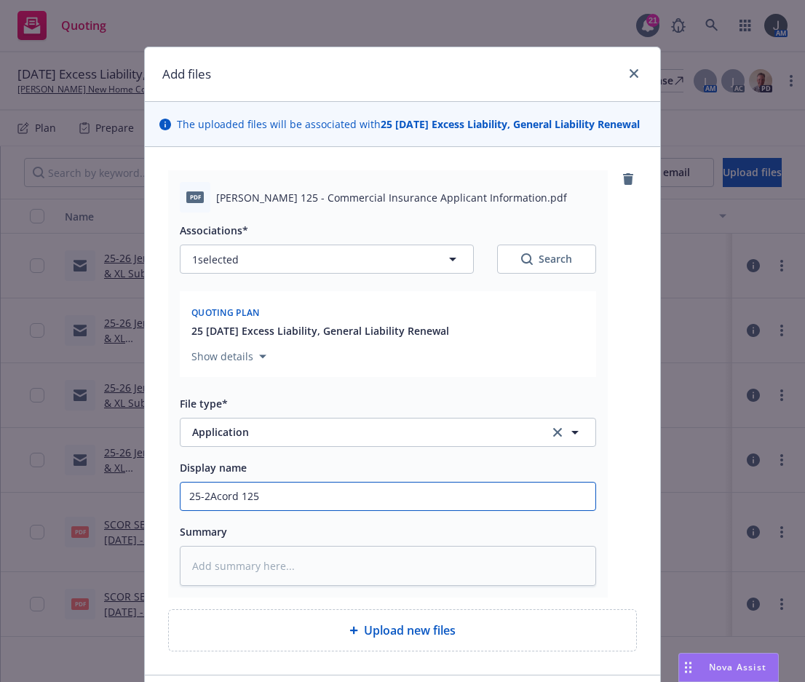
type textarea "x"
type input "25-26Acord 125"
type textarea "x"
drag, startPoint x: 285, startPoint y: 513, endPoint x: 98, endPoint y: 513, distance: 186.4
click at [98, 513] on div "Add files The uploaded files will be associated with 25 [DATE] Excess Liability…" at bounding box center [402, 341] width 805 height 682
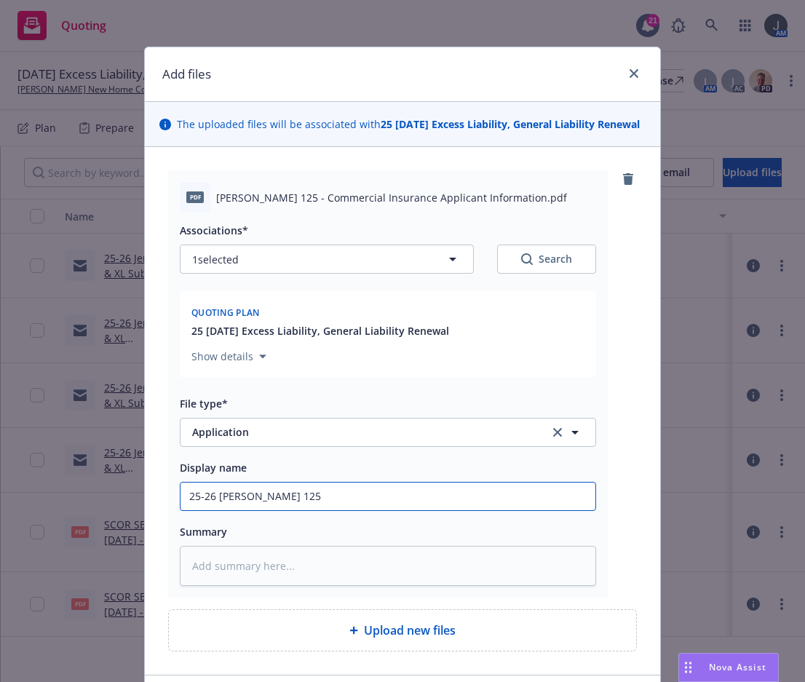
type input "25-26 [PERSON_NAME] 125"
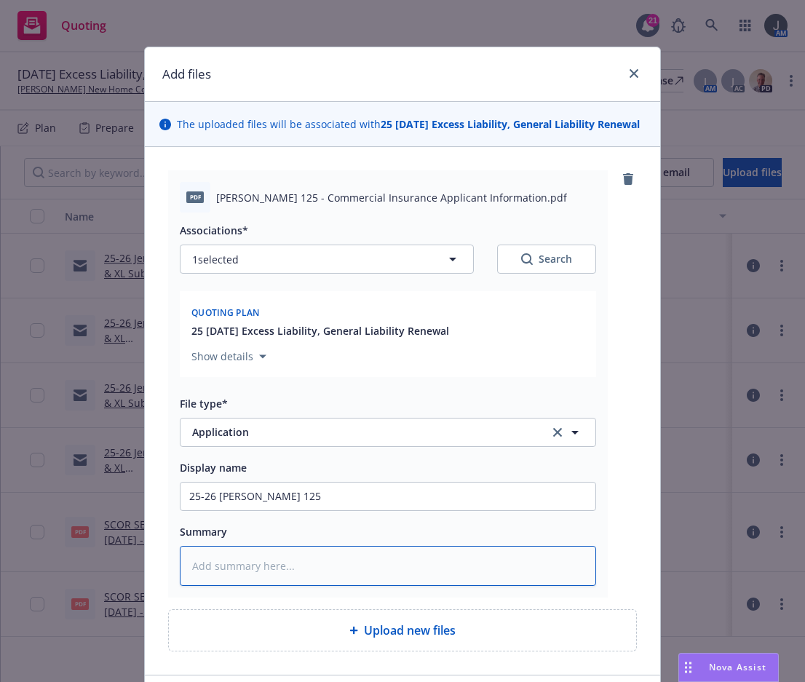
click at [216, 574] on textarea at bounding box center [388, 566] width 416 height 40
paste textarea "25-26 [PERSON_NAME] 125"
type textarea "x"
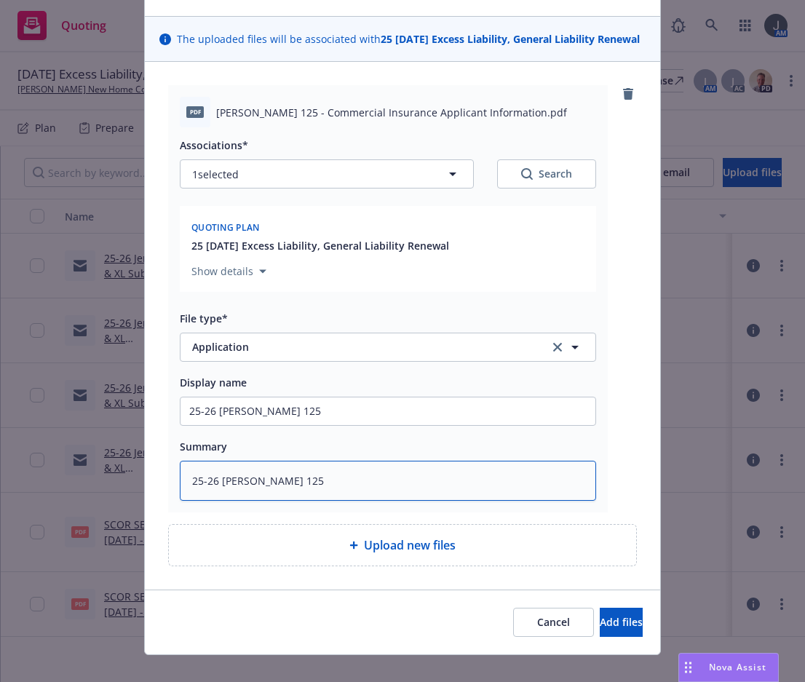
scroll to position [120, 0]
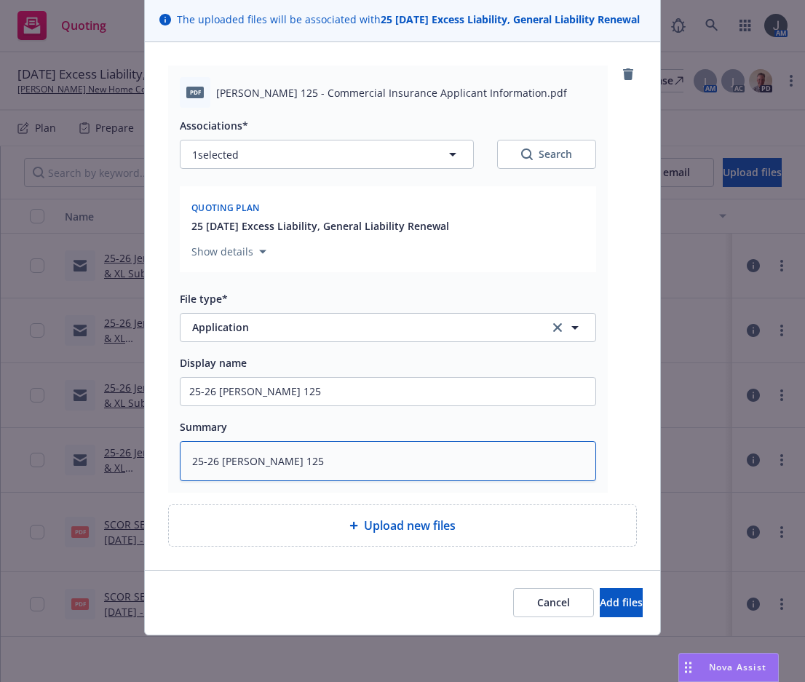
type textarea "25-26 [PERSON_NAME] 125"
type textarea "x"
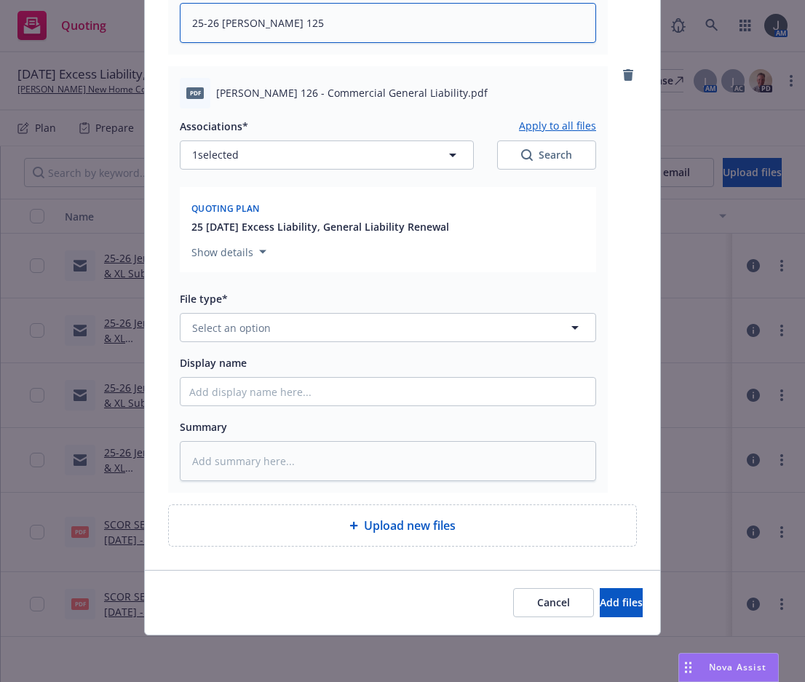
scroll to position [558, 0]
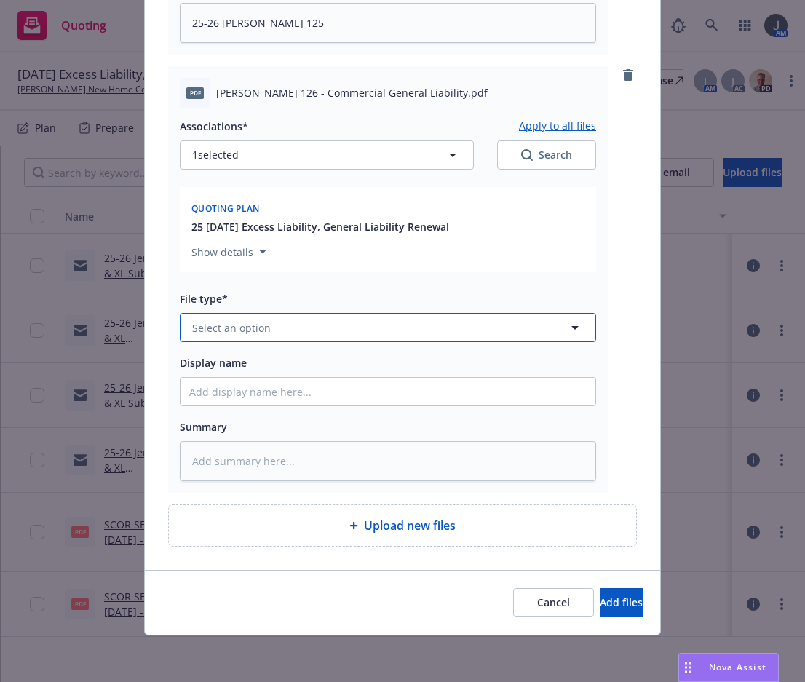
click at [237, 324] on span "Select an option" at bounding box center [231, 327] width 79 height 15
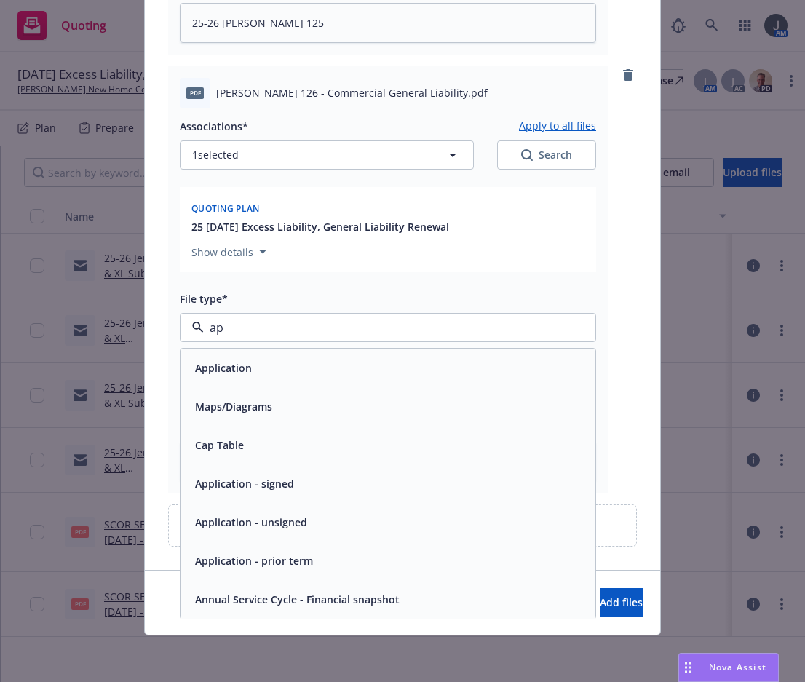
type input "app"
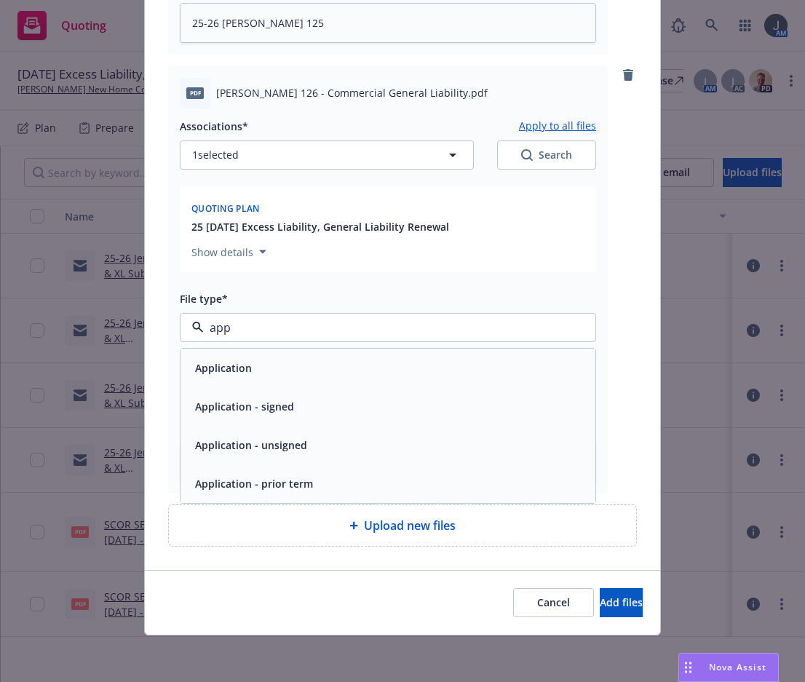
click at [213, 384] on div "Application" at bounding box center [388, 368] width 415 height 39
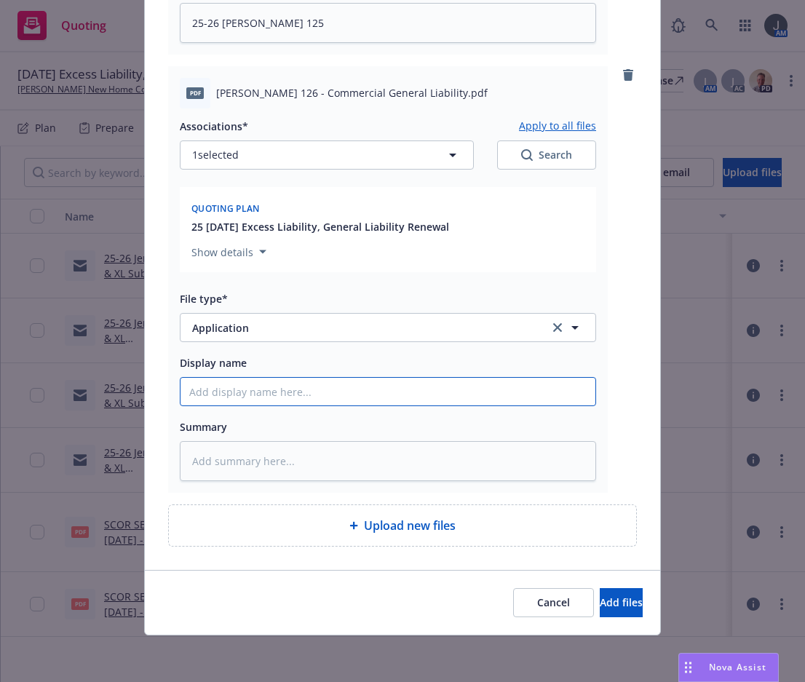
type textarea "x"
type input "2"
type textarea "x"
type input "25"
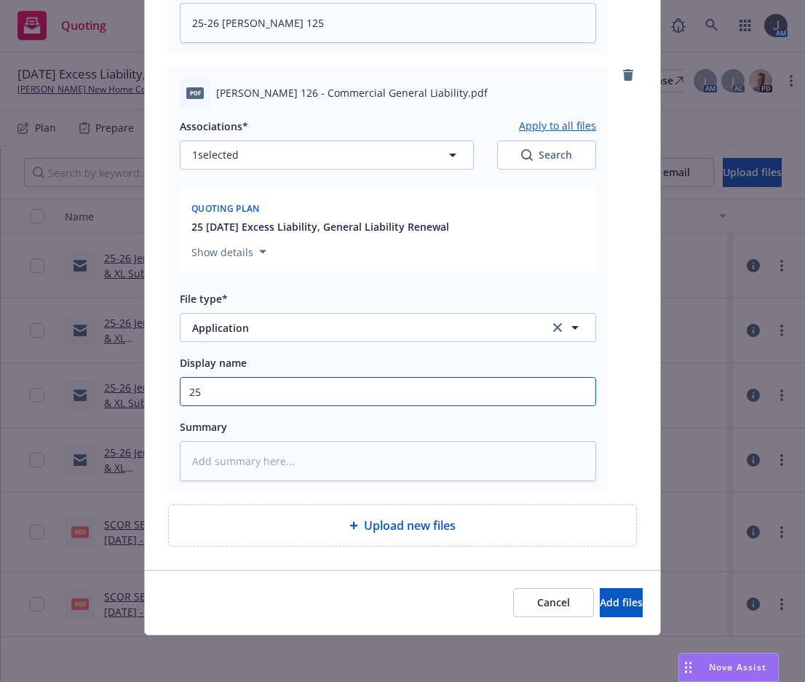
type textarea "x"
type input "25-"
type textarea "x"
type input "25-2"
type textarea "x"
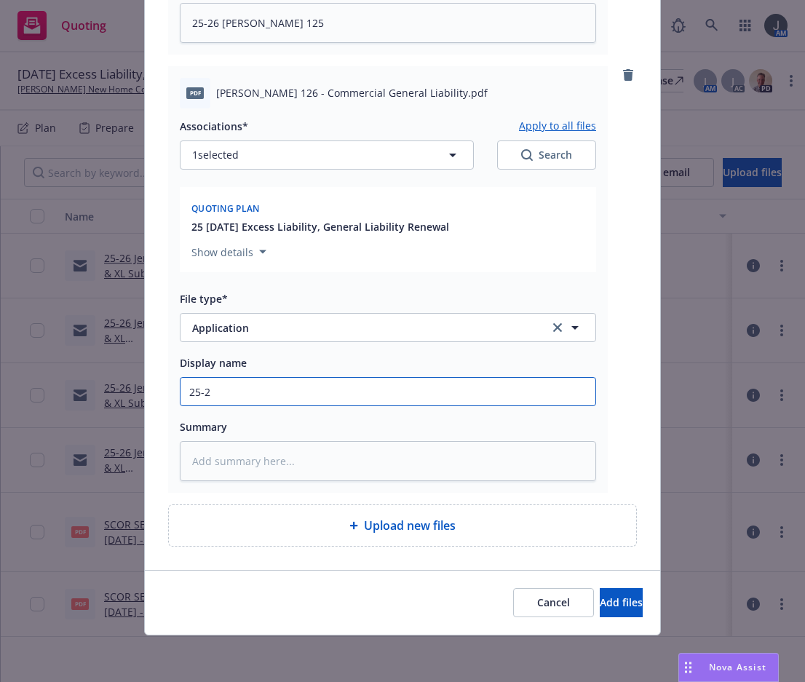
type input "25-26"
type textarea "x"
type input "25-26"
type textarea "x"
type input "25-26 A"
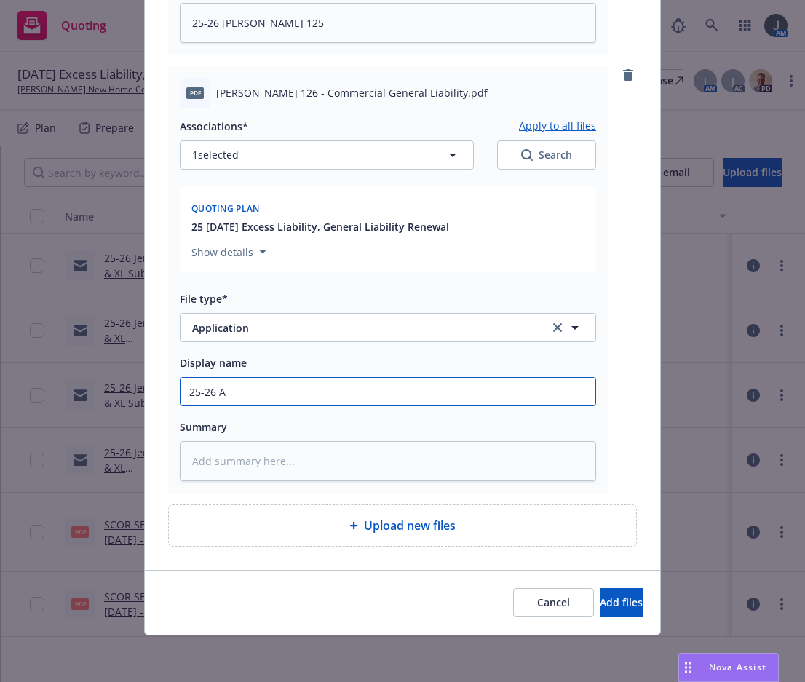
type textarea "x"
type input "25-26 G"
type textarea "x"
type input "25-26 GL"
type textarea "x"
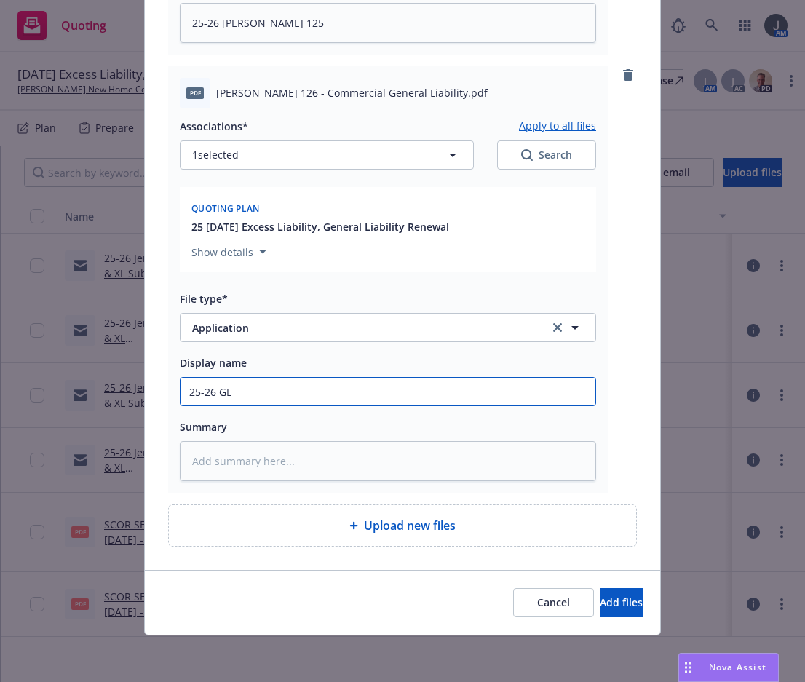
type input "25-26 GL"
type textarea "x"
type input "25-26 GL A"
type textarea "x"
type input "25-26 GL Ac"
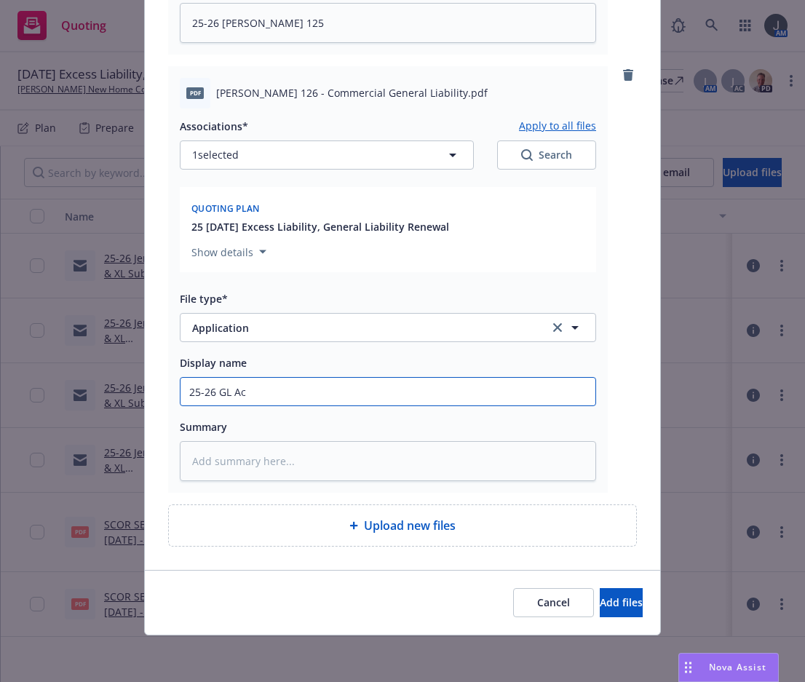
type textarea "x"
type input "25-26 GL Aco"
type textarea "x"
type input "25-26 [PERSON_NAME]"
type textarea "x"
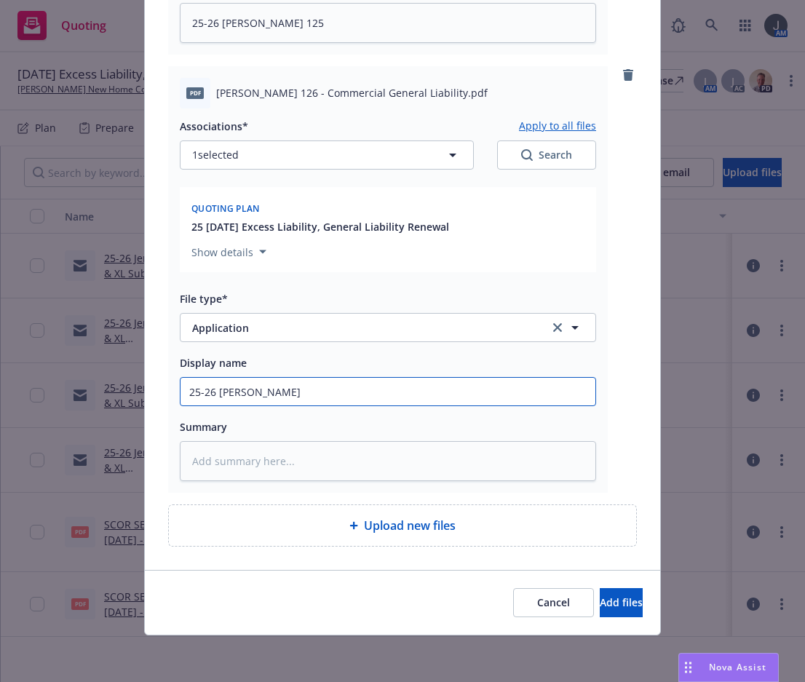
type input "25-26 [PERSON_NAME]"
type textarea "x"
type input "25-26 [PERSON_NAME]"
type textarea "x"
type input "25-26 [PERSON_NAME] 1"
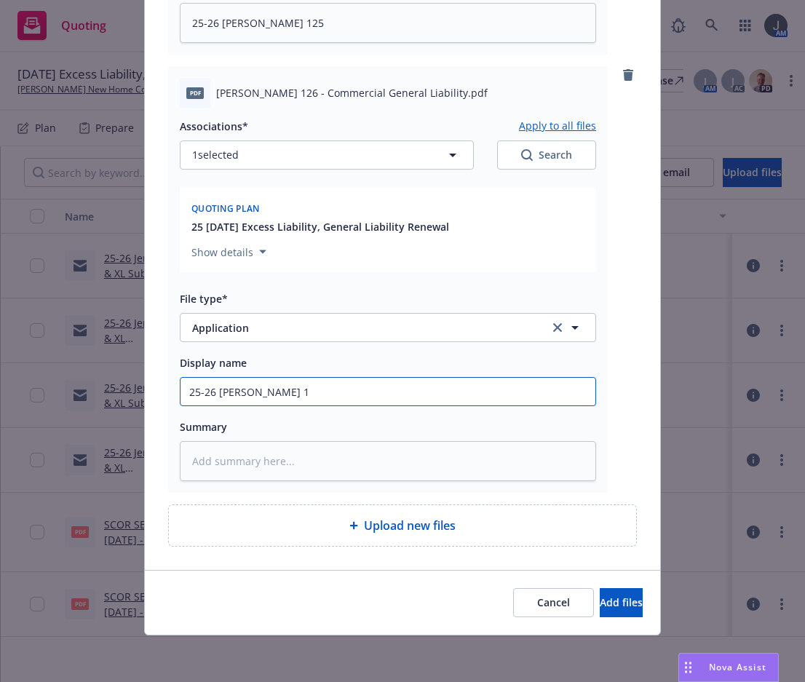
type textarea "x"
drag, startPoint x: 314, startPoint y: 390, endPoint x: 149, endPoint y: 408, distance: 166.4
click at [149, 408] on div "pdf [PERSON_NAME] 125 - Commercial Insurance Applicant Information.pdf Associat…" at bounding box center [402, 87] width 515 height 966
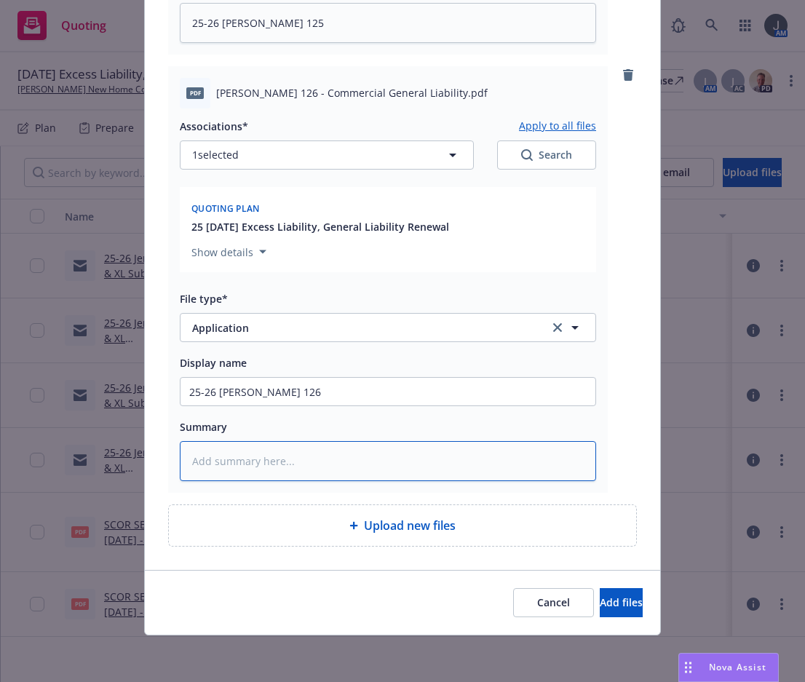
click at [237, 460] on textarea at bounding box center [388, 461] width 416 height 40
paste textarea "25-26 [PERSON_NAME] 126"
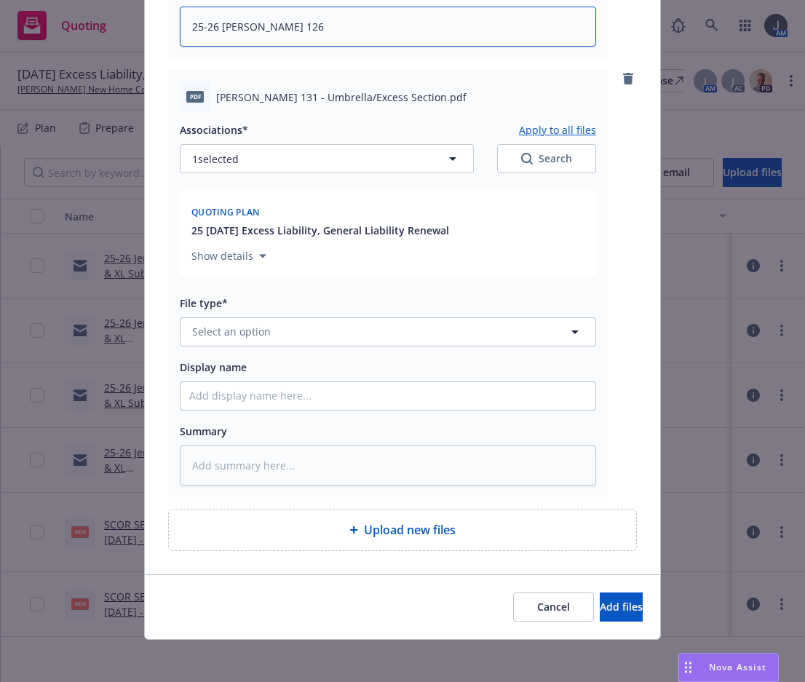
scroll to position [997, 0]
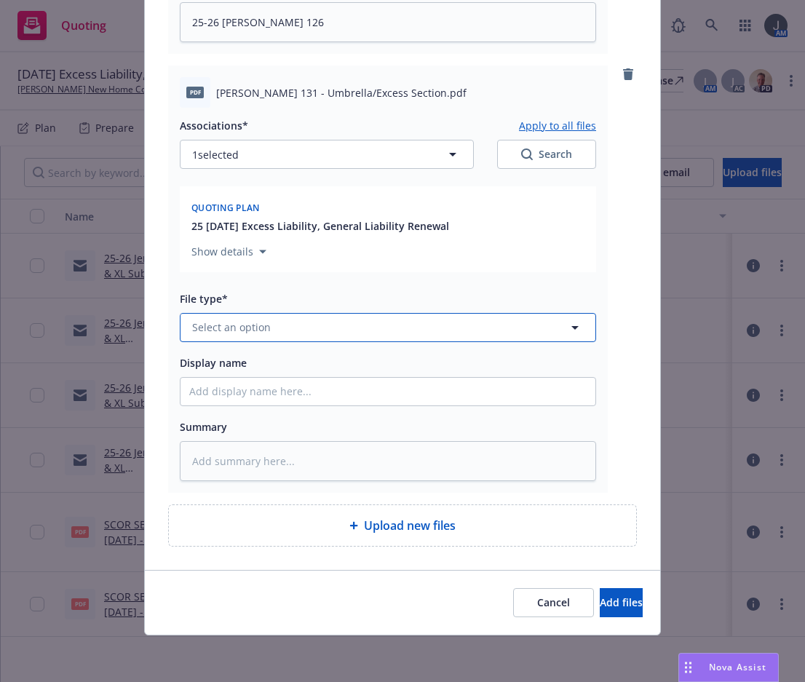
click at [261, 322] on span "Select an option" at bounding box center [231, 327] width 79 height 15
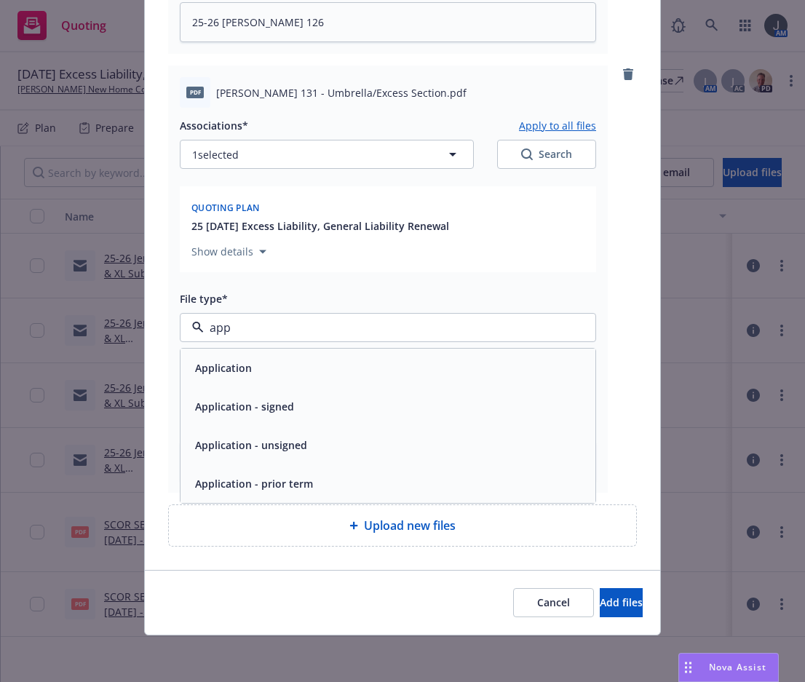
click at [218, 357] on div "Application" at bounding box center [222, 367] width 66 height 21
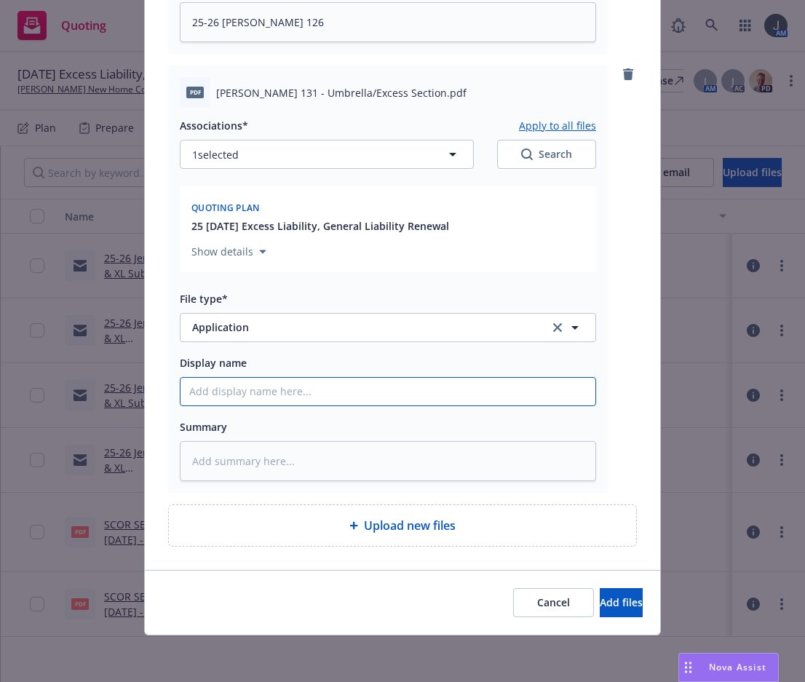
drag, startPoint x: 312, startPoint y: 395, endPoint x: -4, endPoint y: 380, distance: 317.0
click at [0, 380] on html "Quoting 21 AM [DATE] Excess Liability, General Liability Renewal [PERSON_NAME] …" at bounding box center [402, 341] width 805 height 682
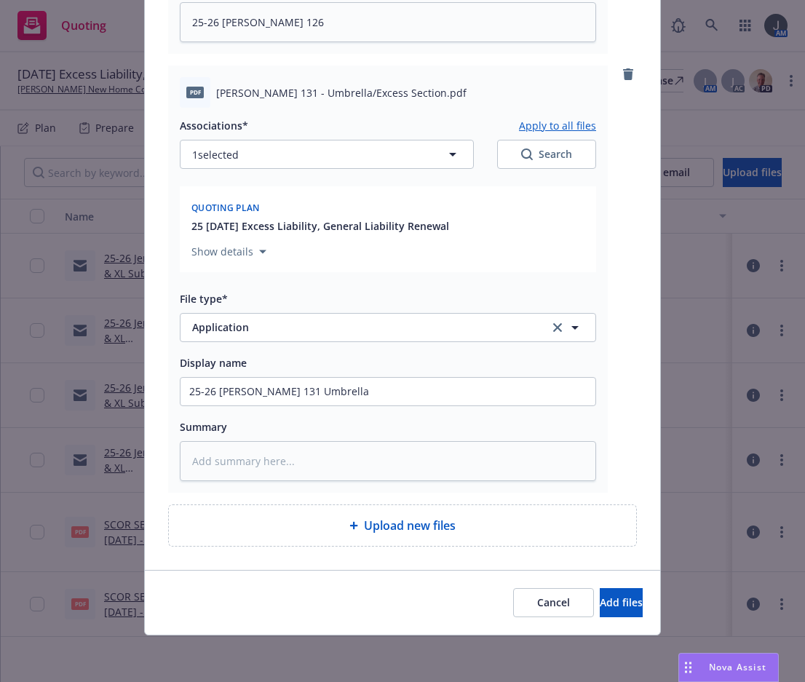
drag, startPoint x: 262, startPoint y: 453, endPoint x: 260, endPoint y: 461, distance: 8.3
click at [261, 457] on div "Summary" at bounding box center [388, 449] width 416 height 63
click at [260, 461] on textarea at bounding box center [388, 461] width 416 height 40
paste textarea "25-26 [PERSON_NAME] 131 Umbrella"
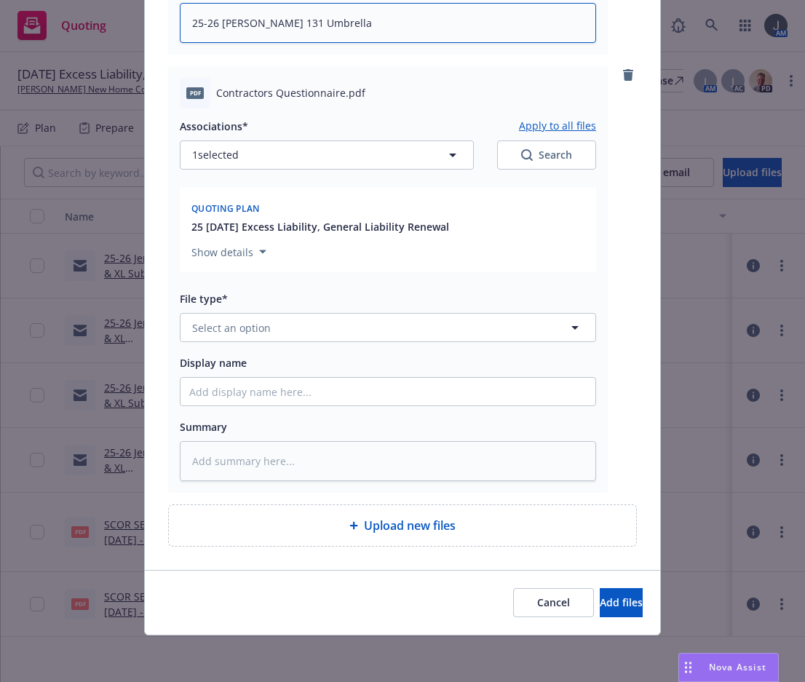
scroll to position [1436, 0]
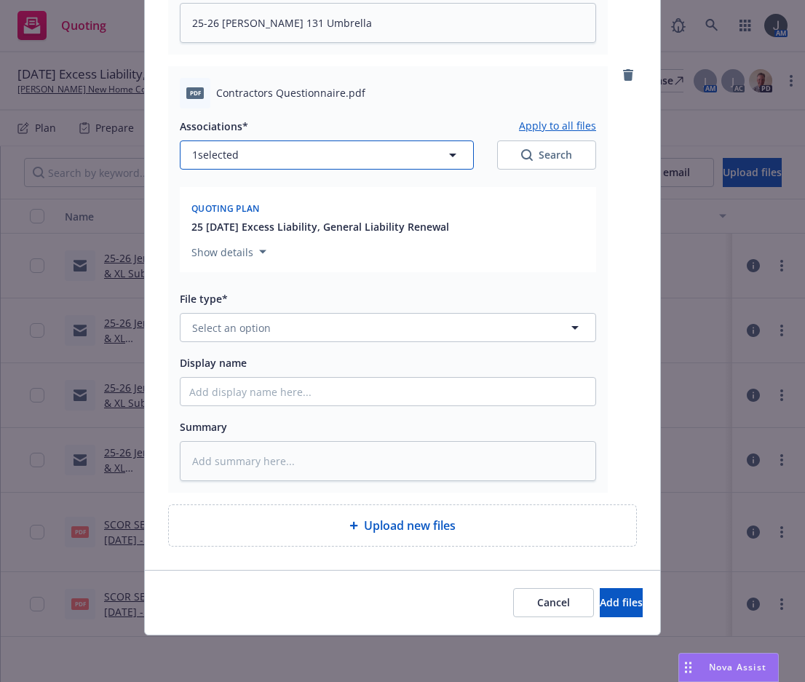
click at [449, 154] on icon "button" at bounding box center [452, 156] width 7 height 4
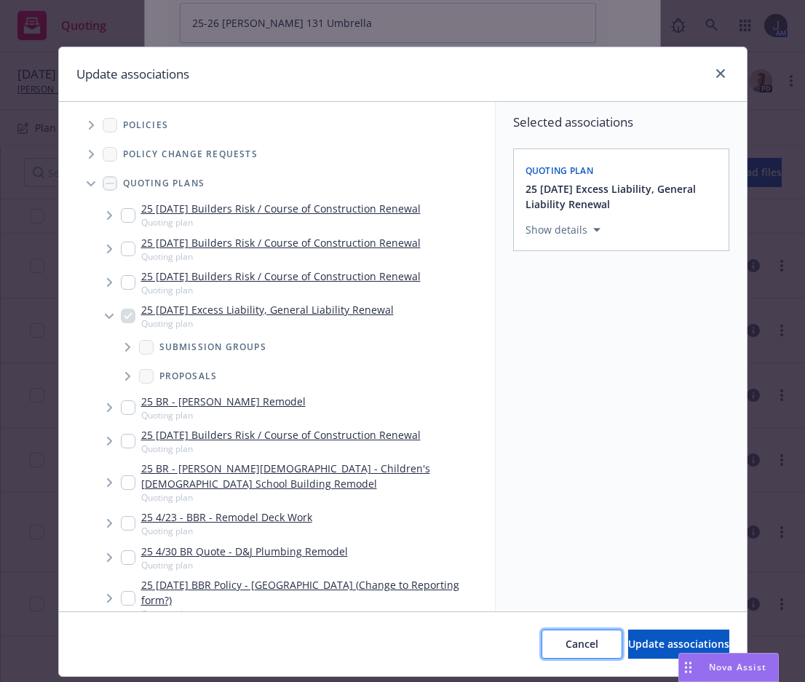
click at [566, 644] on span "Cancel" at bounding box center [582, 644] width 33 height 14
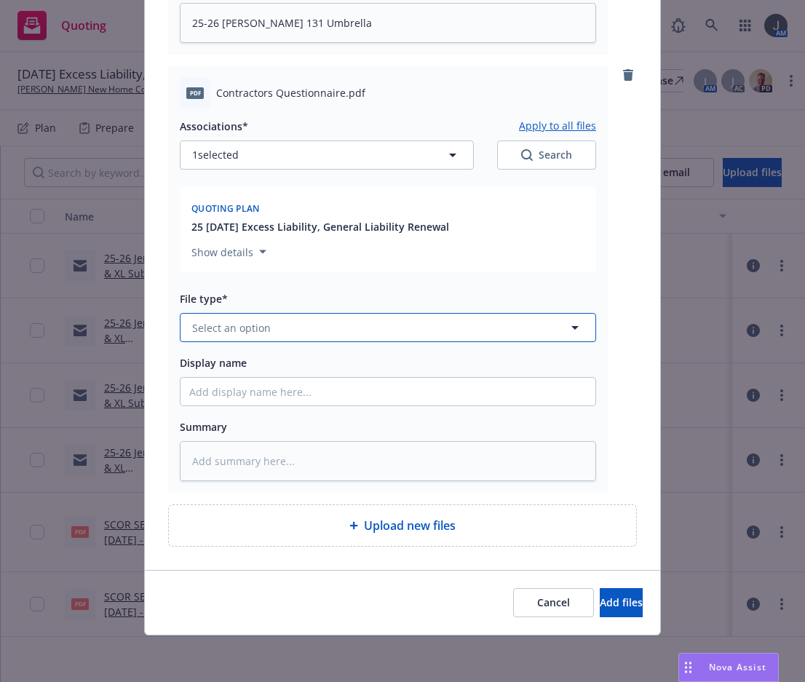
click at [244, 333] on span "Select an option" at bounding box center [231, 327] width 79 height 15
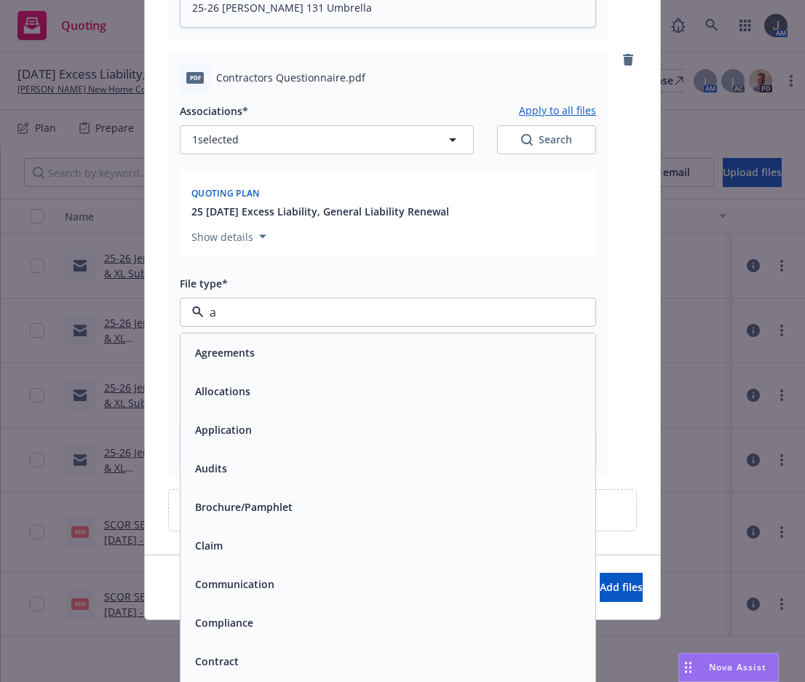
click at [253, 440] on div "Application" at bounding box center [388, 429] width 398 height 21
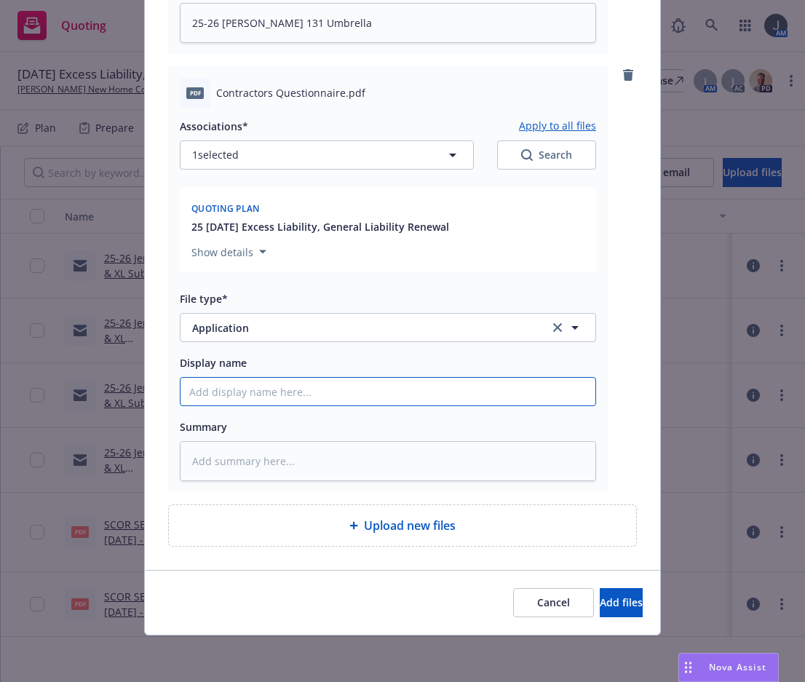
drag, startPoint x: 232, startPoint y: 391, endPoint x: 72, endPoint y: 381, distance: 160.5
click at [72, 381] on div "Add files The uploaded files will be associated with 25 [DATE] Excess Liability…" at bounding box center [402, 341] width 805 height 682
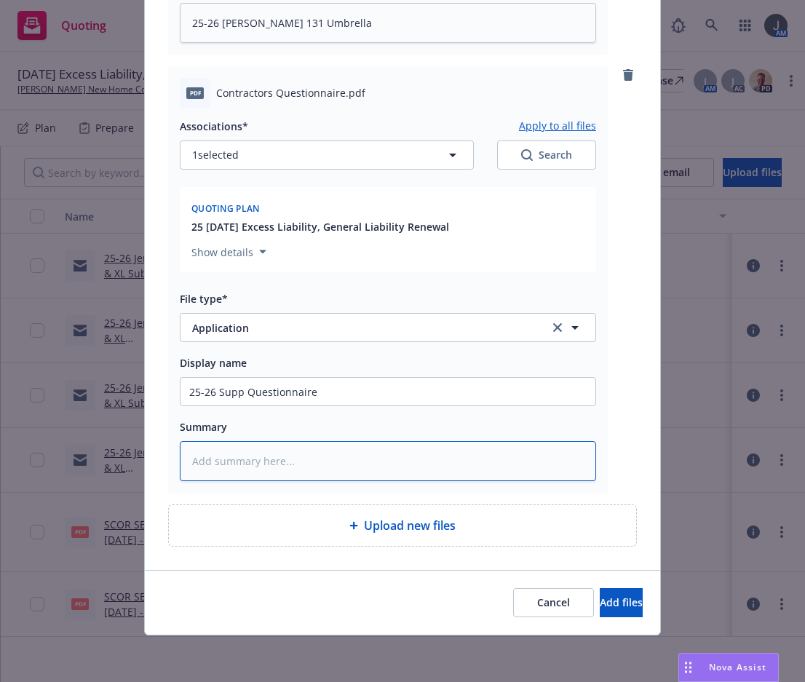
click at [260, 478] on textarea at bounding box center [388, 461] width 416 height 40
paste textarea "25-26 Supp Questionnaire"
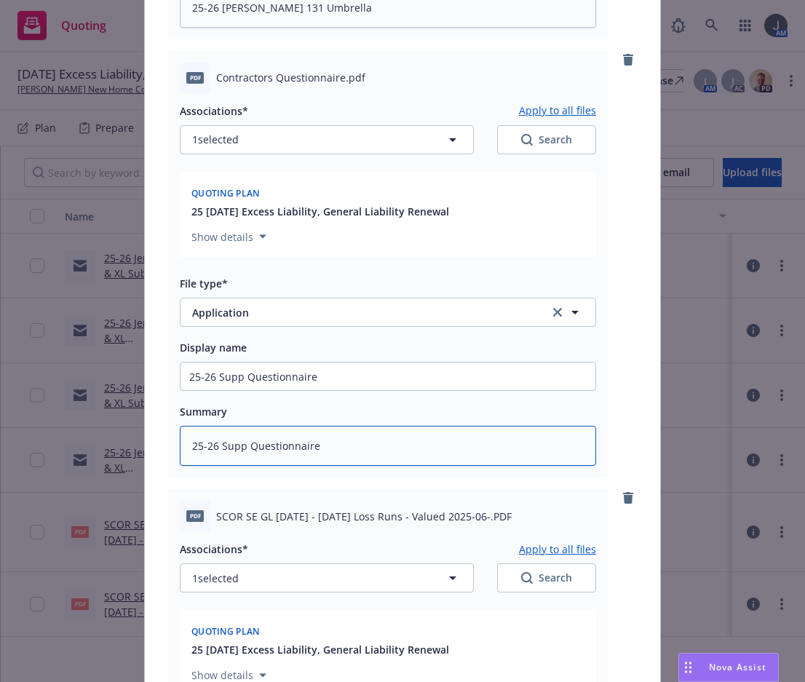
scroll to position [1776, 0]
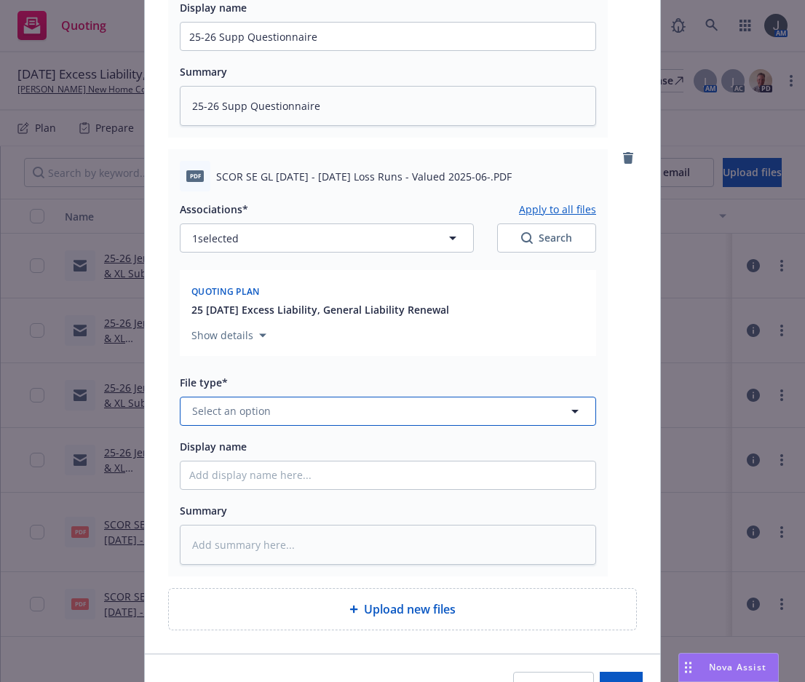
click at [260, 419] on span "Select an option" at bounding box center [231, 410] width 79 height 15
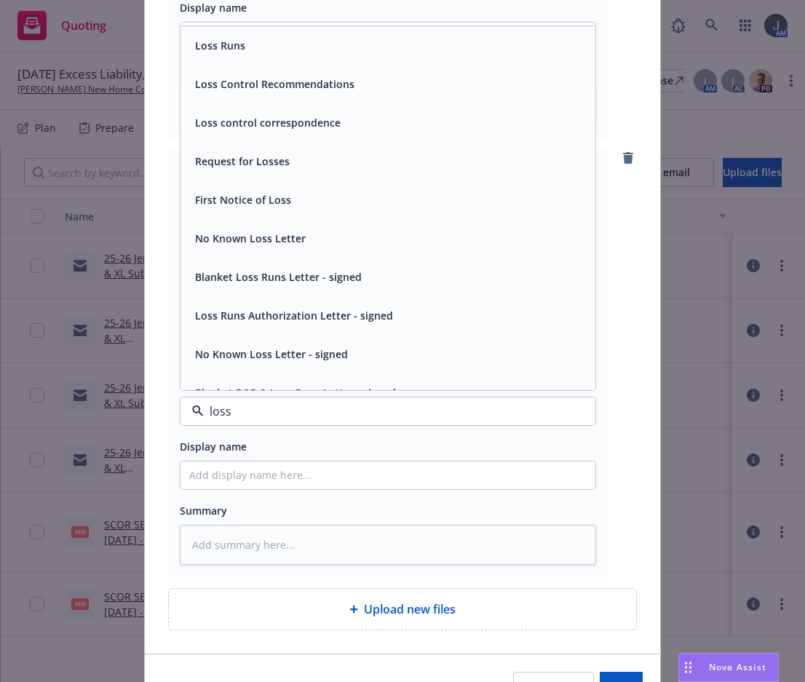
click at [285, 56] on div "Loss Runs" at bounding box center [388, 45] width 398 height 21
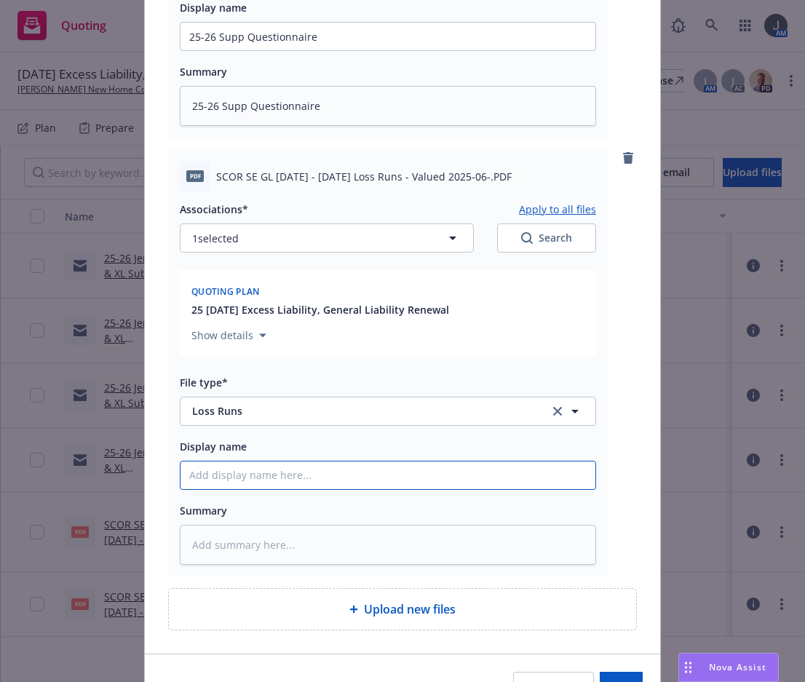
drag, startPoint x: 363, startPoint y: 494, endPoint x: 103, endPoint y: 465, distance: 262.2
click at [103, 465] on div "Add files The uploaded files will be associated with 25 [DATE] Excess Liability…" at bounding box center [402, 341] width 805 height 682
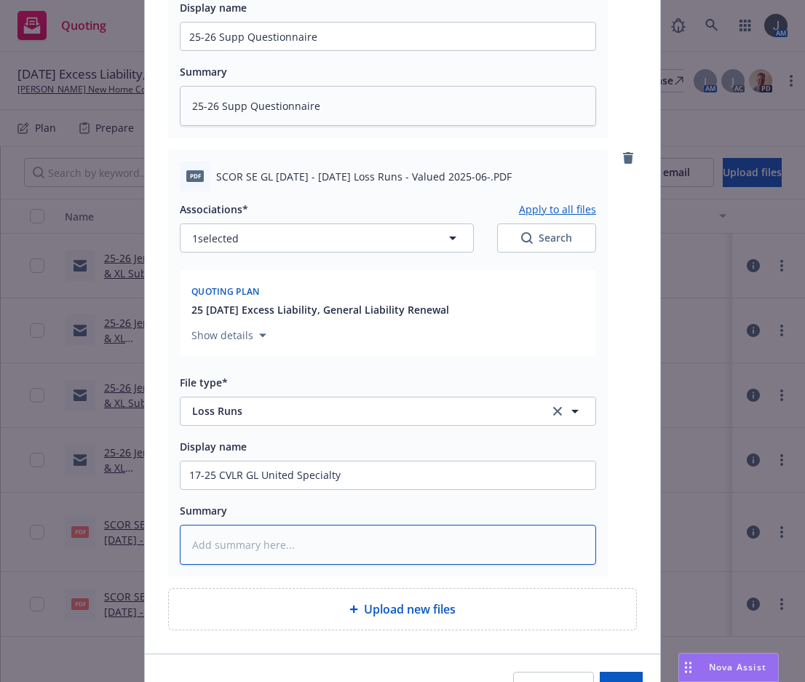
click at [269, 556] on textarea at bounding box center [388, 545] width 416 height 40
paste textarea "17-25 CVLR GL United Specialty"
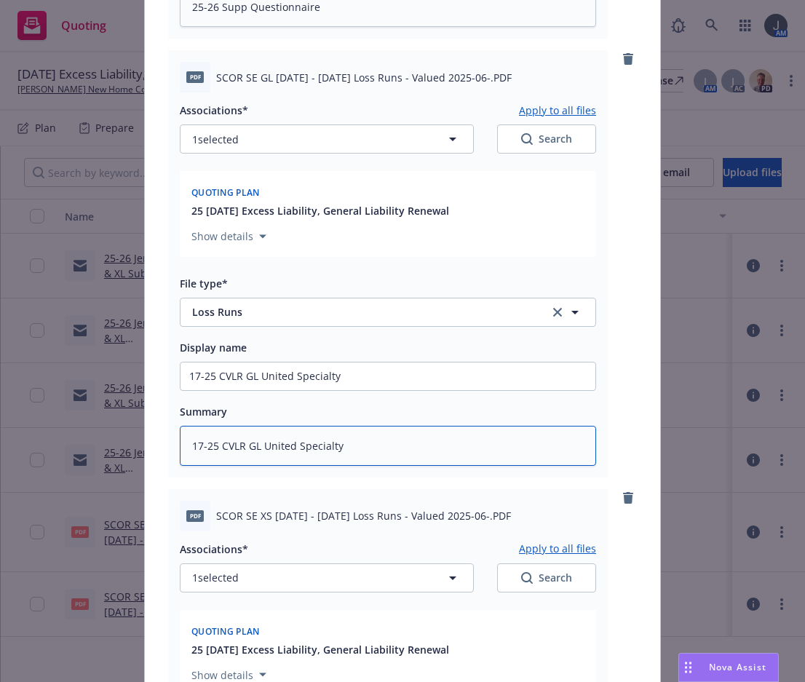
scroll to position [2313, 0]
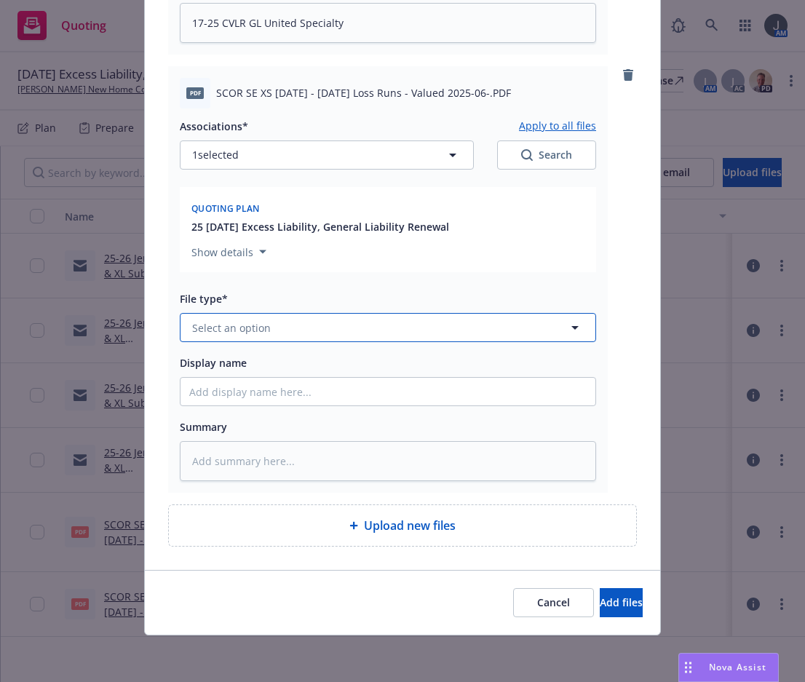
click at [233, 325] on span "Select an option" at bounding box center [231, 327] width 79 height 15
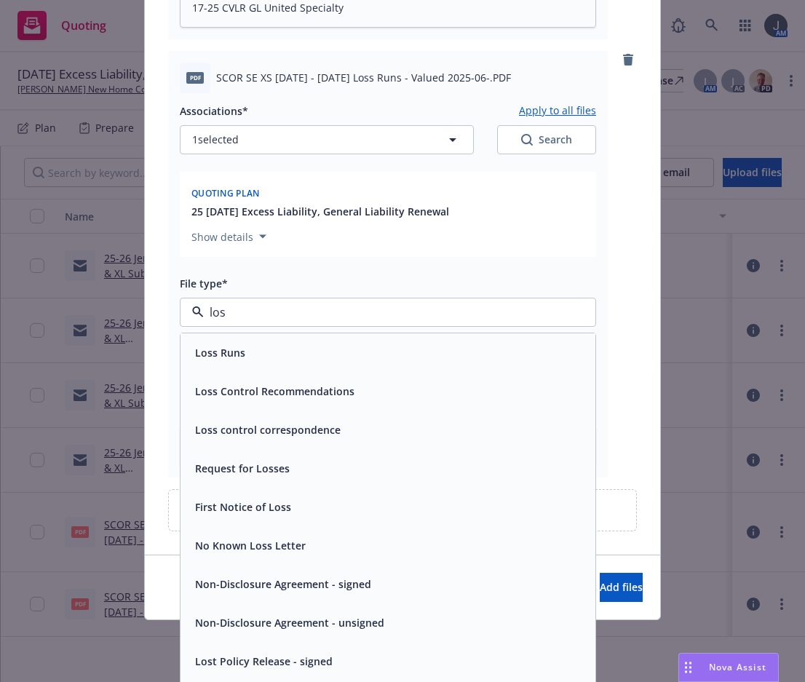
click at [225, 360] on span "Loss Runs" at bounding box center [220, 352] width 50 height 15
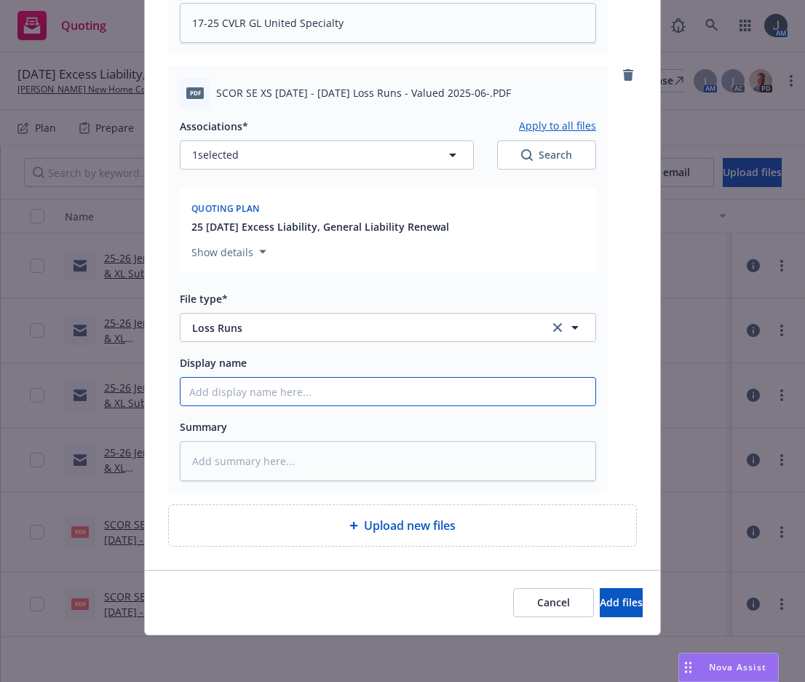
paste input "17-25 CVLR GL United Specialty"
drag, startPoint x: 374, startPoint y: 382, endPoint x: 141, endPoint y: 393, distance: 233.3
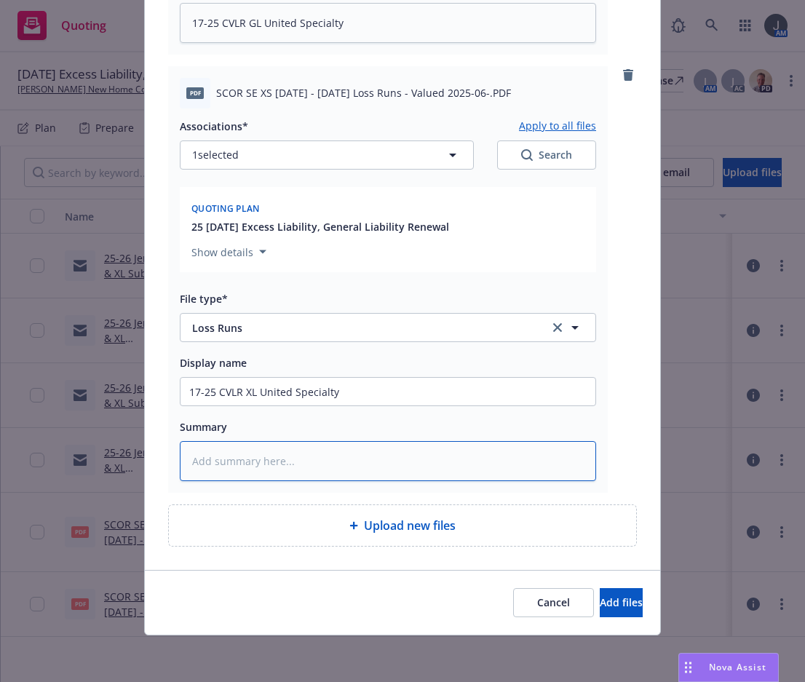
click at [275, 473] on textarea at bounding box center [388, 461] width 416 height 40
paste textarea "17-25 CVLR XL United Specialty"
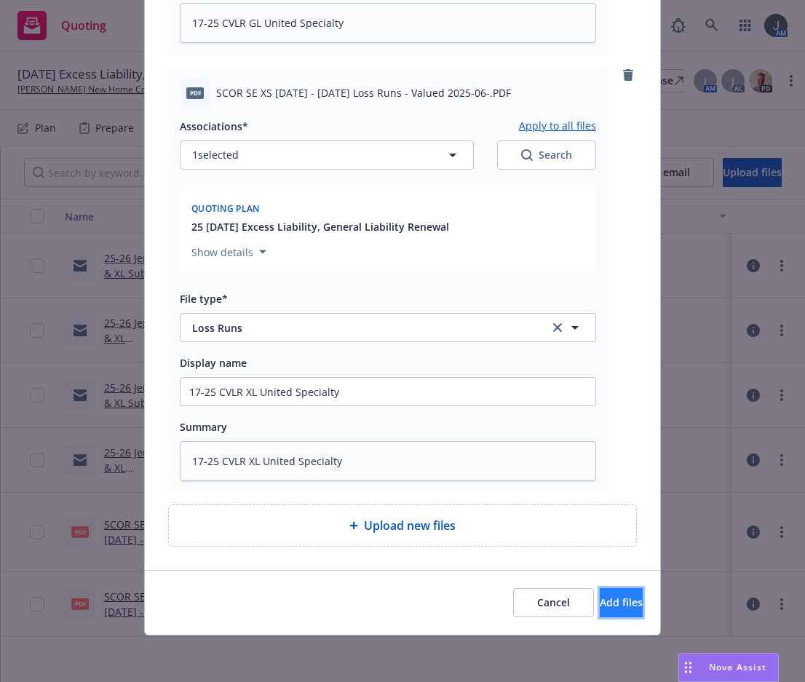
click at [600, 601] on span "Add files" at bounding box center [621, 603] width 43 height 14
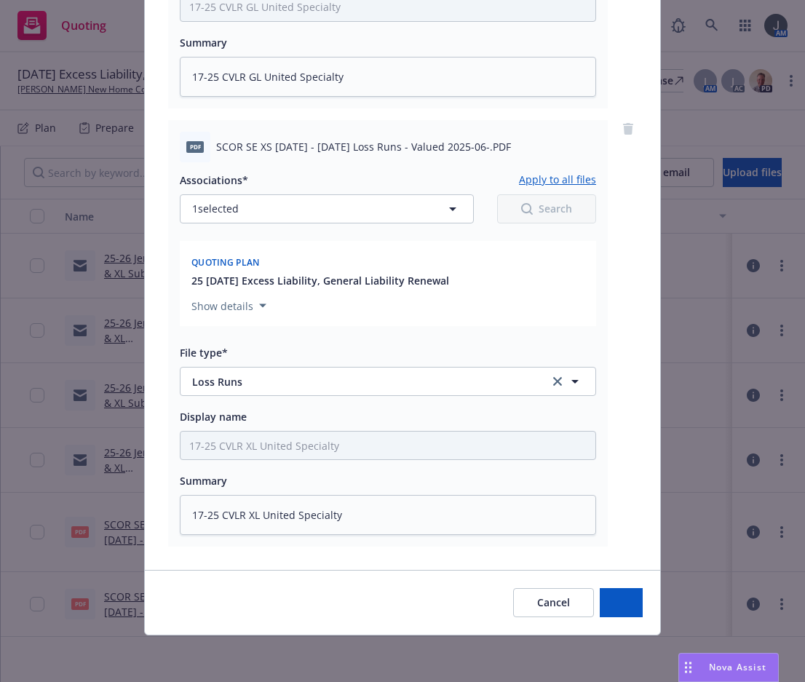
scroll to position [2259, 0]
